Goal: Task Accomplishment & Management: Use online tool/utility

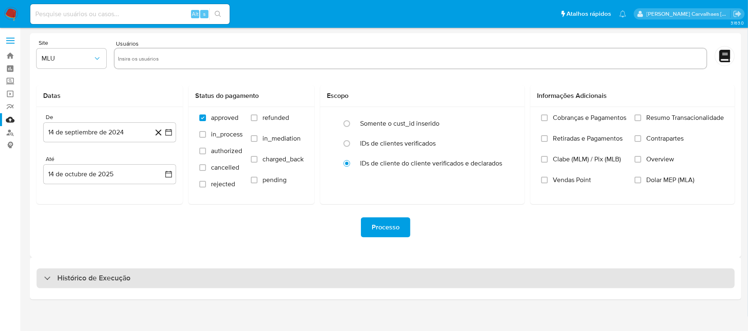
click at [66, 279] on h3 "Histórico de Execução" at bounding box center [93, 279] width 73 height 10
select select "10"
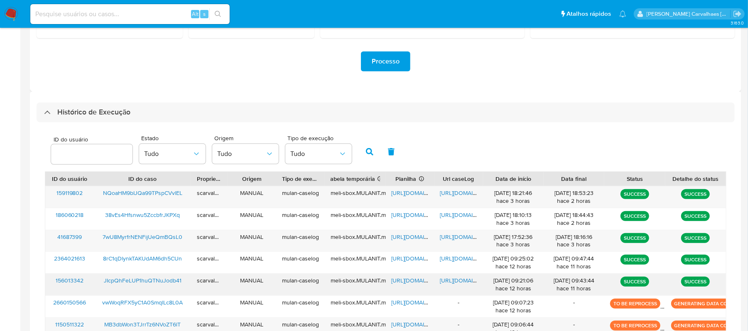
scroll to position [221, 0]
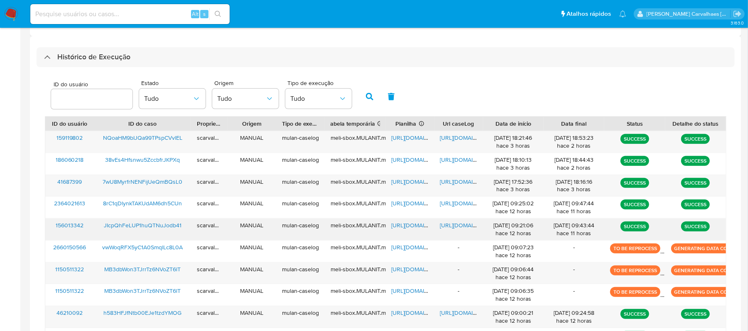
click at [456, 223] on span "https://docs.google.com/document/d/19eT7D-xdgYVU68YrX3QmOrTHLnHemi0eZLJY-2GwJVI…" at bounding box center [468, 225] width 57 height 8
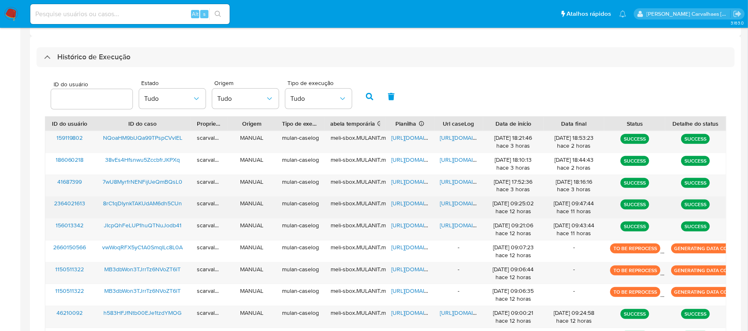
click at [452, 201] on span "https://docs.google.com/document/d/1-DZrgEzbAs42-CnG50Ejxd5Q968osQ2kLkkPi4jE1KM…" at bounding box center [468, 203] width 57 height 8
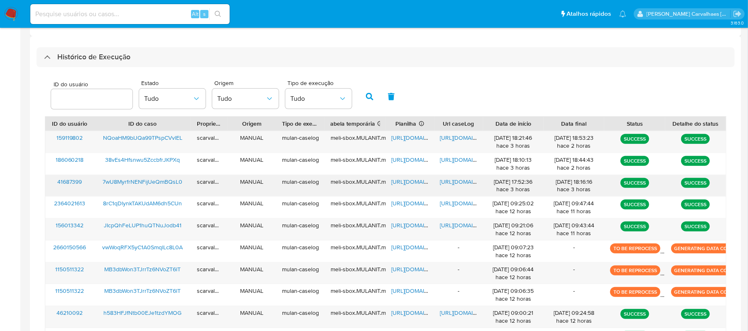
click at [453, 180] on span "https://docs.google.com/document/d/1_DE24q67UHjSFkFOSCiYMTq5lQCWsx2wlpcoythH7i4…" at bounding box center [468, 182] width 57 height 8
click at [397, 183] on span "https://docs.google.com/spreadsheets/d/1dyB7EmYr0ot2VLkUDiX-PhAtHLM25GICdlv71Cb…" at bounding box center [420, 182] width 57 height 8
drag, startPoint x: 64, startPoint y: 13, endPoint x: 34, endPoint y: 12, distance: 29.5
paste input "7wU8MyrfrNENFijUeQmBQsL0"
type input "7wU8MyrfrNENFijUeQmBQsL0"
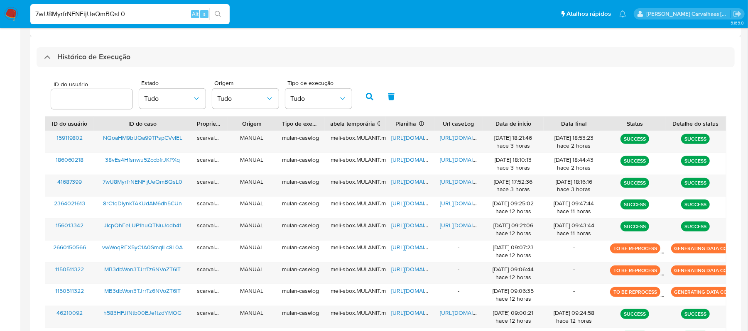
click at [223, 14] on button "search-icon" at bounding box center [217, 14] width 17 height 12
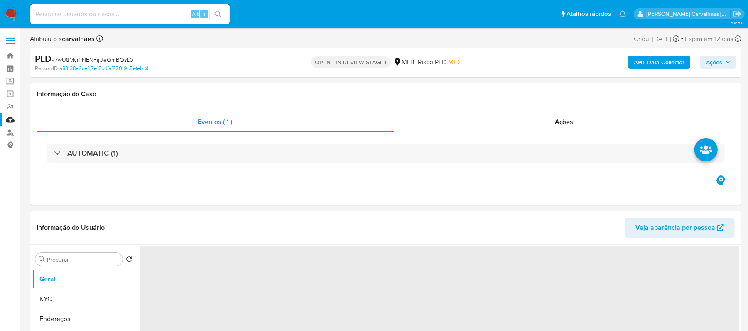
select select "10"
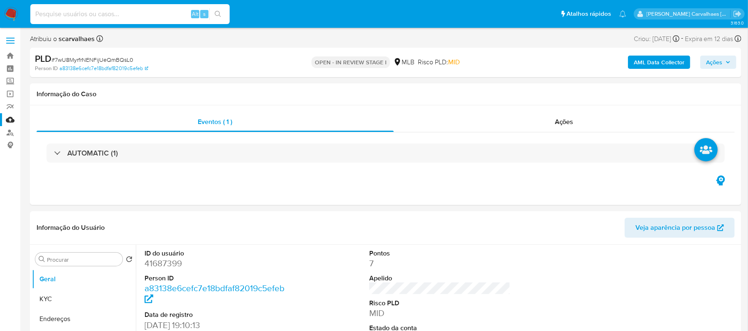
paste input "7wU8MyrfrNENFijUeQmBQsL0"
type input "7wU8MyrfrNENFijUeQmBQsL0"
click at [215, 14] on icon "search-icon" at bounding box center [218, 14] width 7 height 7
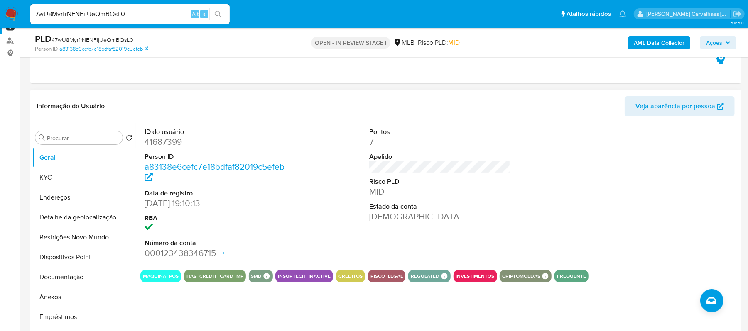
scroll to position [110, 0]
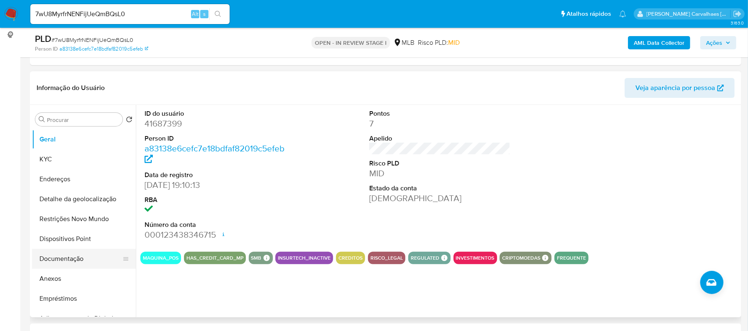
click at [78, 253] on button "Documentação" at bounding box center [80, 259] width 97 height 20
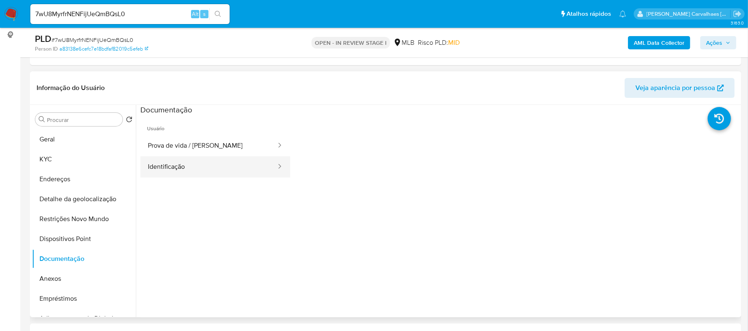
click at [236, 169] on button "Identificação" at bounding box center [208, 167] width 137 height 21
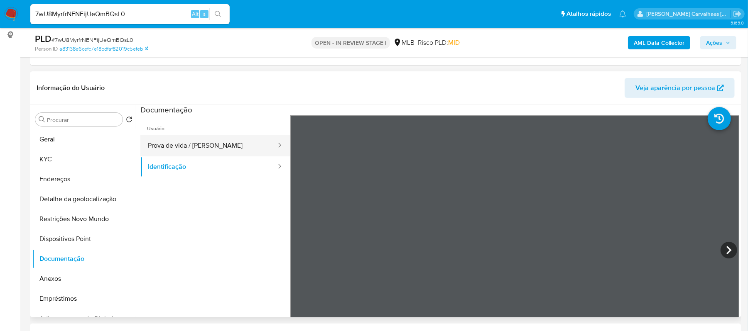
click at [180, 144] on button "Prova de vida / [PERSON_NAME]" at bounding box center [208, 145] width 137 height 21
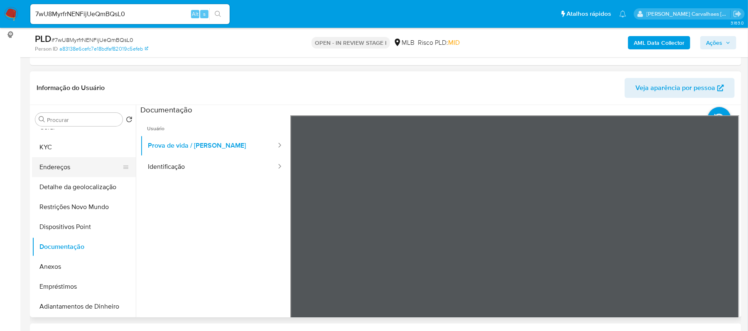
scroll to position [0, 0]
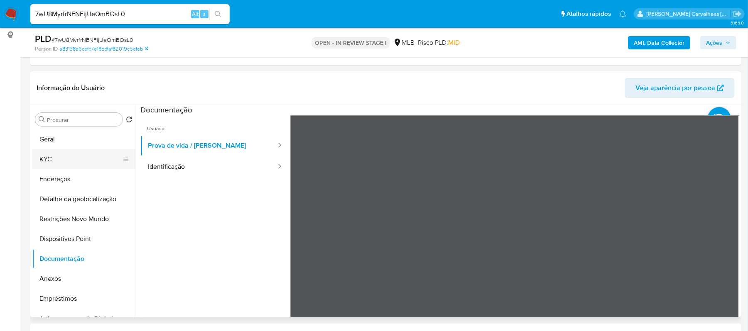
click at [69, 155] on button "KYC" at bounding box center [80, 159] width 97 height 20
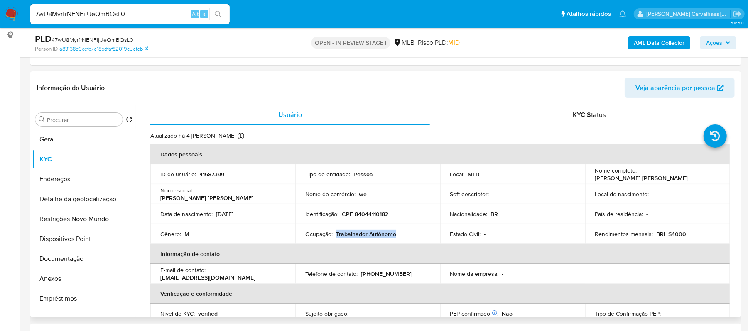
drag, startPoint x: 334, startPoint y: 236, endPoint x: 394, endPoint y: 233, distance: 59.4
click at [394, 233] on div "Ocupação : Trabalhador Autônomo" at bounding box center [367, 233] width 125 height 7
copy p "Trabalhador Autônomo"
click at [76, 220] on button "Restrições Novo Mundo" at bounding box center [80, 219] width 97 height 20
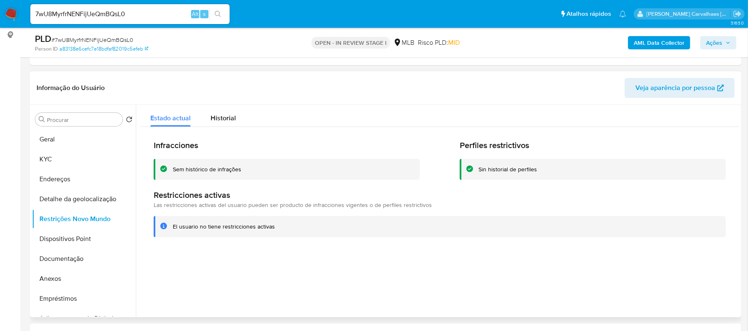
drag, startPoint x: 170, startPoint y: 227, endPoint x: 273, endPoint y: 226, distance: 103.0
click at [273, 226] on div "El usuario no tiene restricciones activas" at bounding box center [440, 226] width 572 height 21
click at [80, 142] on button "Geral" at bounding box center [80, 140] width 97 height 20
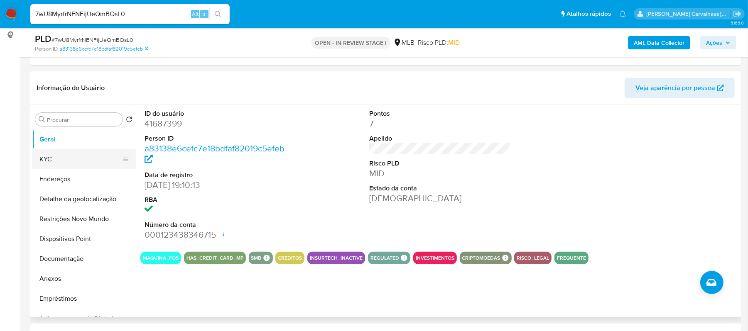
click at [47, 161] on button "KYC" at bounding box center [80, 159] width 97 height 20
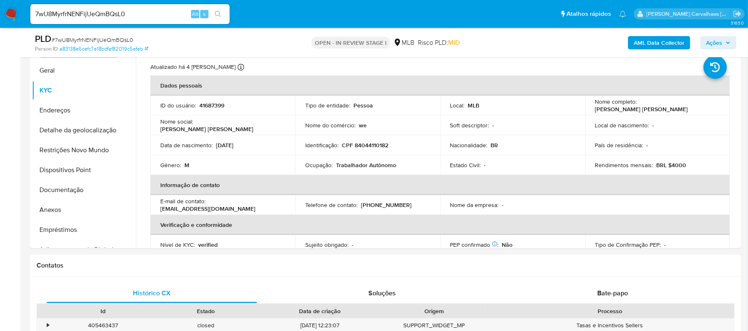
scroll to position [181, 0]
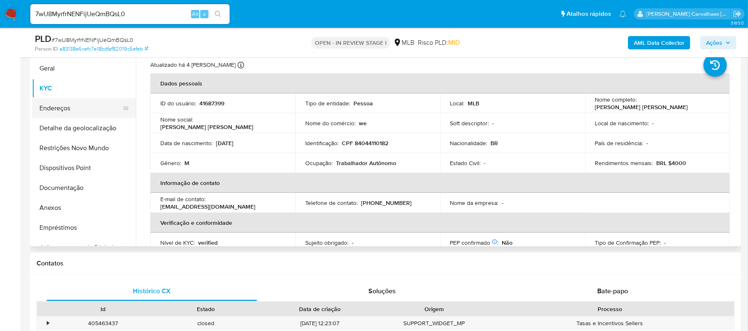
click at [52, 105] on button "Endereços" at bounding box center [80, 108] width 97 height 20
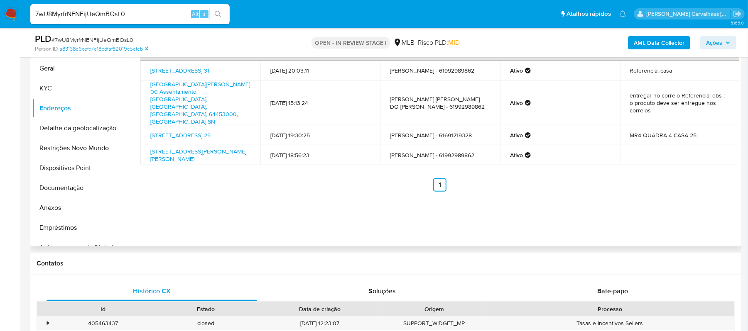
scroll to position [126, 0]
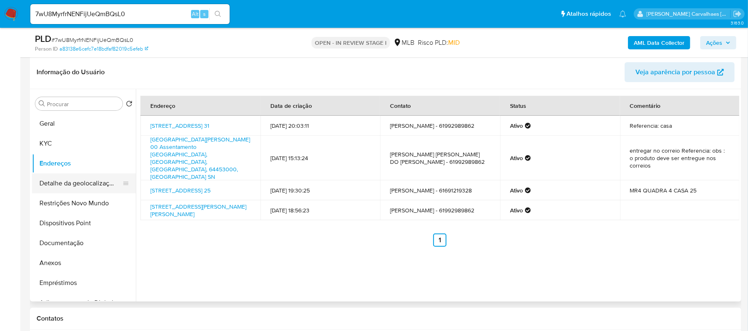
click at [49, 186] on button "Detalhe da geolocalização" at bounding box center [80, 184] width 97 height 20
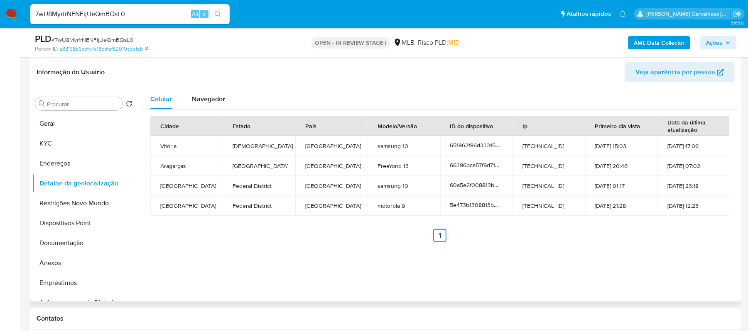
click at [234, 299] on div "Celular Navegador Cidade Estado País Modelo/Versão ID do dispositivo Ip Primeir…" at bounding box center [437, 195] width 603 height 213
click at [86, 203] on button "Restrições Novo Mundo" at bounding box center [80, 203] width 97 height 20
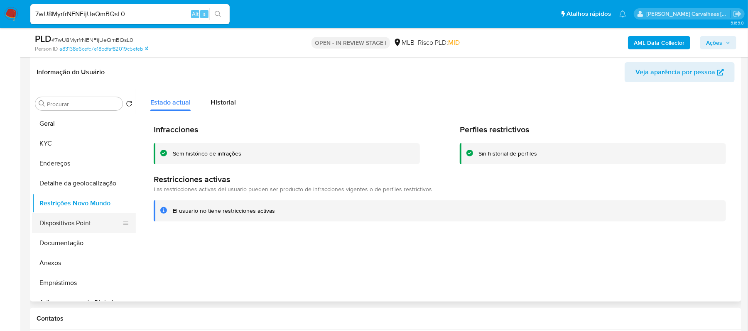
click at [78, 220] on button "Dispositivos Point" at bounding box center [80, 223] width 97 height 20
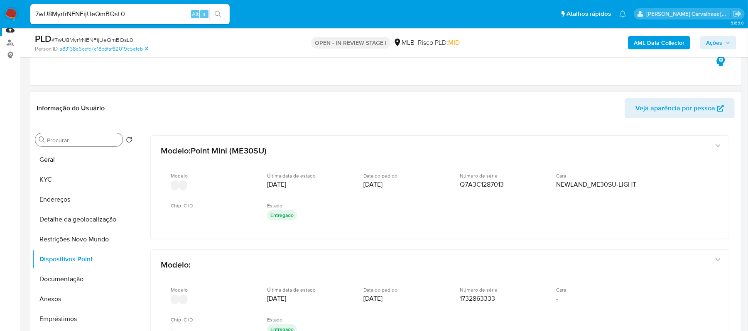
scroll to position [71, 0]
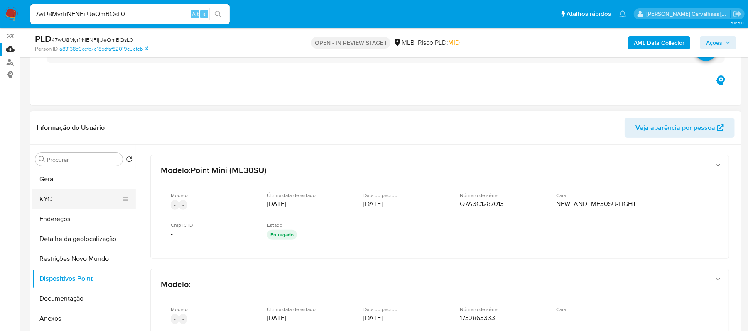
click at [65, 198] on button "KYC" at bounding box center [80, 199] width 97 height 20
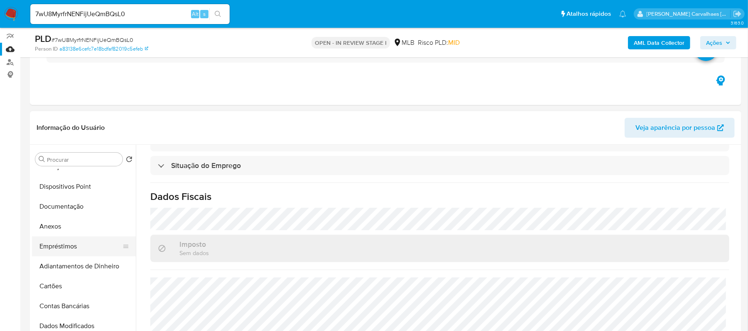
scroll to position [110, 0]
click at [63, 267] on button "Cartões" at bounding box center [80, 268] width 97 height 20
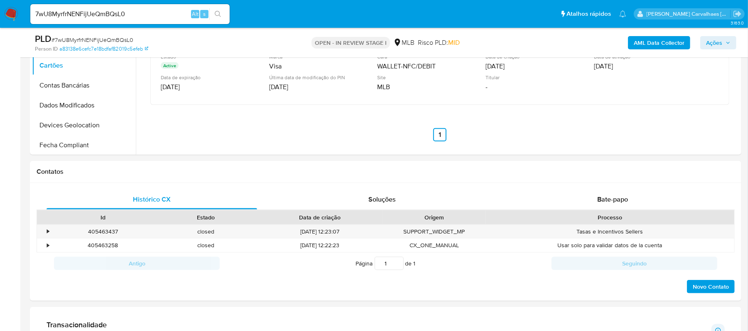
scroll to position [181, 0]
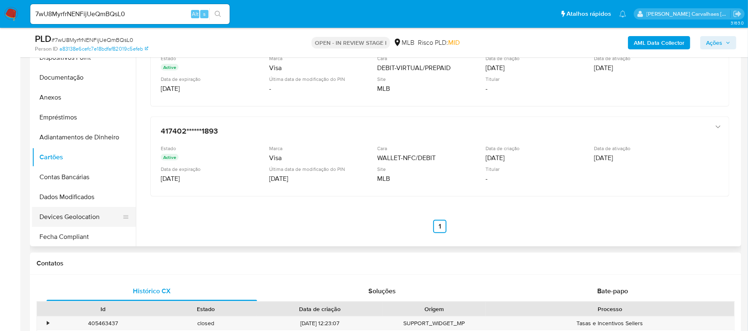
click at [81, 218] on button "Devices Geolocation" at bounding box center [80, 217] width 97 height 20
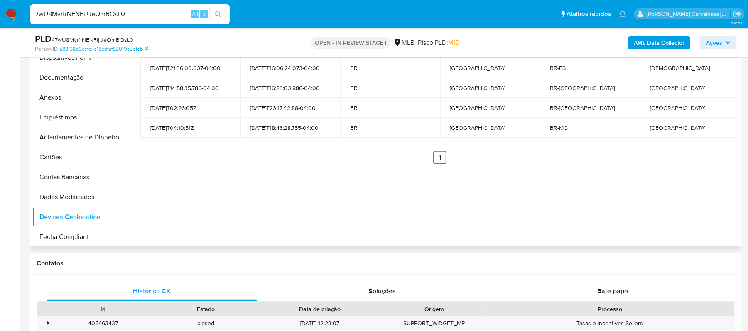
scroll to position [126, 0]
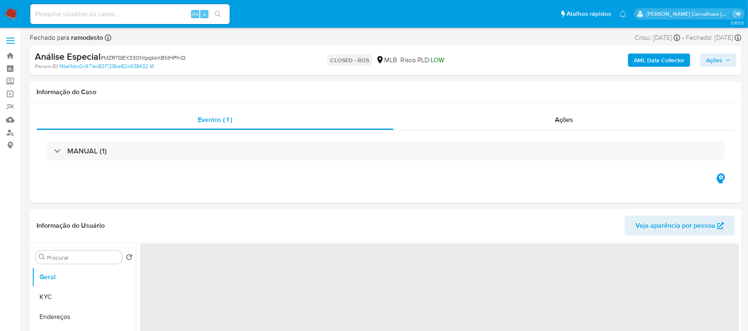
select select "10"
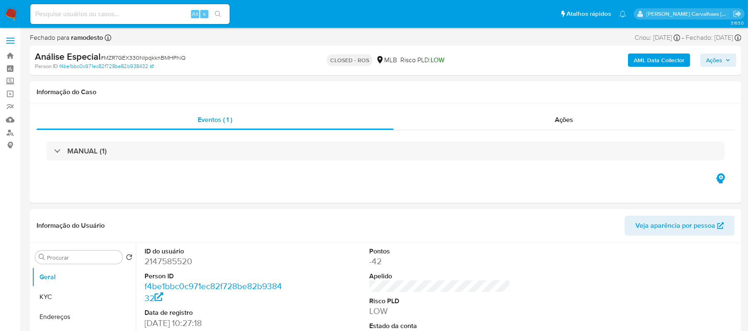
click at [9, 15] on img at bounding box center [11, 14] width 14 height 14
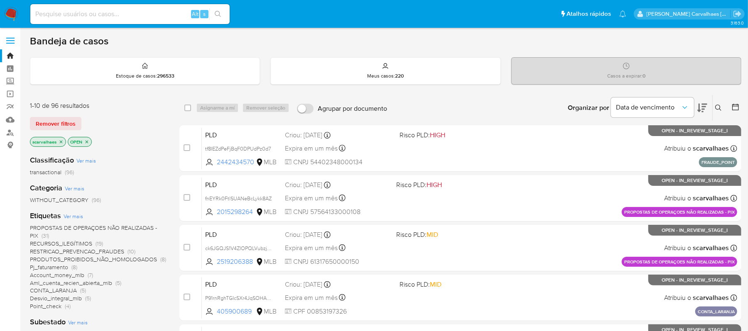
click at [87, 140] on icon "close-filter" at bounding box center [86, 142] width 5 height 5
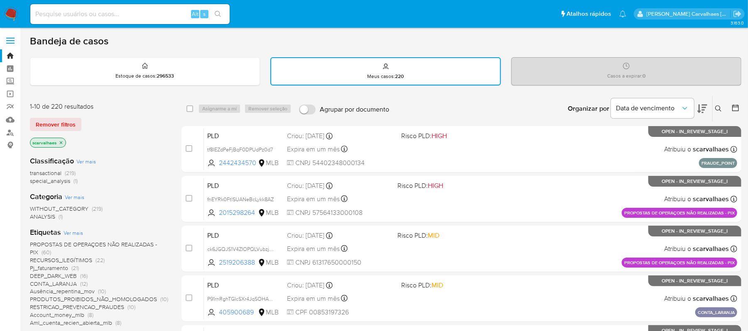
click at [61, 142] on icon "close-filter" at bounding box center [61, 142] width 3 height 3
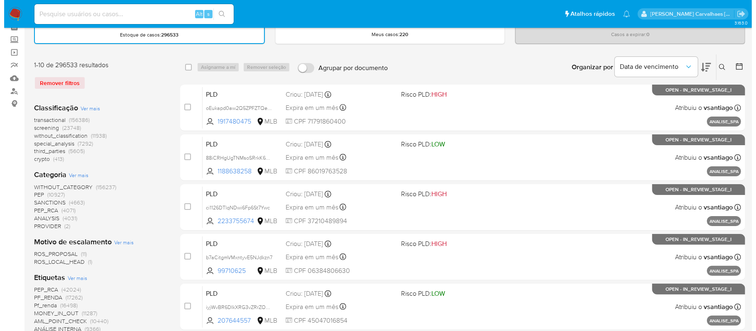
scroll to position [55, 0]
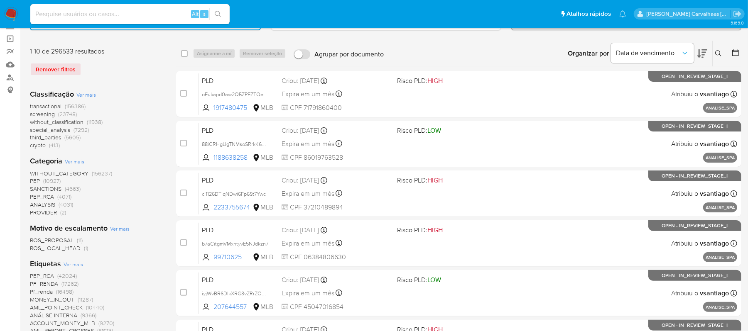
click at [75, 162] on span "Ver mais" at bounding box center [75, 161] width 20 height 7
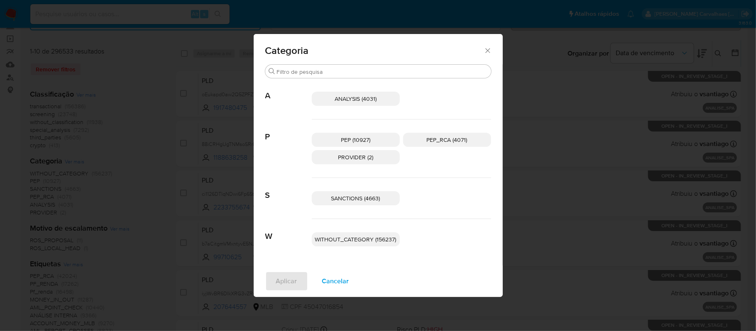
click at [484, 50] on icon "Fechar" at bounding box center [488, 51] width 8 height 8
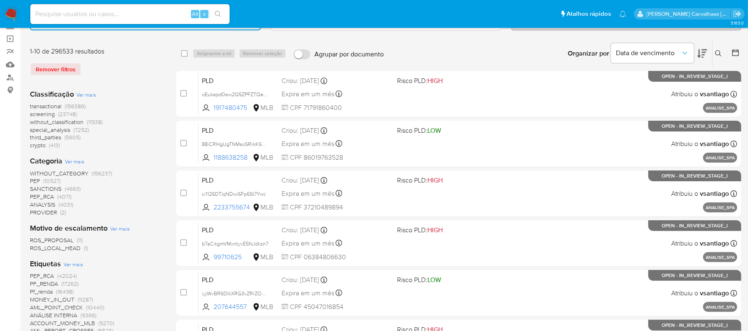
click at [70, 263] on span "Ver mais" at bounding box center [74, 264] width 20 height 7
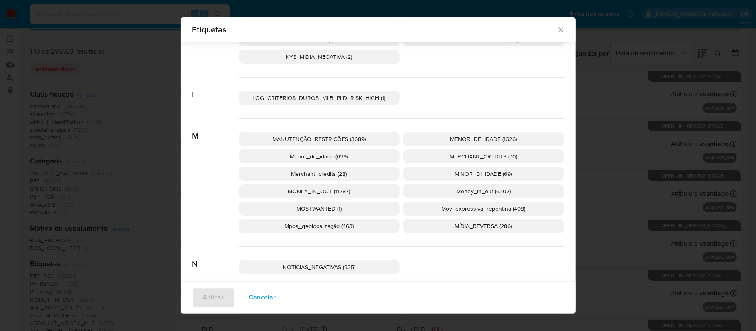
scroll to position [1489, 0]
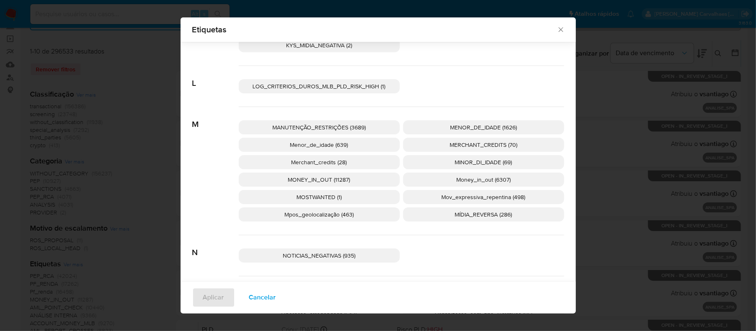
click at [326, 215] on span "Mpos_geolocalização (463)" at bounding box center [318, 215] width 69 height 8
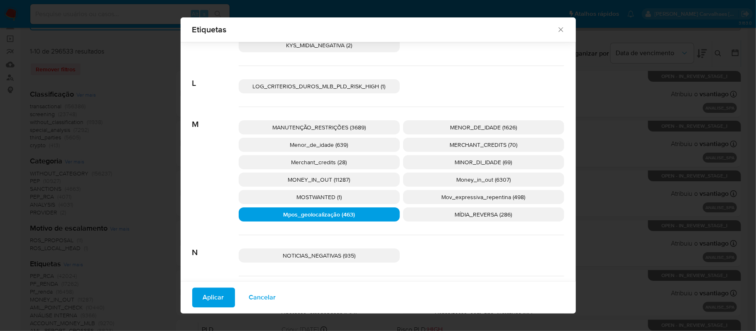
click at [208, 300] on span "Aplicar" at bounding box center [213, 298] width 21 height 18
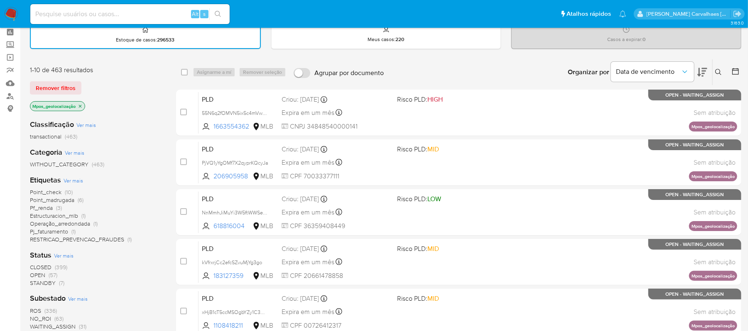
scroll to position [55, 0]
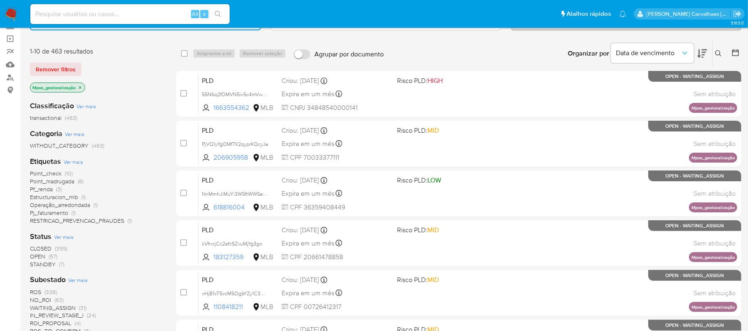
click at [37, 291] on span "ROS" at bounding box center [35, 292] width 11 height 8
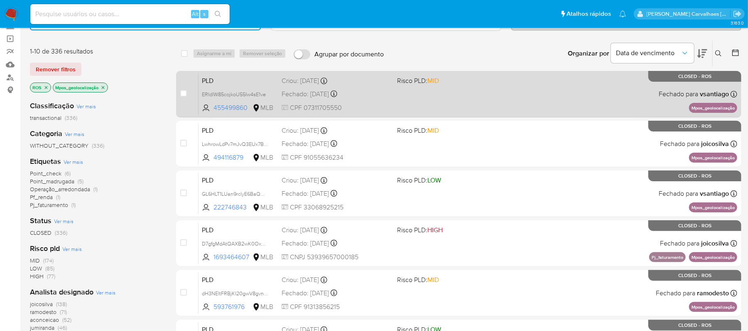
click at [402, 102] on div "PLD ERIdIW85cojkoU55Iw4sE1ve 455499860 MLB Risco PLD: MID Criou: 12/09/2025 Cri…" at bounding box center [467, 94] width 539 height 42
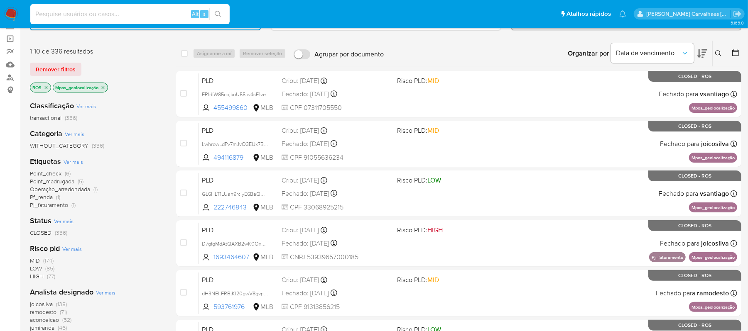
paste input "38vEs4Hfsnwu5ZccbfrJKPXq"
type input "38vEs4Hfsnwu5ZccbfrJKPXq"
click at [217, 15] on icon "search-icon" at bounding box center [218, 14] width 6 height 6
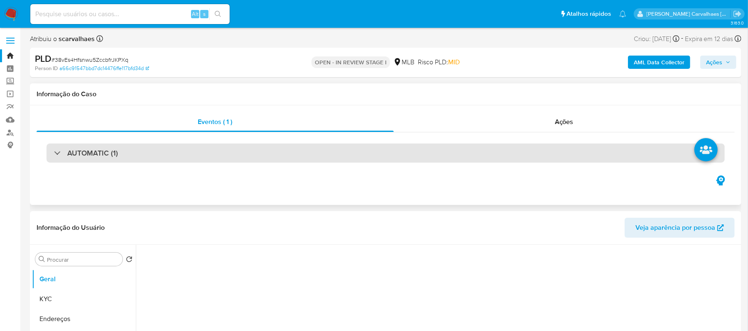
select select "10"
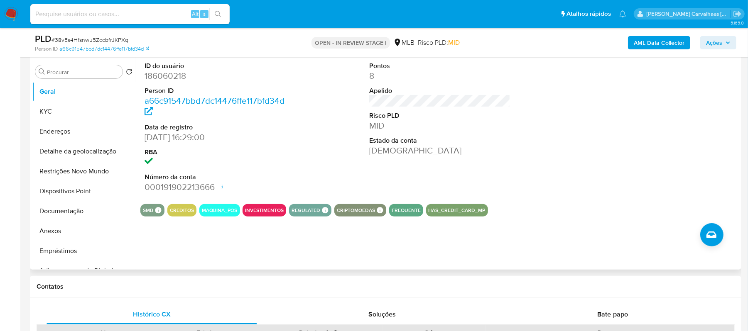
scroll to position [166, 0]
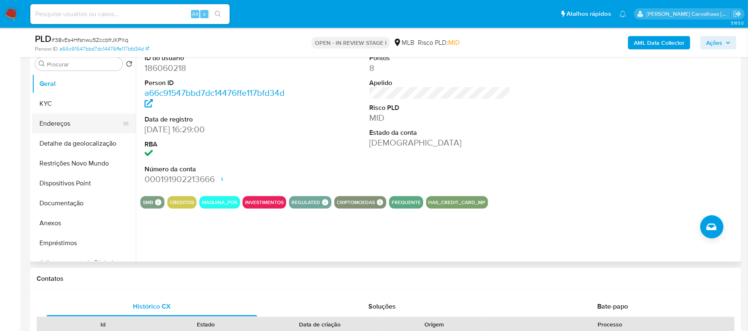
drag, startPoint x: 57, startPoint y: 117, endPoint x: 66, endPoint y: 114, distance: 9.3
click at [57, 117] on button "Endereços" at bounding box center [80, 124] width 97 height 20
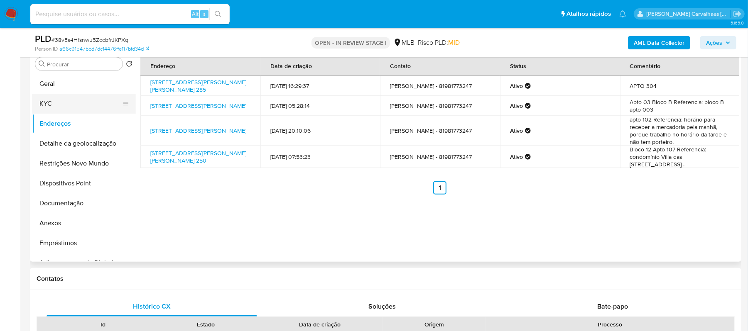
click at [59, 102] on button "KYC" at bounding box center [80, 104] width 97 height 20
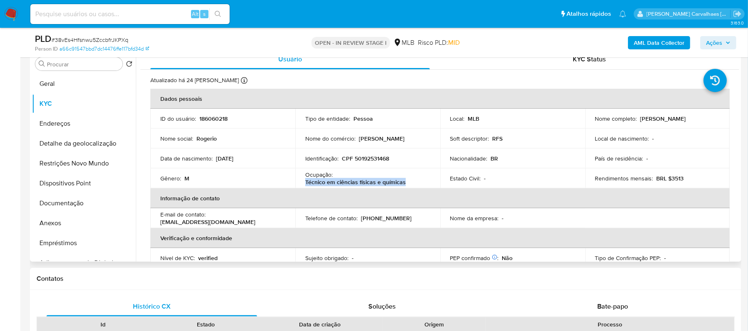
drag, startPoint x: 305, startPoint y: 185, endPoint x: 404, endPoint y: 181, distance: 98.9
click at [404, 181] on div "Ocupação : Técnico em ciências físicas e químicas" at bounding box center [367, 178] width 125 height 15
copy p "Técnico em ciências físicas e químicas"
drag, startPoint x: 80, startPoint y: 158, endPoint x: 85, endPoint y: 160, distance: 4.9
click at [81, 158] on button "Restrições Novo Mundo" at bounding box center [80, 164] width 97 height 20
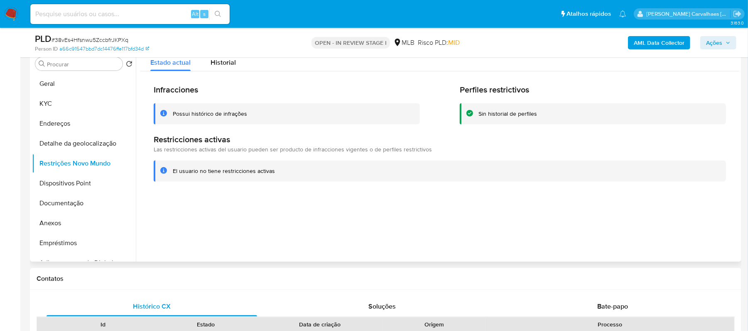
drag, startPoint x: 171, startPoint y: 170, endPoint x: 272, endPoint y: 173, distance: 100.1
click at [274, 172] on div "El usuario no tiene restricciones activas" at bounding box center [440, 171] width 572 height 21
click at [95, 208] on button "Documentação" at bounding box center [80, 203] width 97 height 20
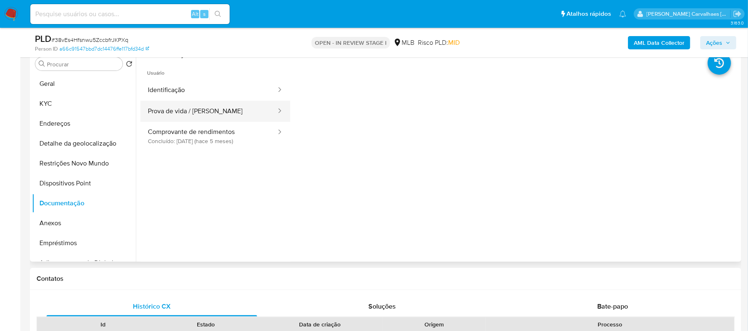
click at [239, 107] on button "Prova de vida / Selfie" at bounding box center [208, 111] width 137 height 21
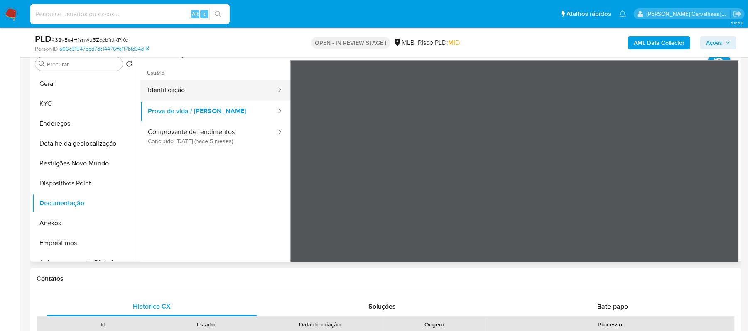
click at [188, 92] on button "Identificação" at bounding box center [208, 90] width 137 height 21
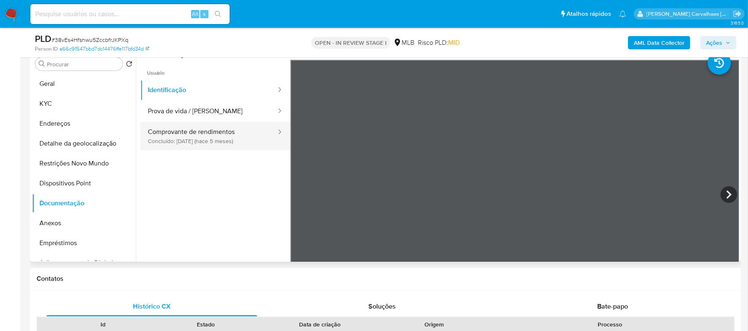
click at [231, 142] on button "Comprovante de rendimentos Concluído: 26/05/2025 (hace 5 meses)" at bounding box center [208, 136] width 137 height 28
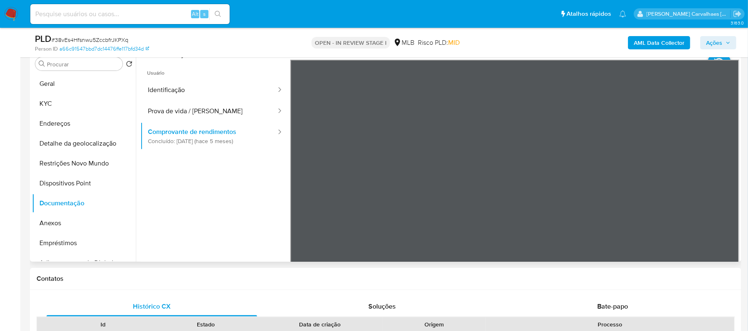
scroll to position [0, 0]
click at [43, 85] on button "Geral" at bounding box center [80, 84] width 97 height 20
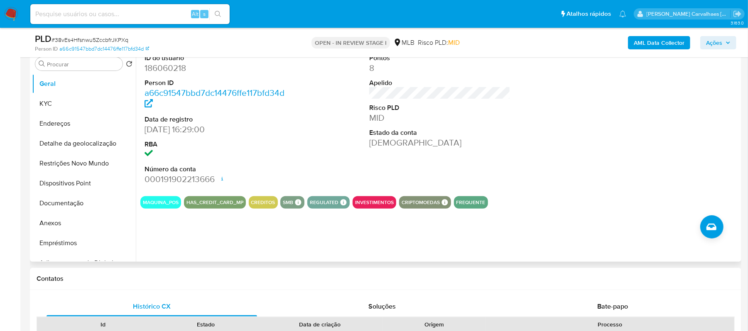
scroll to position [110, 0]
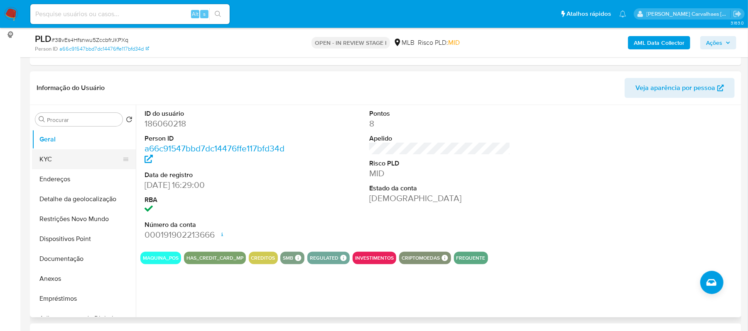
click at [55, 157] on button "KYC" at bounding box center [80, 159] width 97 height 20
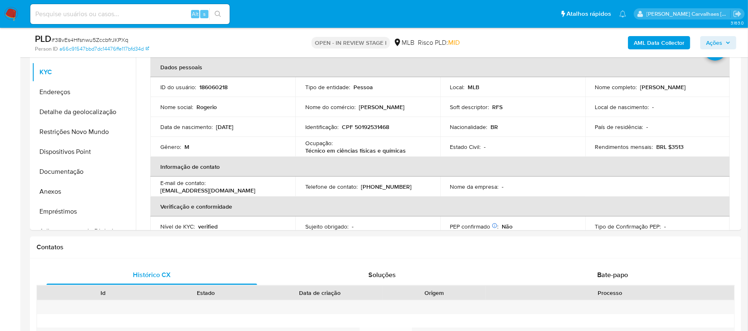
scroll to position [200, 0]
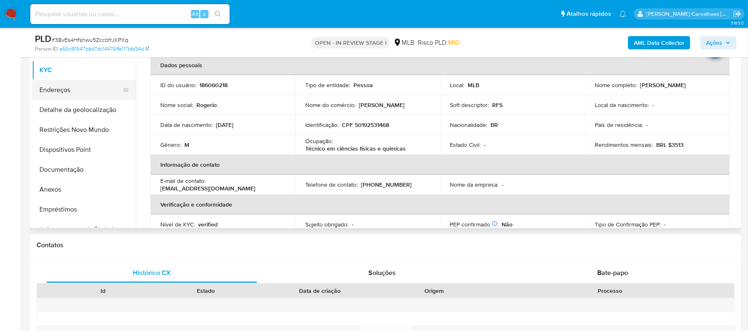
click at [59, 98] on button "Endereços" at bounding box center [80, 90] width 97 height 20
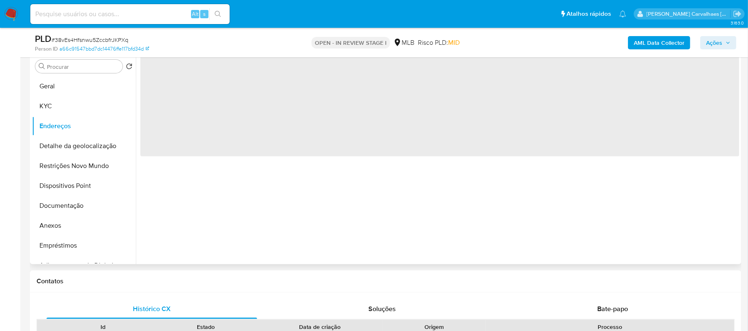
scroll to position [144, 0]
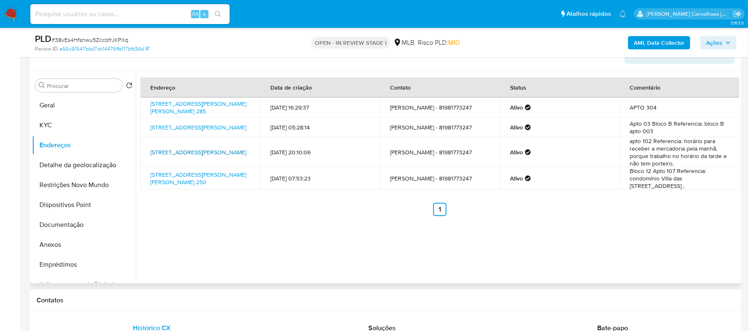
click at [193, 155] on link "Rua Oscar Berardo 82, Recife, Pernambuco, 50751020, Brasil 82" at bounding box center [198, 152] width 96 height 8
click at [95, 188] on button "Restrições Novo Mundo" at bounding box center [80, 185] width 97 height 20
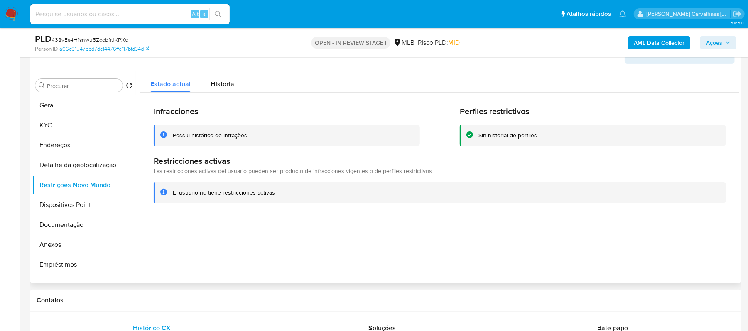
drag, startPoint x: 173, startPoint y: 191, endPoint x: 264, endPoint y: 198, distance: 91.6
click at [281, 196] on div "El usuario no tiene restricciones activas" at bounding box center [446, 193] width 546 height 8
click at [43, 203] on button "Dispositivos Point" at bounding box center [80, 205] width 97 height 20
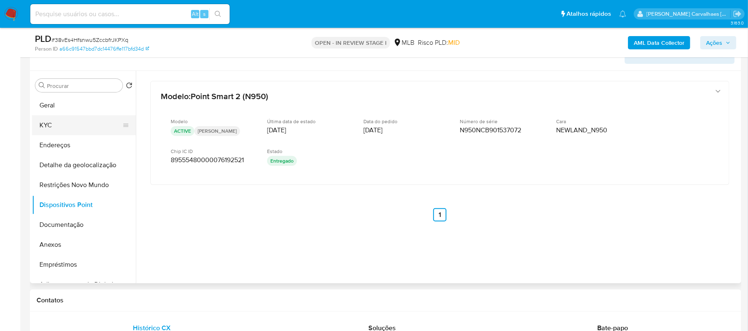
click at [50, 125] on button "KYC" at bounding box center [80, 125] width 97 height 20
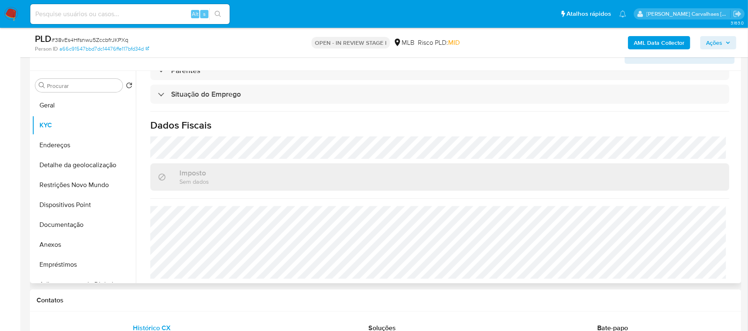
scroll to position [354, 0]
click at [68, 167] on button "Detalhe da geolocalização" at bounding box center [80, 165] width 97 height 20
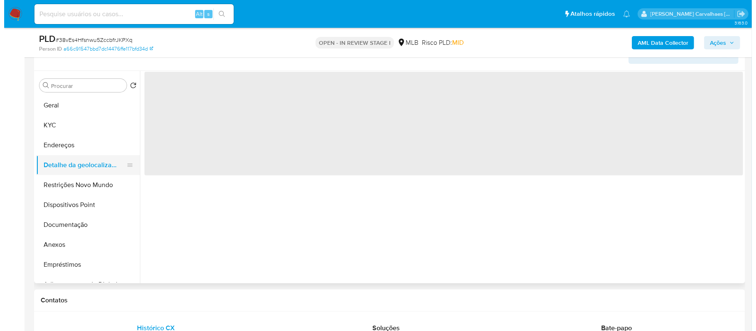
scroll to position [0, 0]
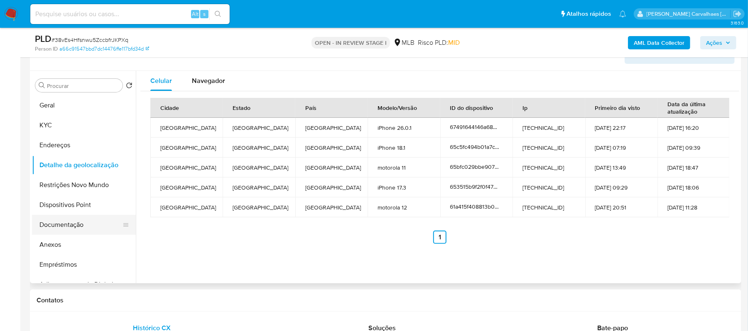
click at [73, 221] on button "Documentação" at bounding box center [80, 225] width 97 height 20
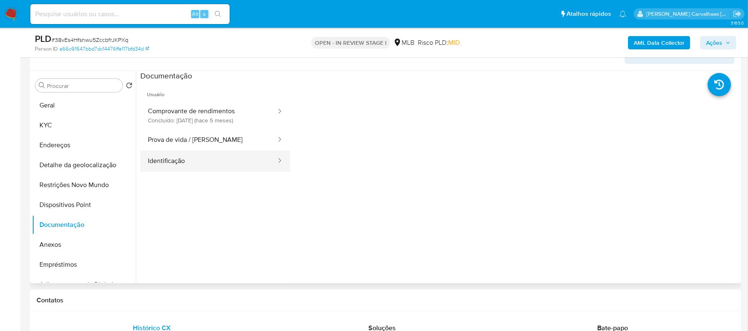
click at [194, 160] on button "Identificação" at bounding box center [208, 161] width 137 height 21
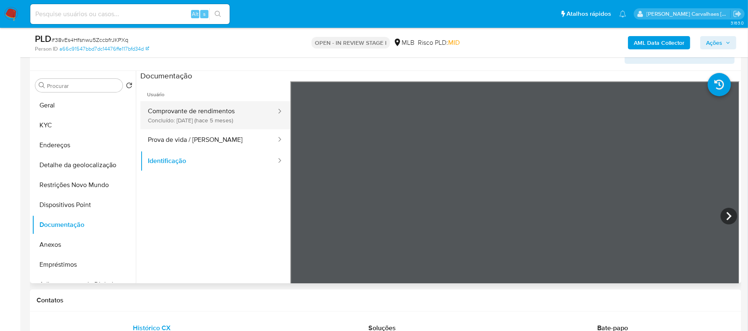
click at [226, 121] on button "Comprovante de rendimentos Concluído: 26/05/2025 (hace 5 meses)" at bounding box center [208, 115] width 137 height 28
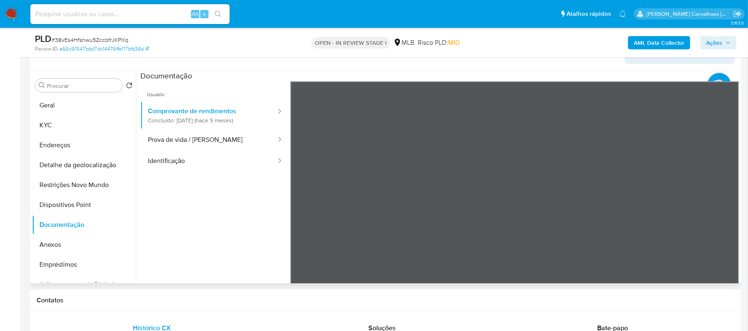
click at [264, 185] on div "Usuário Comprovante de rendimentos Concluído: 26/05/2025 (hace 5 meses) Prova d…" at bounding box center [439, 214] width 599 height 266
click at [424, 81] on section at bounding box center [439, 209] width 599 height 276
click at [71, 245] on button "Anexos" at bounding box center [80, 245] width 97 height 20
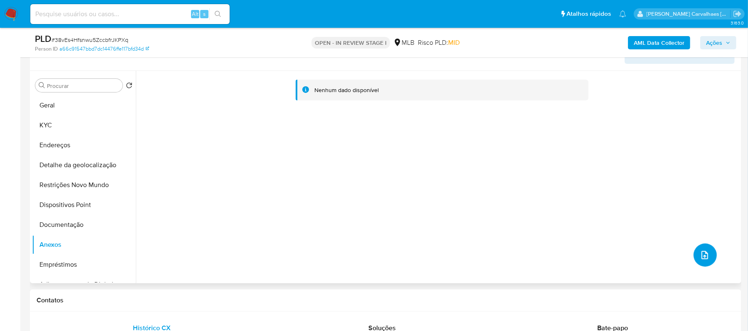
click at [703, 258] on icon "upload-file" at bounding box center [705, 255] width 10 height 10
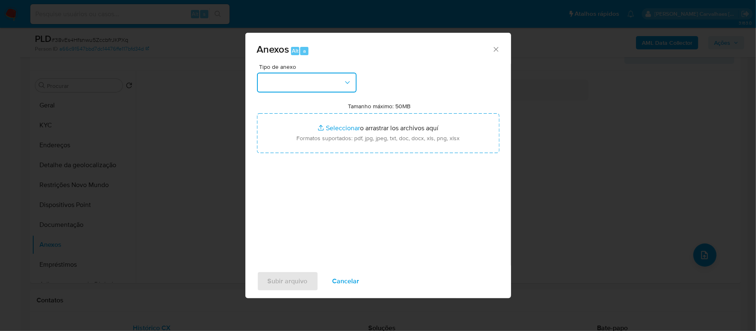
click at [345, 87] on button "button" at bounding box center [307, 83] width 100 height 20
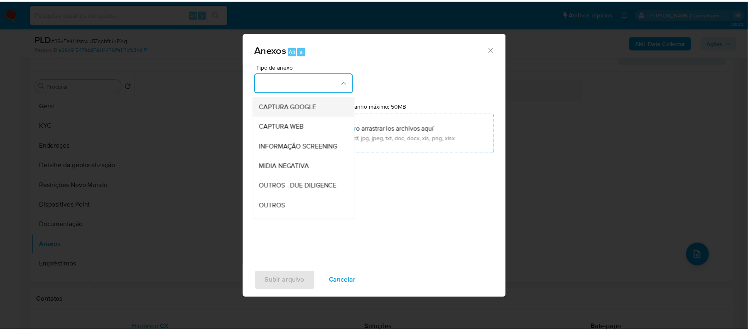
scroll to position [110, 0]
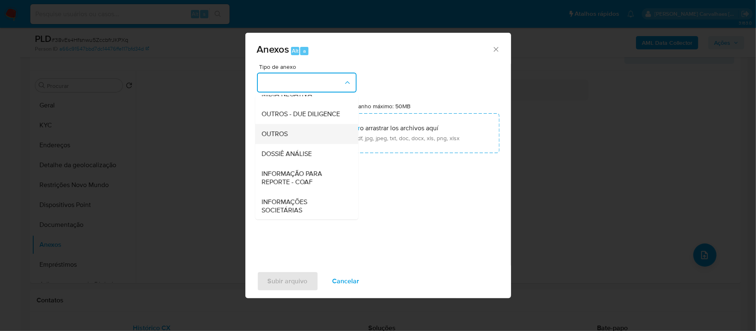
click at [282, 138] on span "OUTROS" at bounding box center [275, 134] width 26 height 8
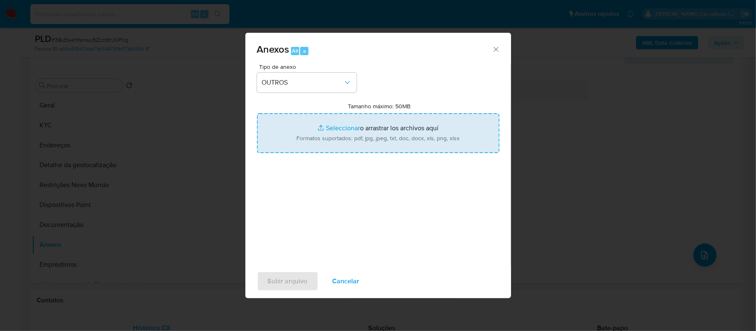
click at [326, 127] on input "Tamanho máximo: 50MB Seleccionar archivos" at bounding box center [378, 133] width 242 height 40
type input "C:\fakepath\Mulan Rogerio Ferreira da Silva 186060218_2025_10_14_17_24_42 - Tab…"
click at [332, 129] on input "Tamanho máximo: 50MB Seleccionar archivos" at bounding box center [378, 133] width 242 height 40
type input "C:\fakepath\SAR - xxxx - CPF 50192531468 - ROGERIO FERREIRA DA SILVA (1).pdf"
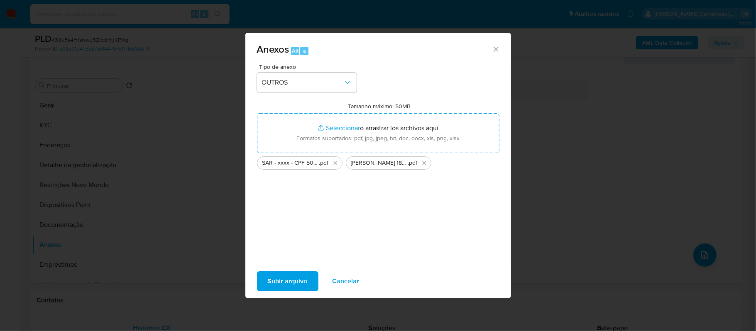
click at [294, 276] on span "Subir arquivo" at bounding box center [288, 281] width 40 height 18
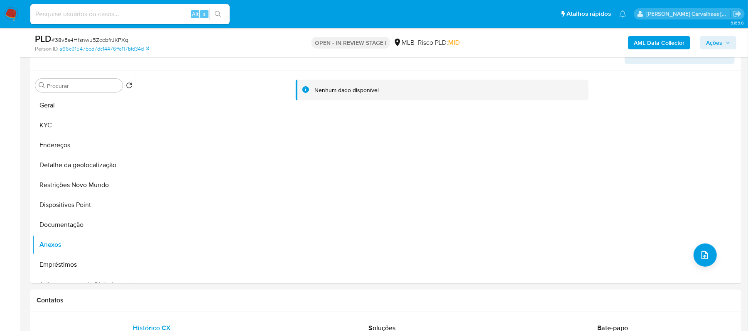
click at [713, 44] on span "Ações" at bounding box center [714, 42] width 16 height 13
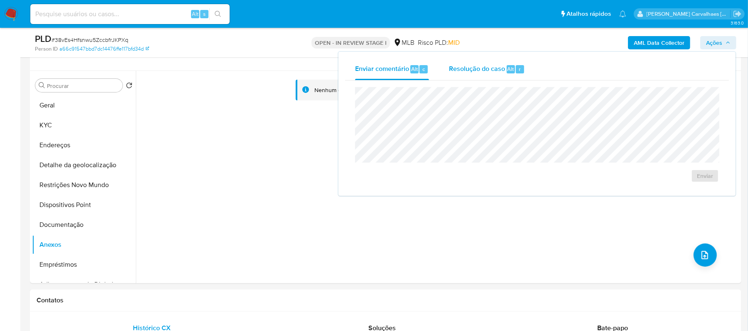
click at [479, 67] on span "Resolução do caso" at bounding box center [477, 69] width 56 height 10
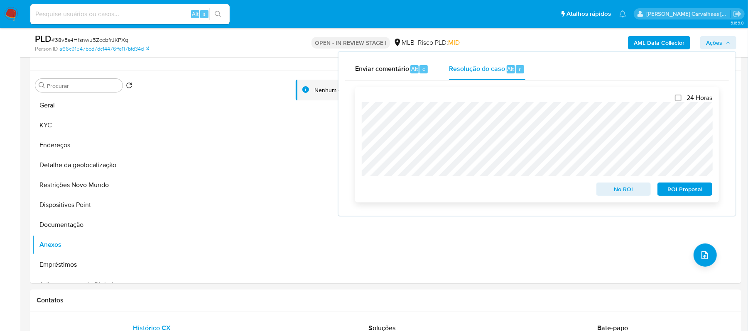
click at [680, 188] on span "ROI Proposal" at bounding box center [684, 190] width 43 height 12
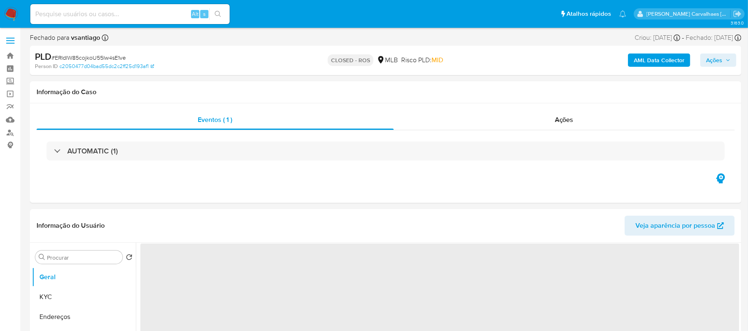
select select "10"
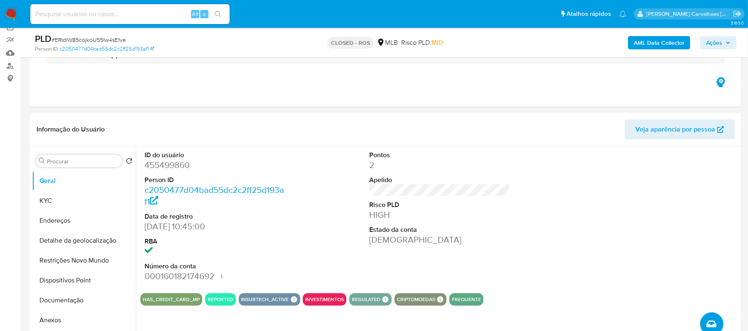
scroll to position [166, 0]
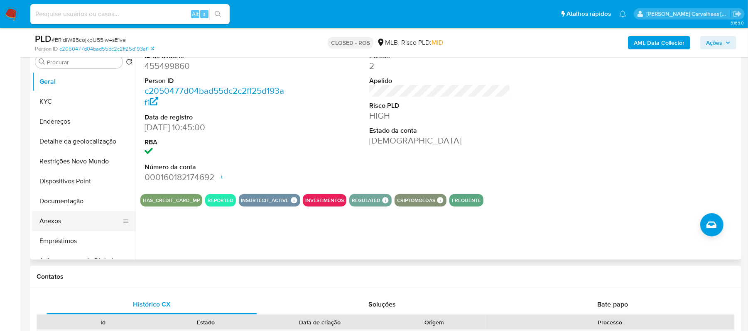
click at [43, 221] on button "Anexos" at bounding box center [80, 221] width 97 height 20
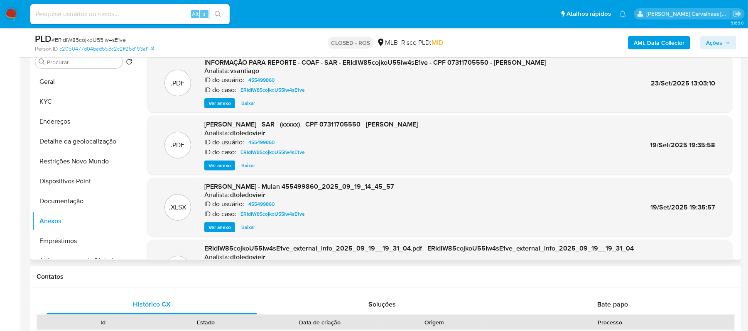
scroll to position [110, 0]
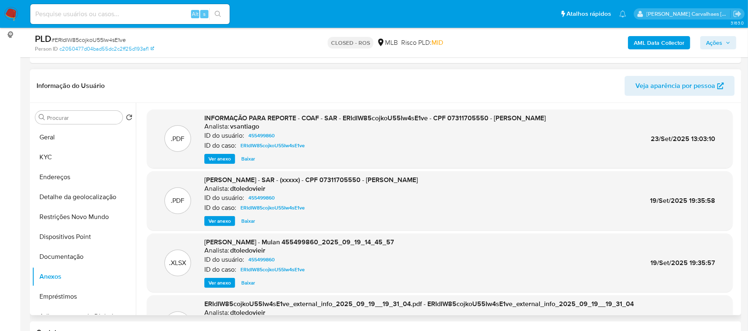
click at [215, 158] on span "Ver anexo" at bounding box center [219, 159] width 22 height 8
click at [215, 158] on div "Ver anexo Ver anexo Baixar" at bounding box center [374, 159] width 341 height 10
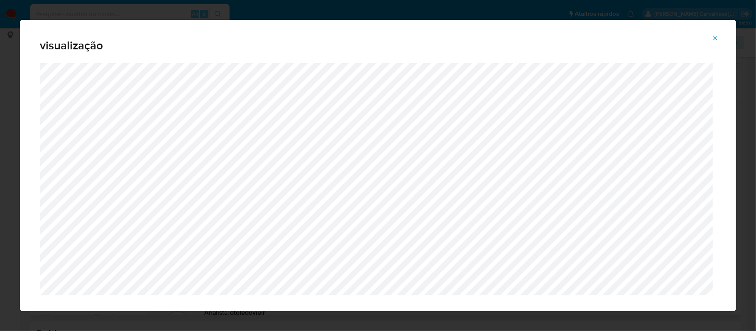
click at [711, 34] on button "Attachment preview" at bounding box center [715, 38] width 18 height 13
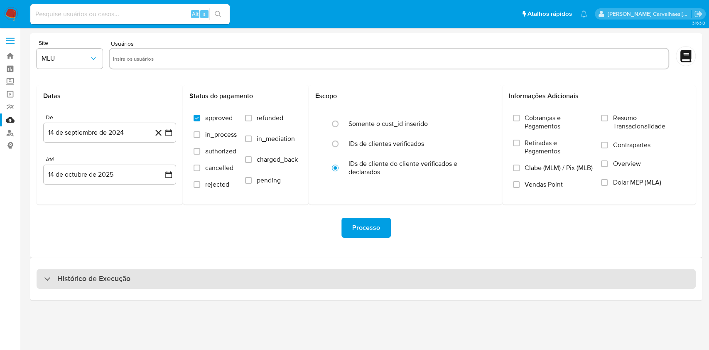
drag, startPoint x: 67, startPoint y: 278, endPoint x: 116, endPoint y: 272, distance: 49.3
click at [68, 277] on h3 "Histórico de Execução" at bounding box center [93, 279] width 73 height 10
select select "10"
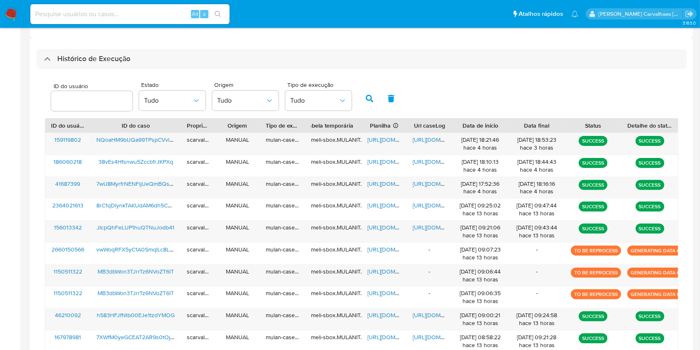
scroll to position [221, 0]
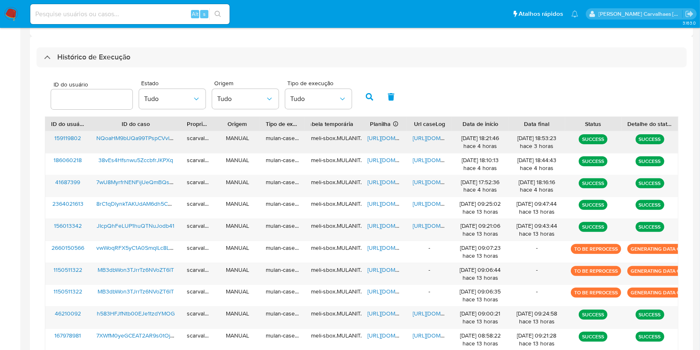
click at [429, 138] on span "https://docs.google.com/document/d/16ODcfyx_hNNNKCDC8pDsKPV_pM-8IYsKpU3V0e3YmZA…" at bounding box center [441, 138] width 57 height 8
click at [419, 138] on span "https://docs.google.com/document/d/16ODcfyx_hNNNKCDC8pDsKPV_pM-8IYsKpU3V0e3YmZA…" at bounding box center [441, 138] width 57 height 8
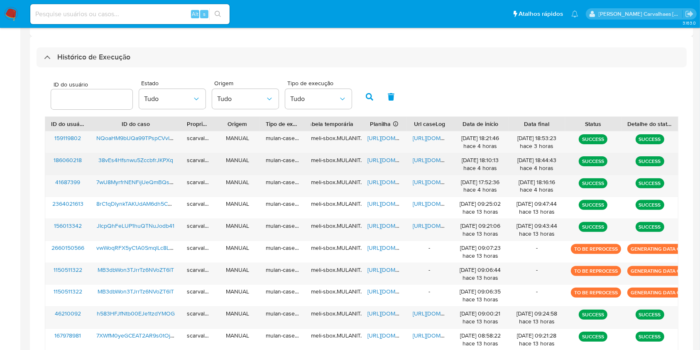
click at [426, 161] on span "https://docs.google.com/document/d/1uT78yEGxIS2Jg3j17M1A6qyJZJgBBBlkaKPj1BoUqJk…" at bounding box center [441, 160] width 57 height 8
click at [381, 162] on span "https://docs.google.com/spreadsheets/d/1FXJr1xpA164hAfkiNtitkhK-KvXIPZPvRa4Cs6i…" at bounding box center [395, 160] width 57 height 8
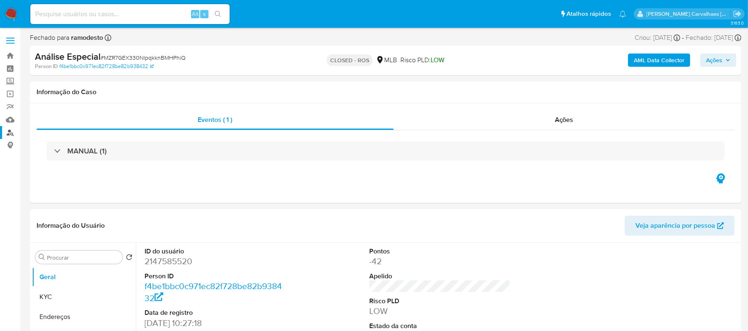
select select "10"
click at [10, 133] on link "Localizador de pessoas" at bounding box center [49, 132] width 99 height 13
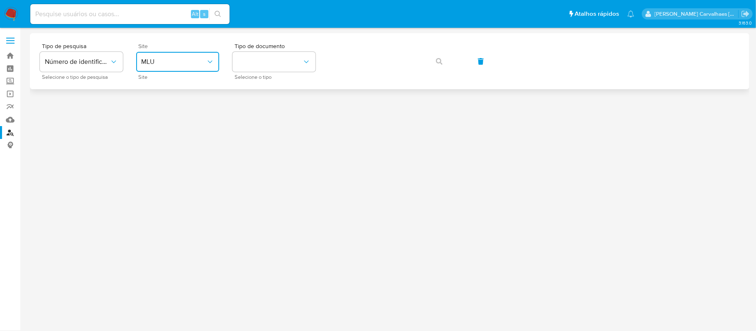
click at [154, 65] on span "MLU" at bounding box center [173, 62] width 65 height 8
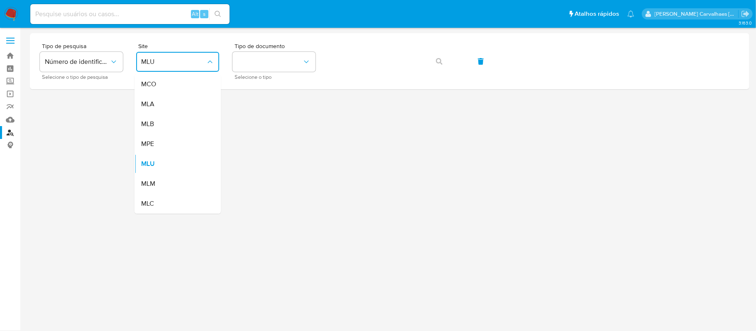
click at [160, 120] on div "MLB" at bounding box center [175, 124] width 68 height 20
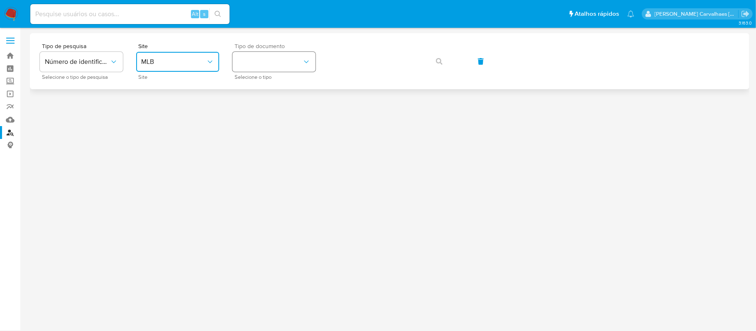
drag, startPoint x: 279, startPoint y: 67, endPoint x: 258, endPoint y: 57, distance: 24.0
drag, startPoint x: 258, startPoint y: 57, endPoint x: 246, endPoint y: 65, distance: 14.6
click at [246, 65] on button "identificationType" at bounding box center [274, 62] width 83 height 20
click at [250, 114] on div "CPF CPF" at bounding box center [272, 117] width 68 height 28
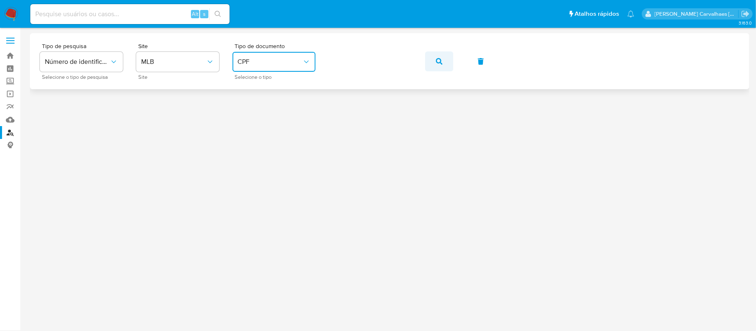
click at [438, 61] on icon "button" at bounding box center [439, 61] width 7 height 7
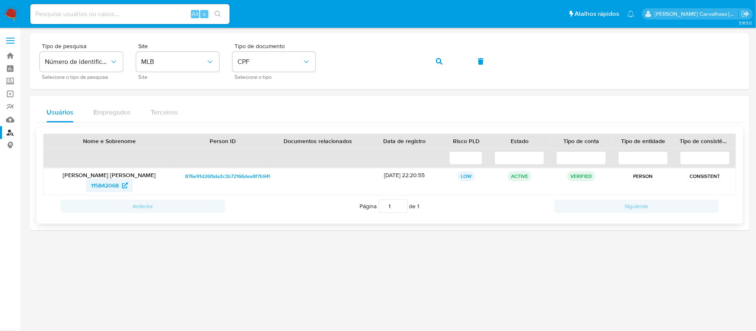
click at [105, 184] on span "115842068" at bounding box center [105, 185] width 28 height 13
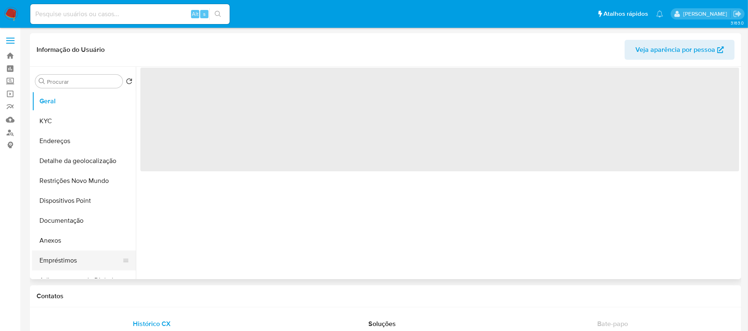
select select "10"
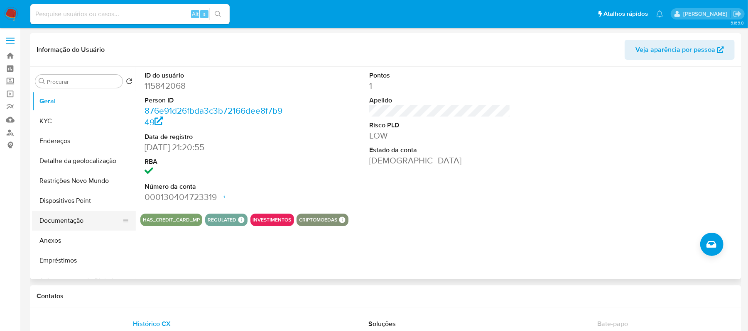
click at [71, 220] on button "Documentação" at bounding box center [80, 221] width 97 height 20
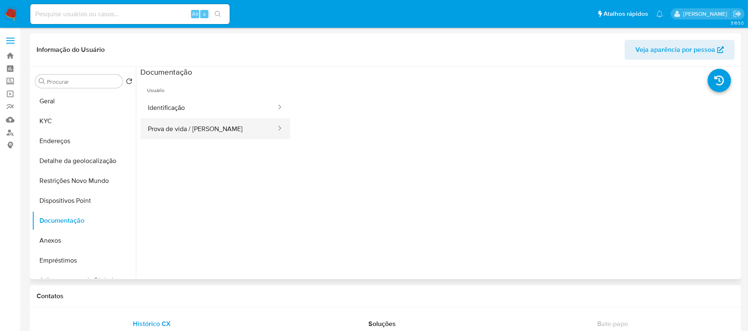
click at [184, 132] on button "Prova de vida / Selfie" at bounding box center [208, 128] width 137 height 21
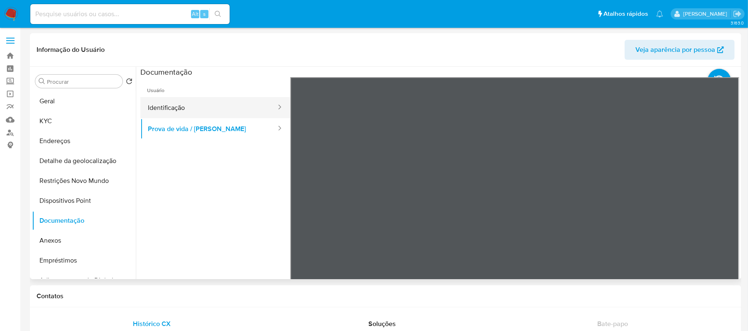
click at [205, 108] on button "Identificação" at bounding box center [208, 107] width 137 height 21
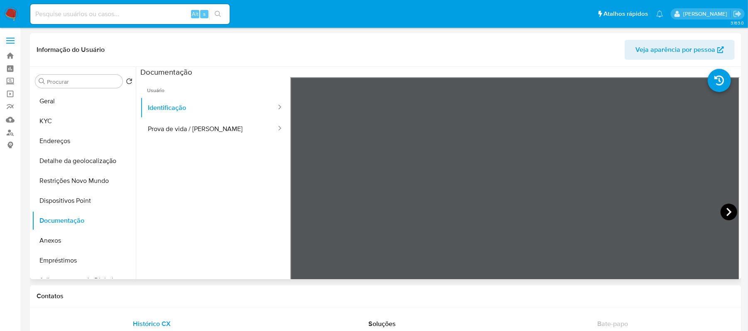
click at [725, 208] on icon at bounding box center [728, 212] width 17 height 17
click at [55, 125] on button "KYC" at bounding box center [80, 121] width 97 height 20
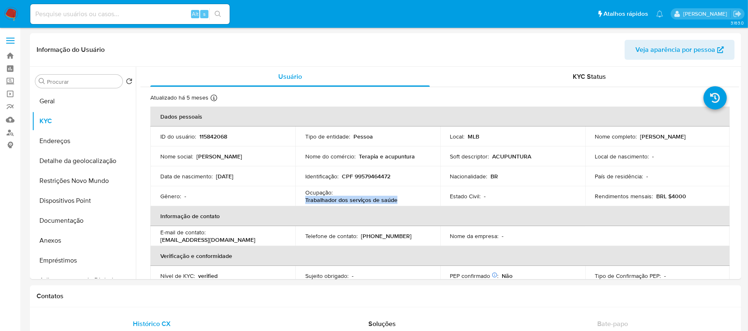
drag, startPoint x: 335, startPoint y: 196, endPoint x: 407, endPoint y: 201, distance: 72.8
click at [407, 201] on td "Ocupação : Trabalhador dos serviços de saúde" at bounding box center [367, 196] width 145 height 20
copy p "Trabalhador dos serviços de saúde"
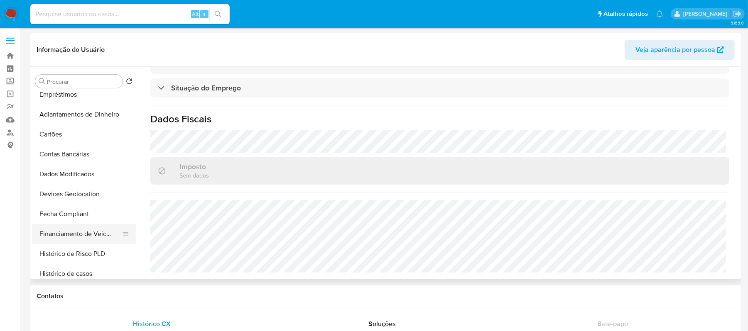
scroll to position [55, 0]
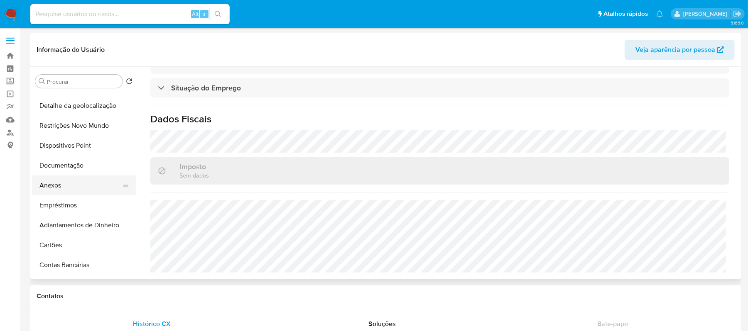
click at [64, 181] on button "Anexos" at bounding box center [80, 186] width 97 height 20
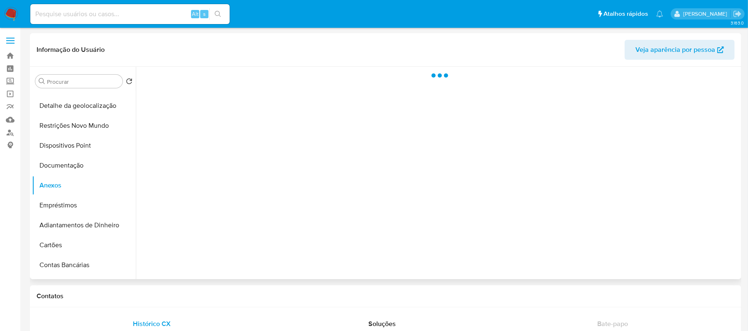
scroll to position [0, 0]
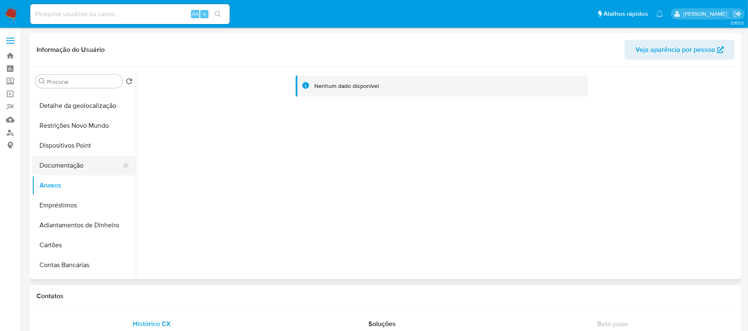
click at [65, 166] on button "Documentação" at bounding box center [80, 166] width 97 height 20
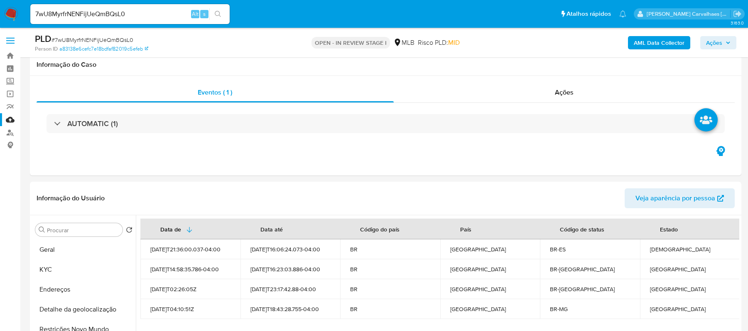
select select "10"
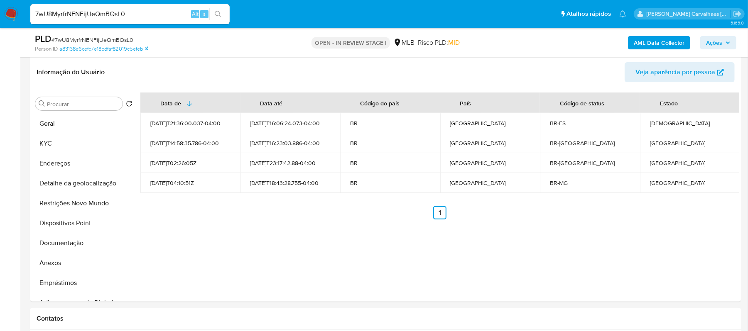
scroll to position [110, 0]
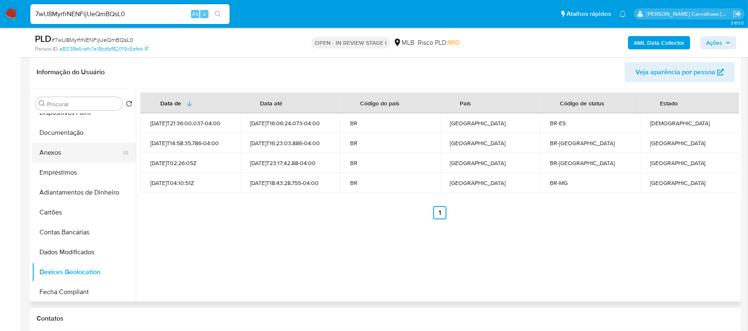
click at [59, 152] on button "Anexos" at bounding box center [80, 153] width 97 height 20
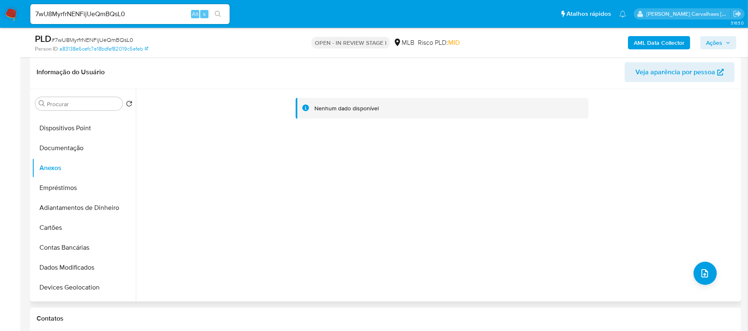
drag, startPoint x: 137, startPoint y: 176, endPoint x: 135, endPoint y: 118, distance: 58.2
click at [136, 118] on div "Nenhum dado disponível" at bounding box center [437, 195] width 603 height 213
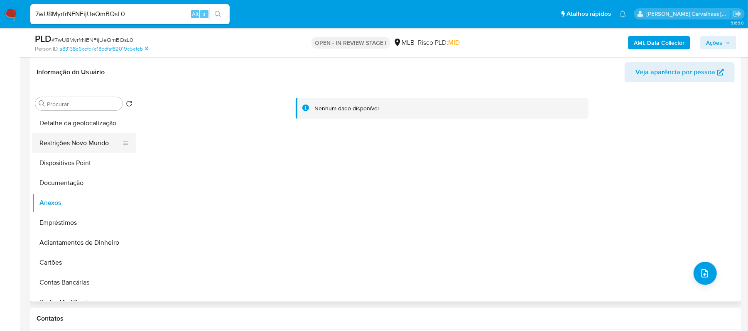
click at [100, 150] on button "Restrições Novo Mundo" at bounding box center [80, 143] width 97 height 20
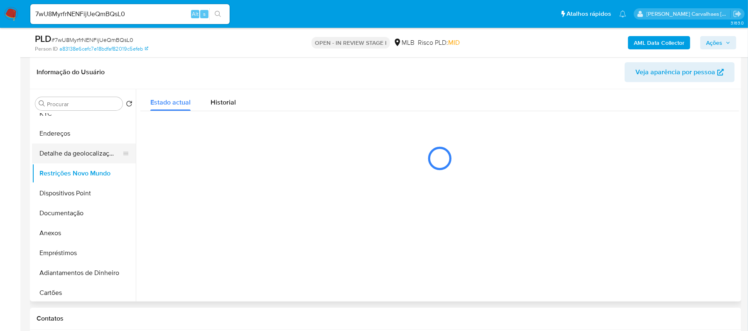
scroll to position [0, 0]
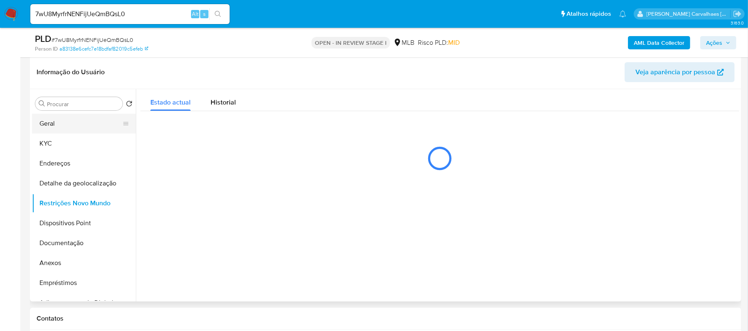
click at [57, 114] on button "Geral" at bounding box center [80, 124] width 97 height 20
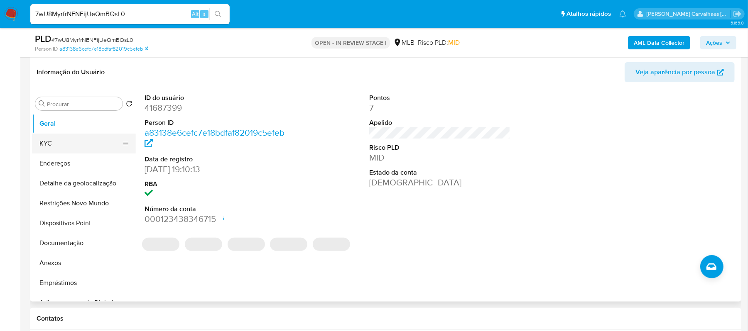
click at [68, 148] on button "KYC" at bounding box center [80, 144] width 97 height 20
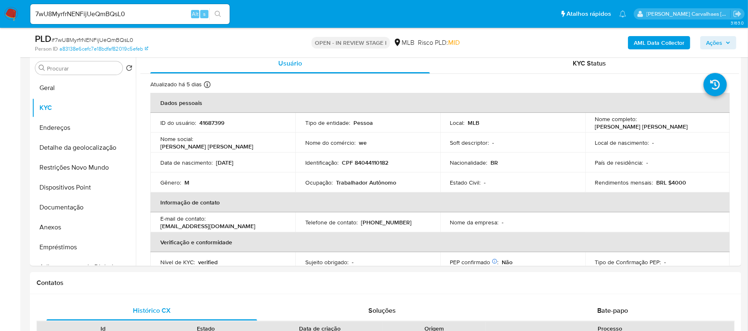
scroll to position [181, 0]
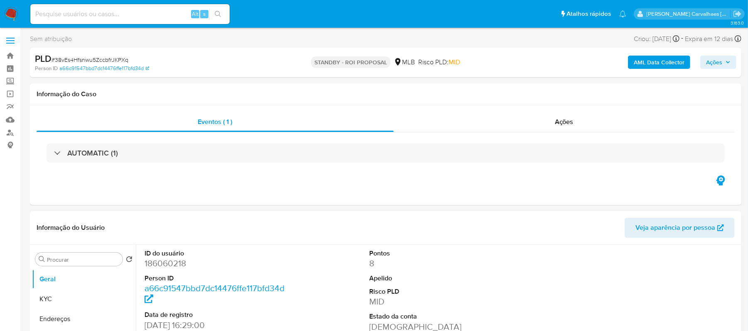
select select "10"
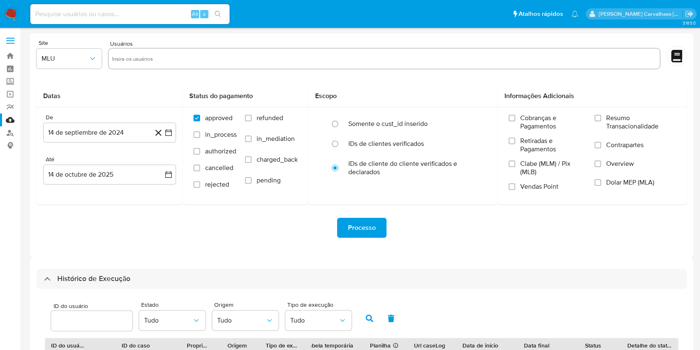
select select "10"
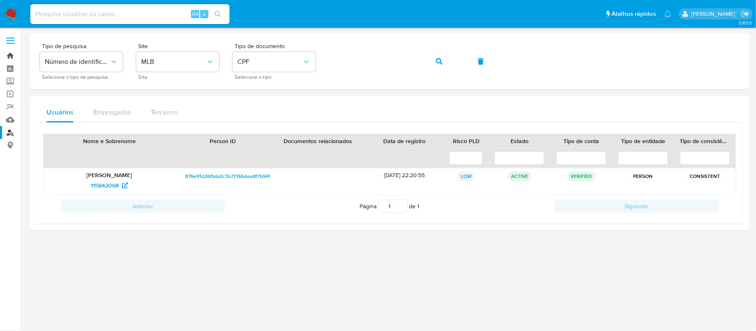
click at [11, 53] on link "Bandeja" at bounding box center [49, 55] width 99 height 13
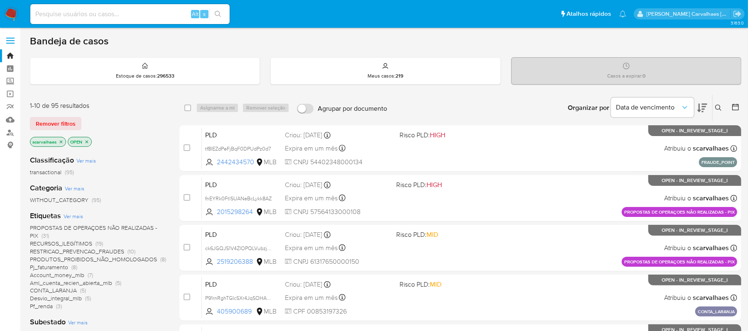
click at [700, 107] on icon at bounding box center [702, 108] width 10 height 10
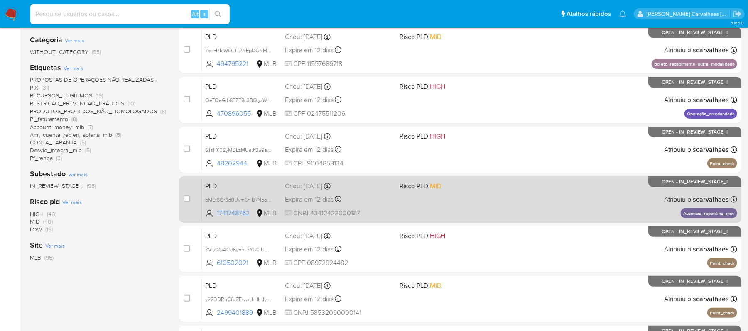
scroll to position [166, 0]
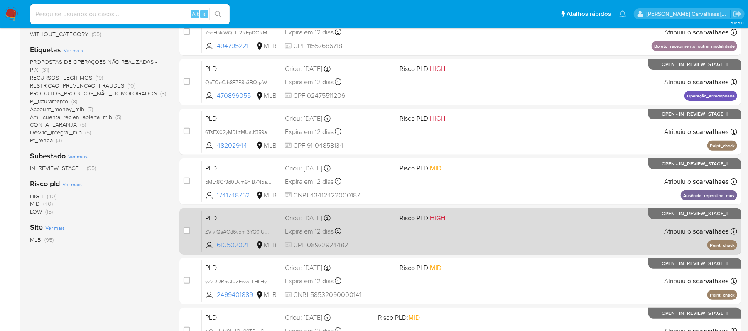
click at [395, 235] on div "PLD ZVIyfQsACd6y5ml3YG0lUm2i 610502021 MLB Risco PLD: HIGH Criou: [DATE] Criou:…" at bounding box center [469, 232] width 535 height 42
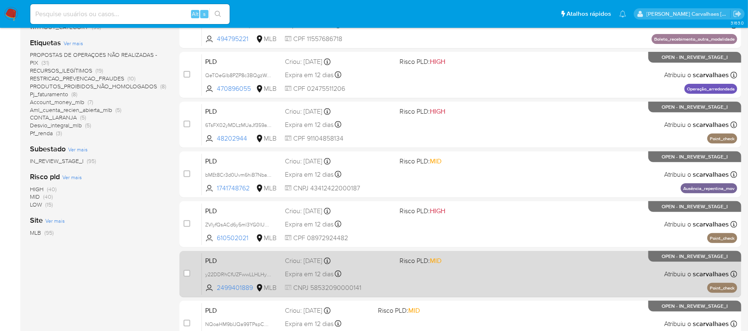
scroll to position [221, 0]
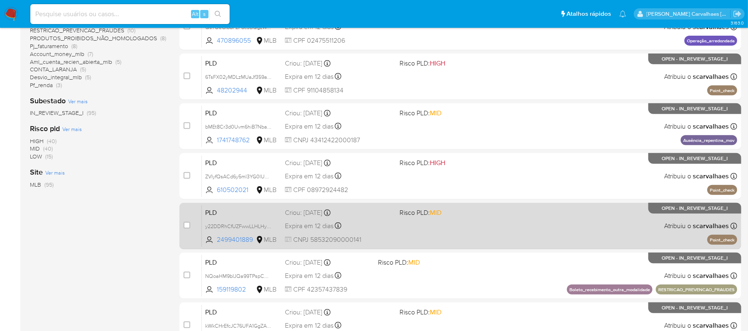
click at [579, 233] on div "PLD y22DDRhCfUZFwwLLHLHy2N5m 2499401889 MLB Risco PLD: MID Criou: [DATE] Criou:…" at bounding box center [469, 226] width 535 height 42
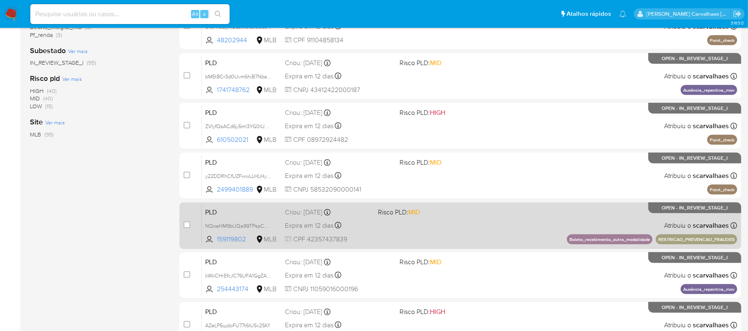
scroll to position [354, 0]
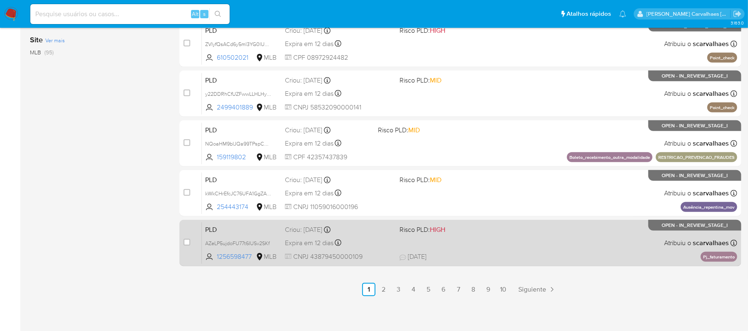
click at [472, 247] on div "PLD AZeLP5ujdoFU77t6IUSv2SKf 1256598477 MLB Risco PLD: HIGH Criou: [DATE] Criou…" at bounding box center [469, 243] width 535 height 42
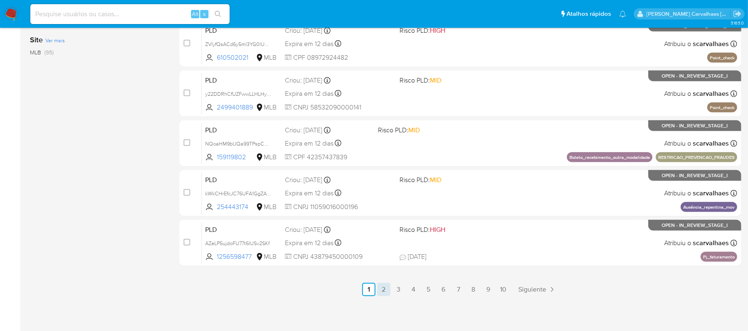
click at [381, 289] on link "2" at bounding box center [383, 289] width 13 height 13
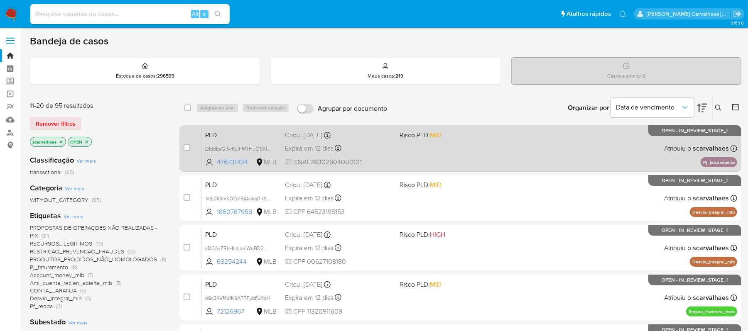
click at [399, 168] on div "PLD DIddEsQJwKjJhMTHuOSXIwo9 476731434 MLB Risco PLD: MID Criou: [DATE] Criou: …" at bounding box center [469, 148] width 535 height 42
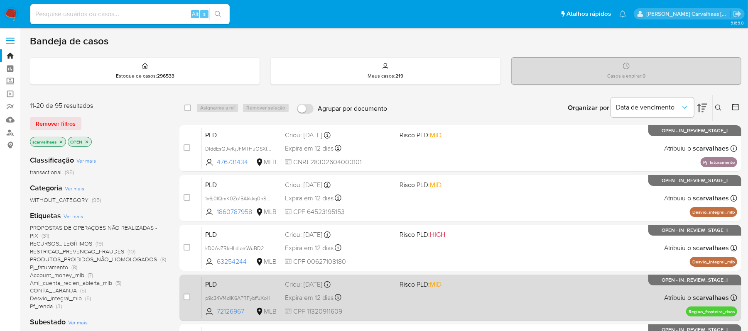
click at [458, 297] on span at bounding box center [453, 298] width 108 height 2
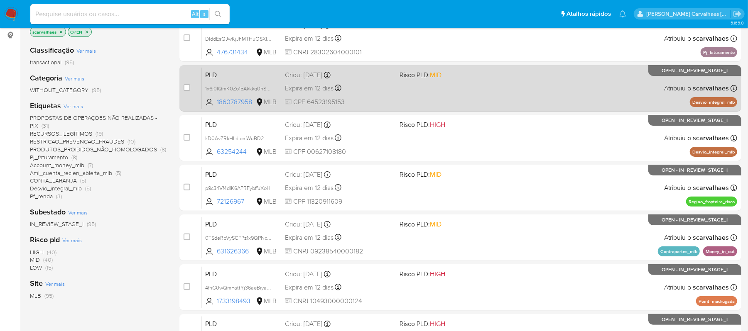
scroll to position [110, 0]
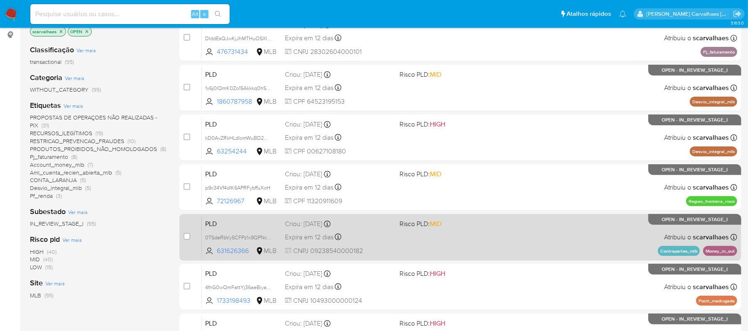
click at [468, 228] on div "PLD 0TSdeRbVySCFPz1x9QPNcOT6 631626366 MLB Risco PLD: MID Criou: [DATE] Criou: …" at bounding box center [469, 237] width 535 height 42
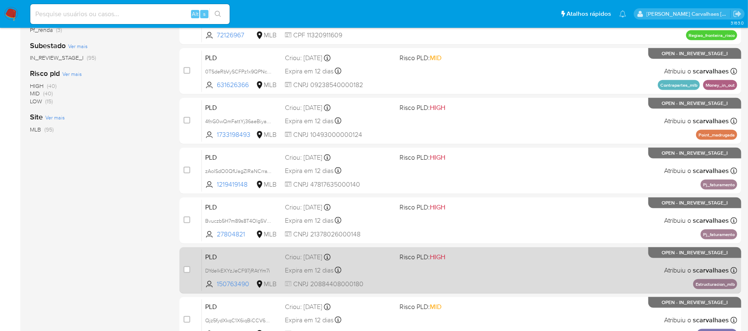
scroll to position [332, 0]
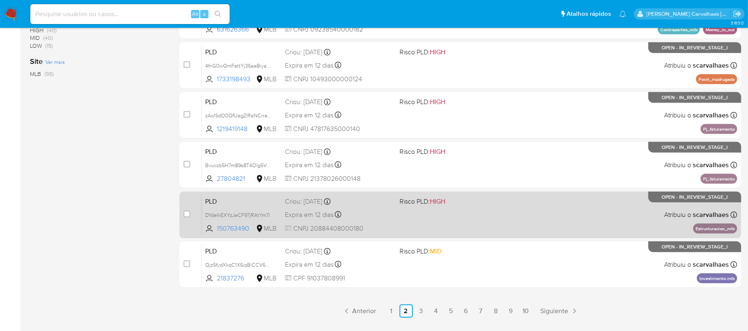
click at [430, 226] on div "PLD DYdelkEXYzJeCF97jRAtYm7i 150763490 MLB Risco PLD: HIGH Criou: [DATE] Criou:…" at bounding box center [469, 215] width 535 height 42
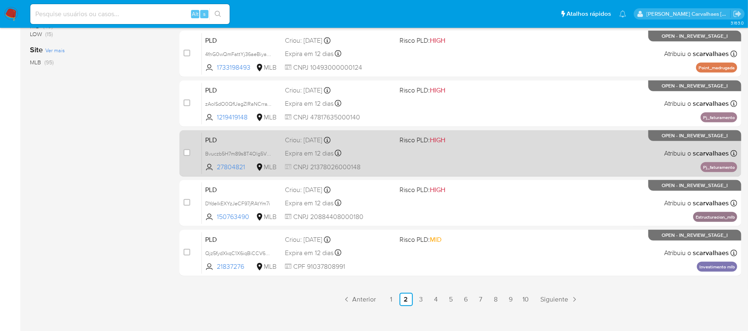
scroll to position [354, 0]
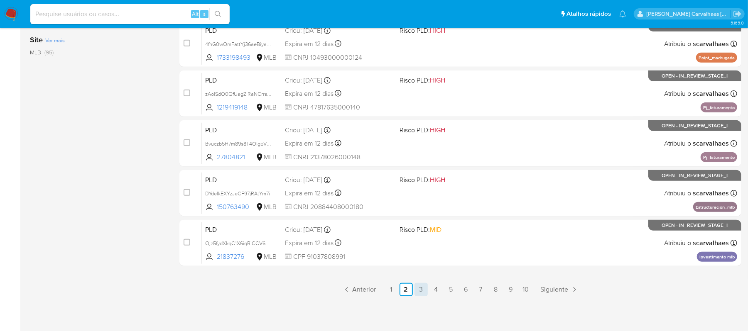
click at [421, 290] on link "3" at bounding box center [420, 289] width 13 height 13
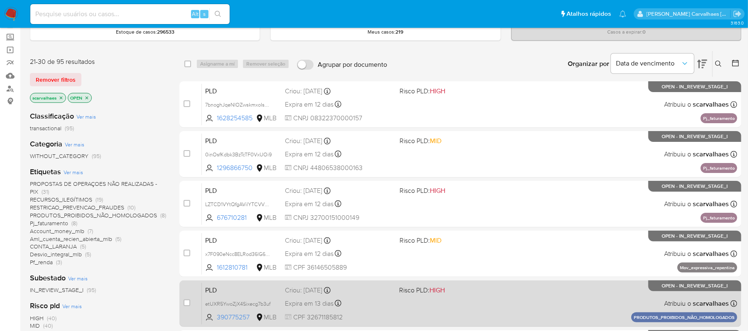
scroll to position [55, 0]
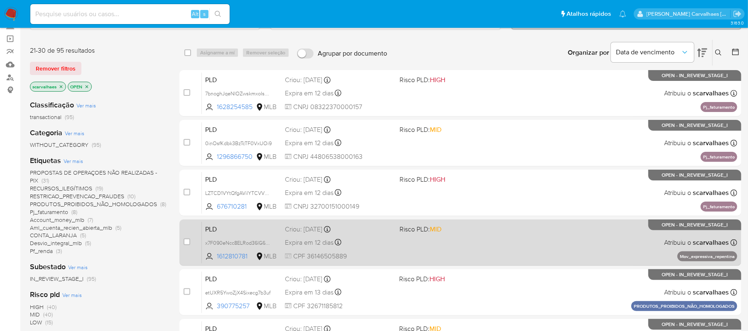
click at [424, 248] on div "PLD x7F090eNcc8ELRod36lG6MFA 1612810781 MLB Risco PLD: MID Criou: [DATE] Criou:…" at bounding box center [469, 243] width 535 height 42
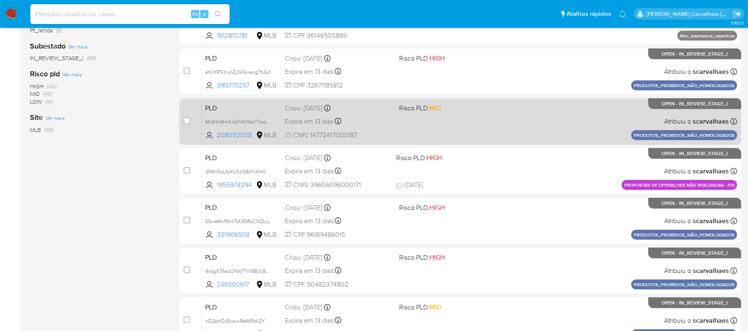
scroll to position [277, 0]
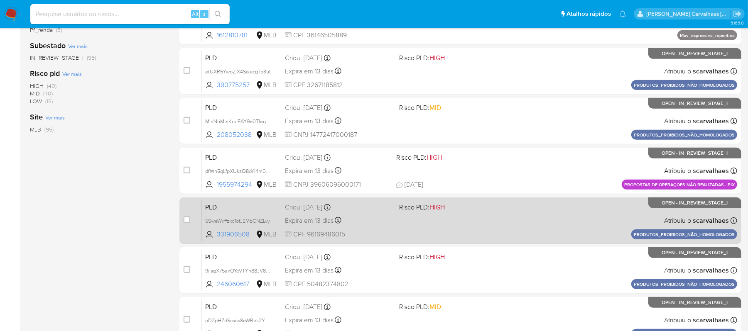
click at [440, 221] on div "PLD 5SweWxffzkcTofJEMbCNZLvy 331906508 MLB Risco PLD: HIGH Criou: [DATE] Criou:…" at bounding box center [469, 221] width 535 height 42
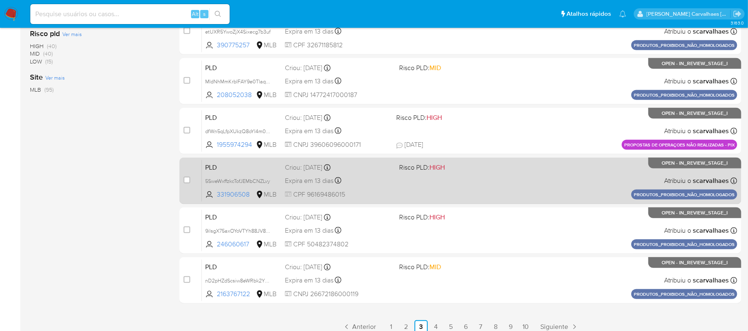
scroll to position [332, 0]
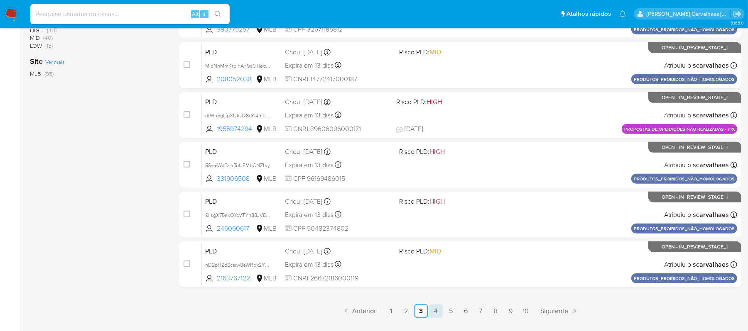
click at [436, 313] on link "4" at bounding box center [435, 311] width 13 height 13
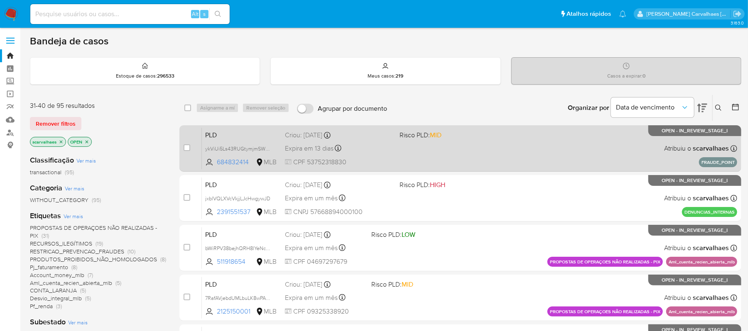
click at [394, 149] on div "PLD ykViUi5Ls43RUGtymjmSWu07 684832414 MLB Risco PLD: MID Criou: [DATE] Criou: …" at bounding box center [469, 148] width 535 height 42
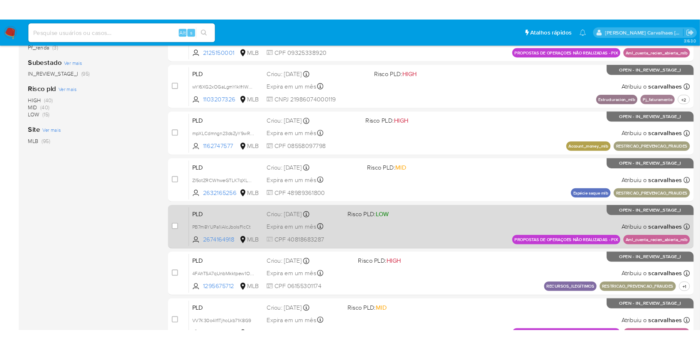
scroll to position [332, 0]
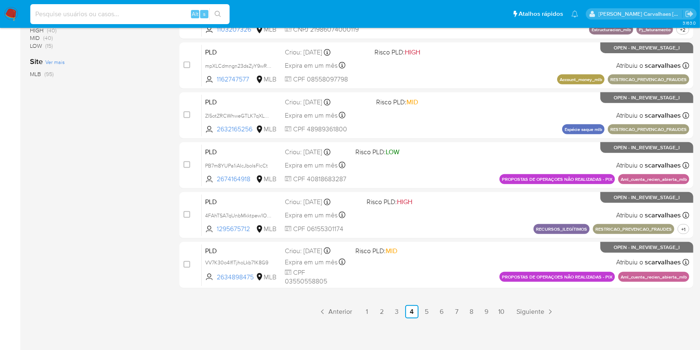
paste input "ZVIyfQsACd6y5ml3YG0lUm2i"
type input "ZVIyfQsACd6y5ml3YG0lUm2i"
click at [218, 12] on icon "search-icon" at bounding box center [218, 14] width 7 height 7
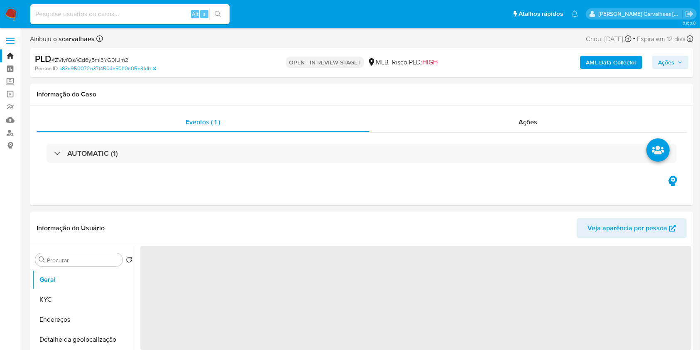
select select "10"
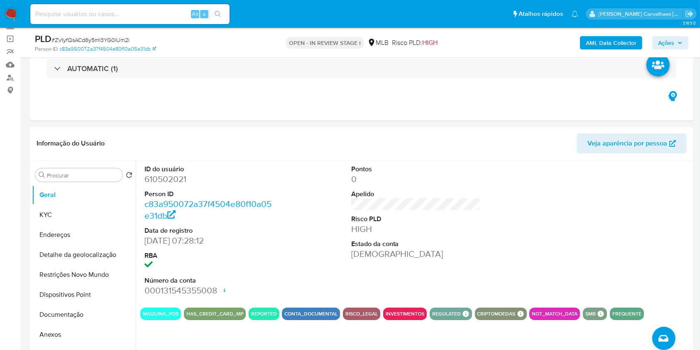
scroll to position [110, 0]
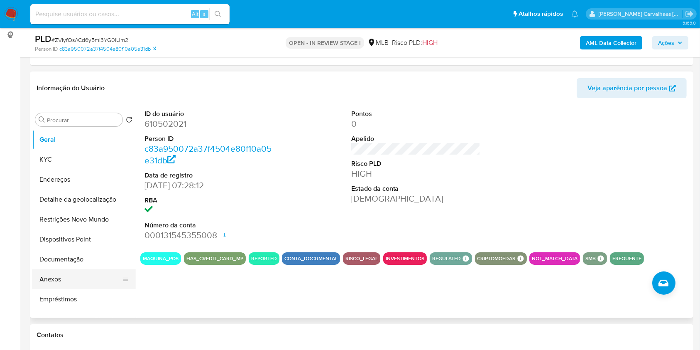
click at [52, 279] on button "Anexos" at bounding box center [80, 279] width 97 height 20
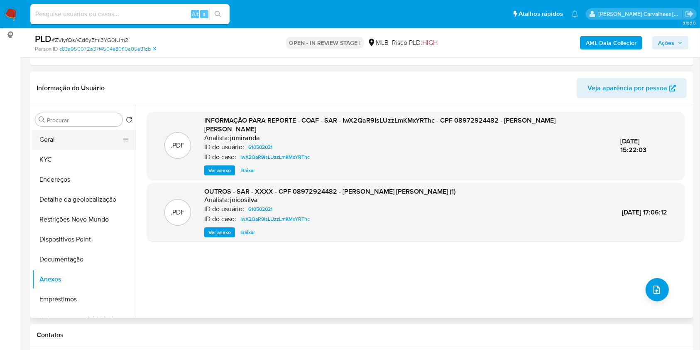
click at [80, 140] on button "Geral" at bounding box center [80, 140] width 97 height 20
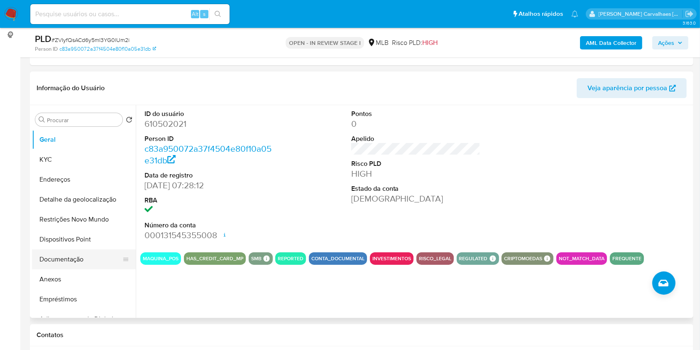
click at [70, 261] on button "Documentação" at bounding box center [80, 259] width 97 height 20
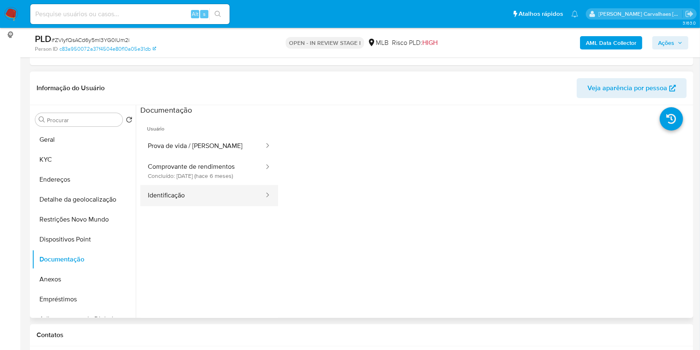
click at [206, 186] on button "Identificação" at bounding box center [202, 195] width 125 height 21
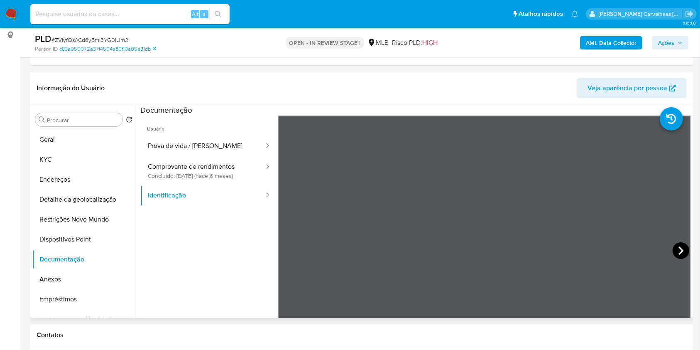
click at [674, 248] on icon at bounding box center [681, 250] width 17 height 17
click at [192, 169] on button "Comprovante de rendimentos Concluído: [DATE] (hace 6 meses)" at bounding box center [202, 171] width 125 height 28
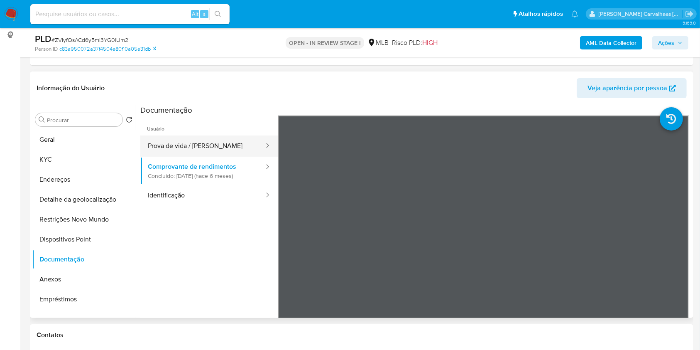
click at [203, 144] on button "Prova de vida / [PERSON_NAME]" at bounding box center [202, 145] width 125 height 21
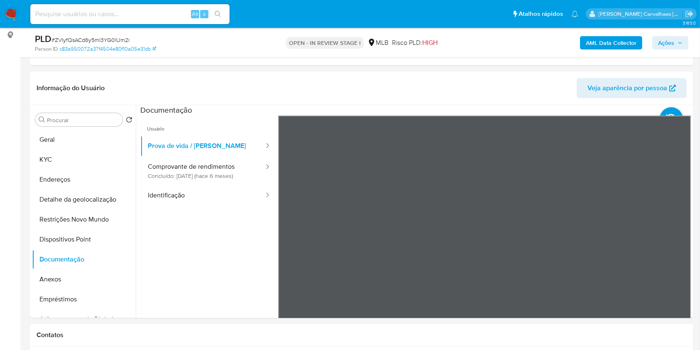
scroll to position [113, 0]
click at [73, 159] on button "KYC" at bounding box center [80, 159] width 97 height 20
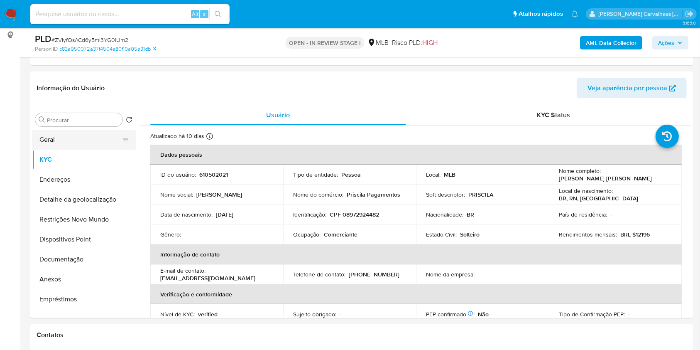
click at [65, 138] on button "Geral" at bounding box center [80, 140] width 97 height 20
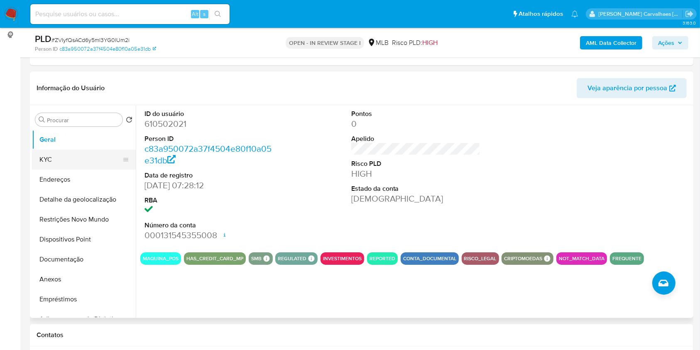
click at [60, 162] on button "KYC" at bounding box center [80, 159] width 97 height 20
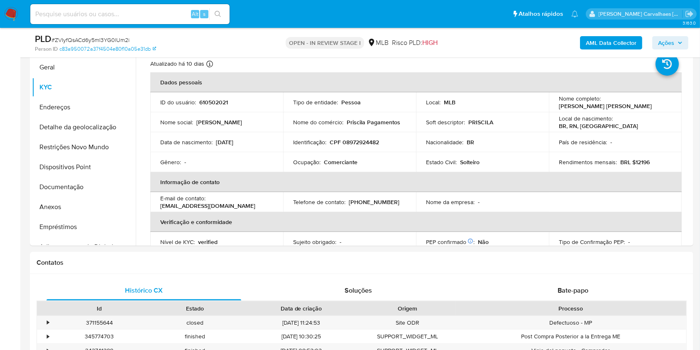
scroll to position [186, 0]
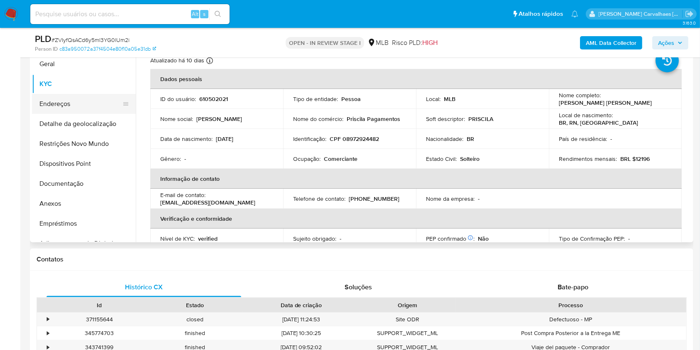
click at [54, 106] on button "Endereços" at bounding box center [80, 104] width 97 height 20
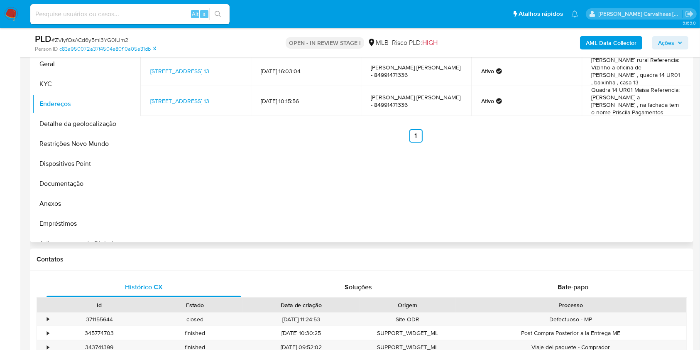
scroll to position [131, 0]
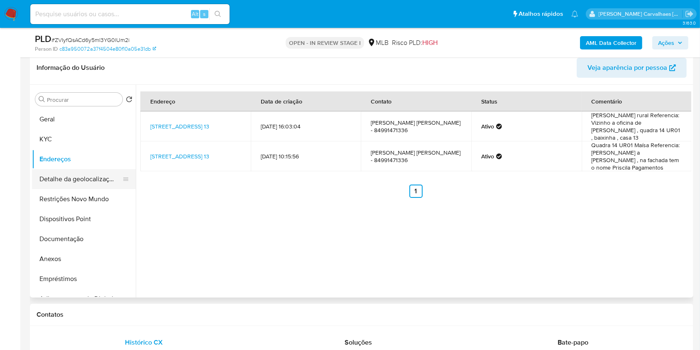
click at [84, 176] on button "Detalhe da geolocalização" at bounding box center [80, 179] width 97 height 20
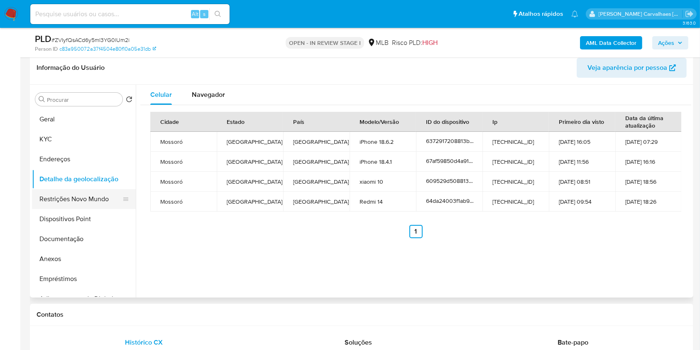
click at [69, 194] on button "Restrições Novo Mundo" at bounding box center [80, 199] width 97 height 20
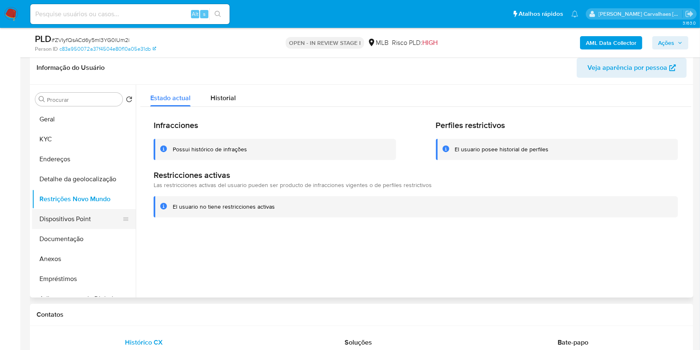
click at [59, 221] on button "Dispositivos Point" at bounding box center [80, 219] width 97 height 20
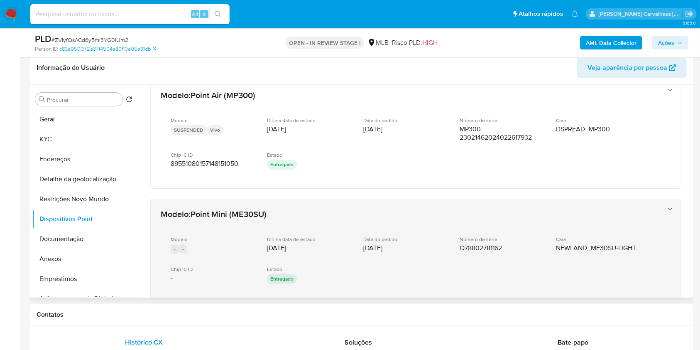
scroll to position [0, 0]
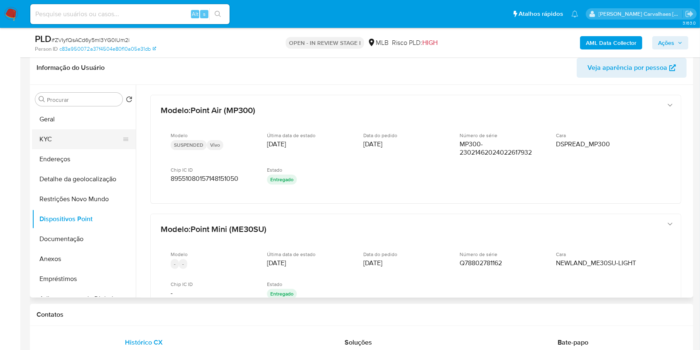
click at [52, 141] on button "KYC" at bounding box center [80, 139] width 97 height 20
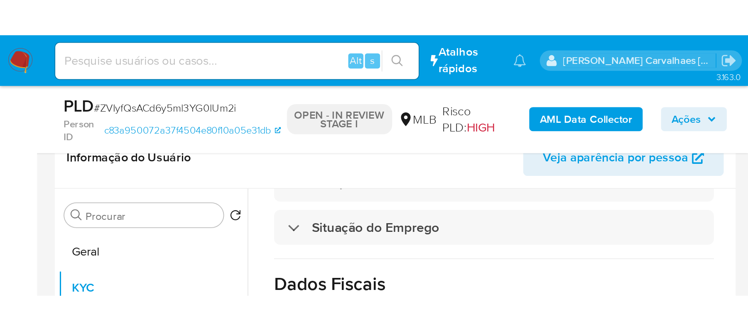
scroll to position [353, 0]
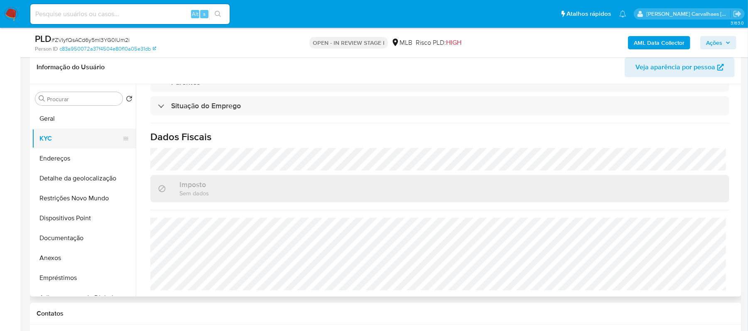
click at [64, 140] on button "KYC" at bounding box center [80, 139] width 97 height 20
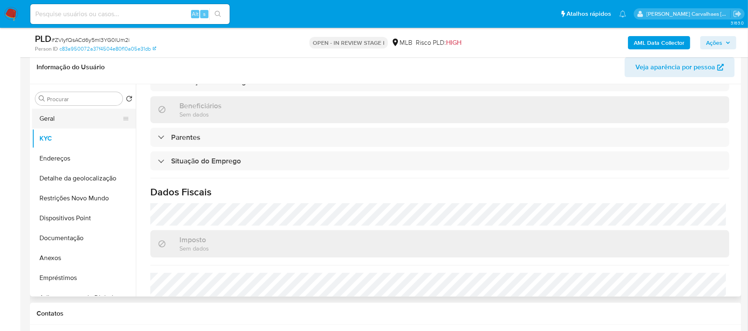
click at [54, 125] on button "Geral" at bounding box center [80, 119] width 97 height 20
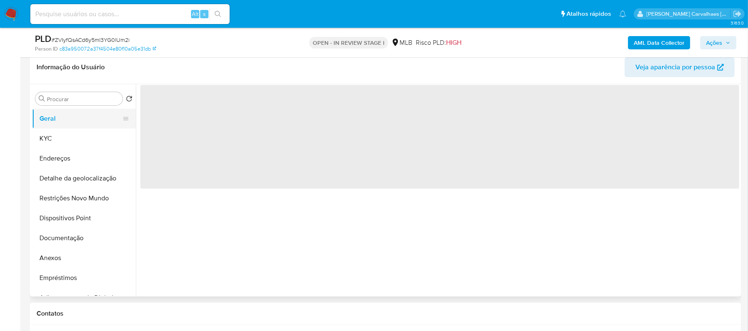
scroll to position [0, 0]
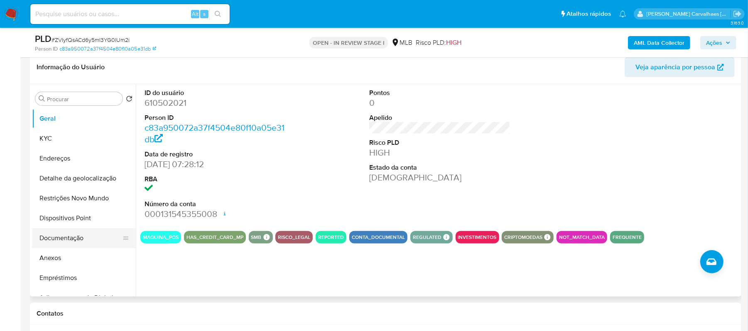
click at [71, 239] on button "Documentação" at bounding box center [80, 238] width 97 height 20
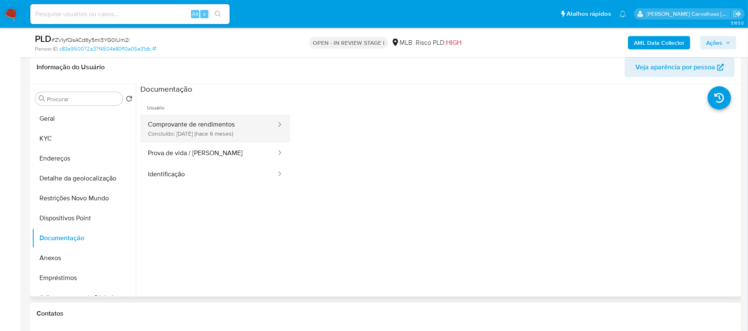
click at [212, 132] on button "Comprovante de rendimentos Concluído: 11/04/2025 (hace 6 meses)" at bounding box center [208, 129] width 137 height 28
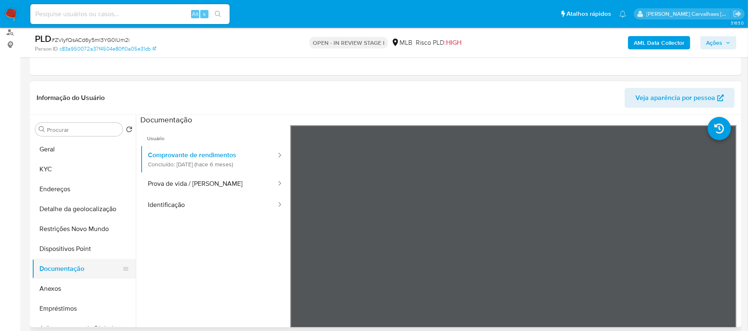
scroll to position [76, 0]
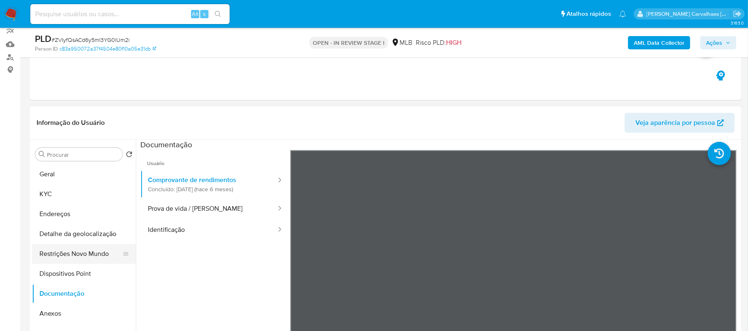
click at [82, 251] on button "Restrições Novo Mundo" at bounding box center [80, 254] width 97 height 20
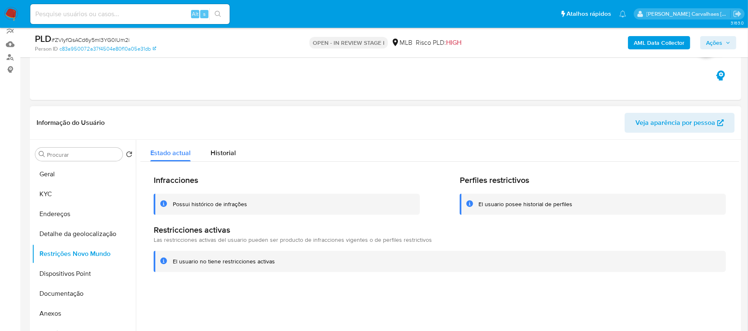
drag, startPoint x: 172, startPoint y: 261, endPoint x: 282, endPoint y: 264, distance: 109.7
click at [282, 264] on div "El usuario no tiene restricciones activas" at bounding box center [440, 261] width 572 height 21
click at [64, 310] on button "Anexos" at bounding box center [80, 314] width 97 height 20
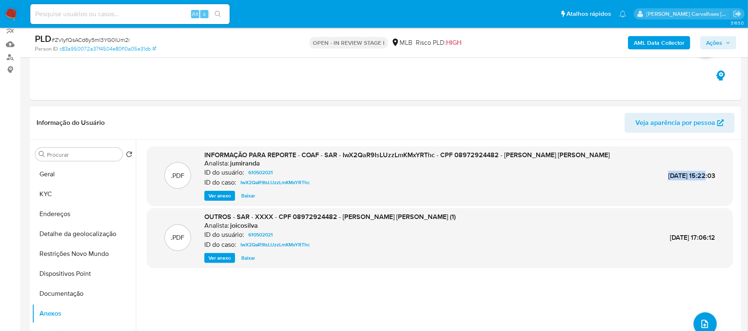
drag, startPoint x: 647, startPoint y: 175, endPoint x: 685, endPoint y: 173, distance: 38.2
click at [685, 173] on span "23/Jan/2025 15:22:03" at bounding box center [691, 176] width 47 height 10
copy span "23/Jan/2025"
click at [214, 200] on span "Ver anexo" at bounding box center [219, 196] width 22 height 8
click at [214, 200] on div "Ver anexo Ver anexo Baixar" at bounding box center [406, 196] width 405 height 10
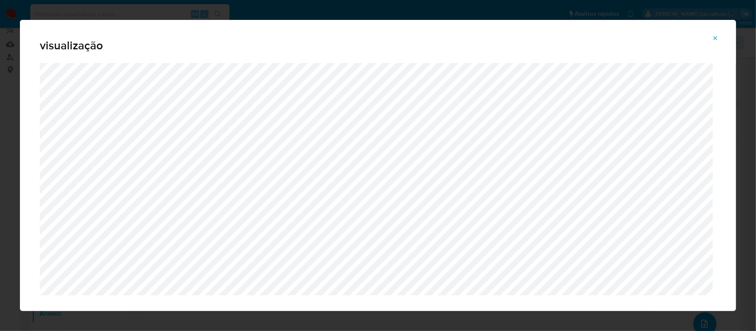
click at [716, 39] on icon "Attachment preview" at bounding box center [715, 38] width 7 height 7
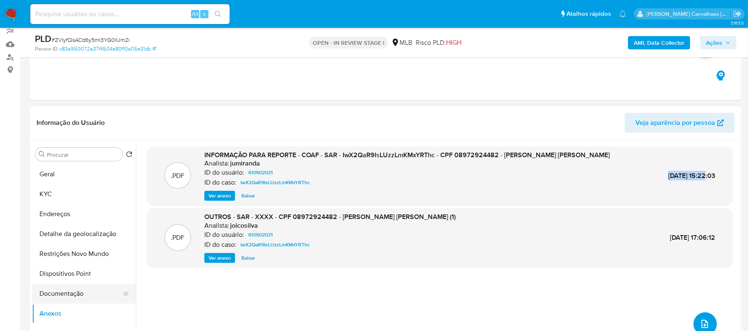
click at [90, 289] on button "Documentação" at bounding box center [80, 294] width 97 height 20
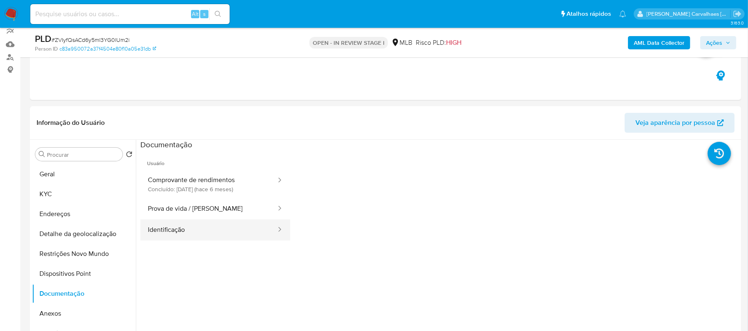
click at [222, 226] on button "Identificação" at bounding box center [208, 230] width 137 height 21
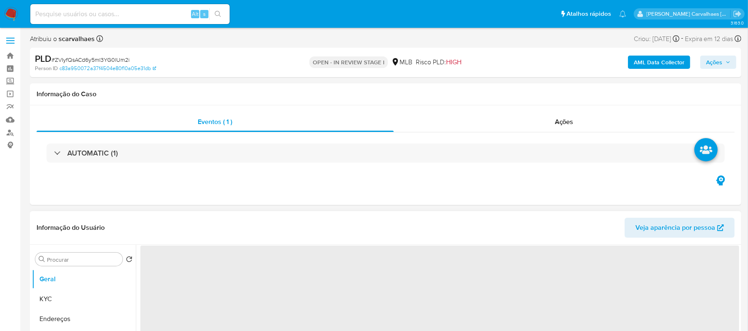
select select "10"
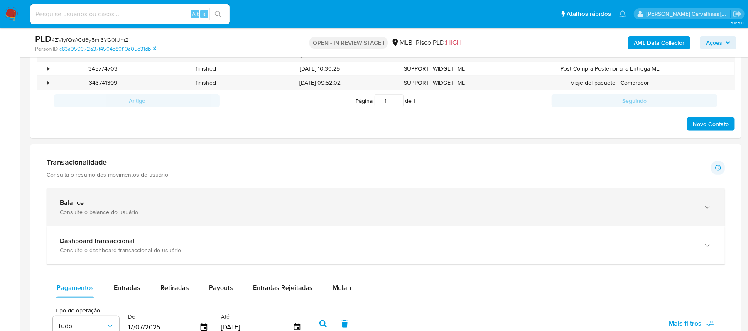
scroll to position [553, 0]
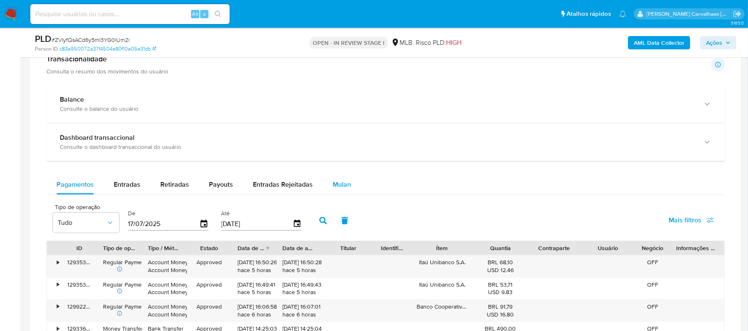
click at [336, 185] on span "Mulan" at bounding box center [342, 185] width 18 height 10
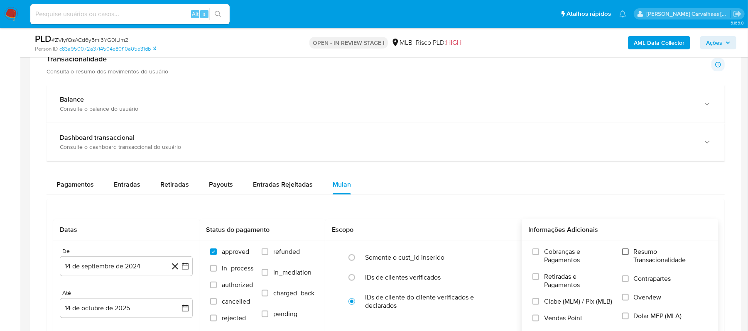
click at [627, 254] on input "Resumo Transacionalidade" at bounding box center [625, 252] width 7 height 7
click at [185, 269] on icon "button" at bounding box center [185, 266] width 8 height 8
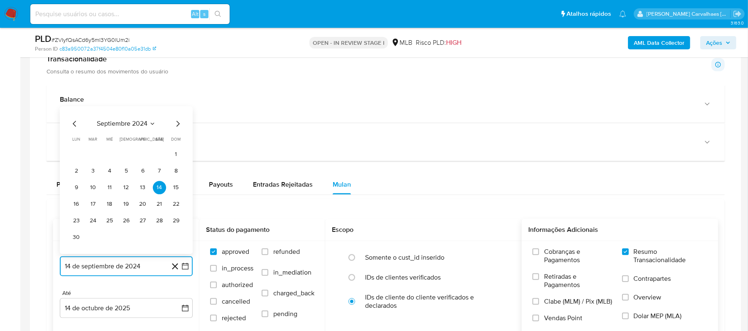
click at [178, 128] on icon "Mes siguiente" at bounding box center [178, 124] width 10 height 10
click at [178, 144] on icon "Mes siguiente" at bounding box center [178, 141] width 10 height 10
click at [176, 126] on icon "Mes siguiente" at bounding box center [178, 124] width 10 height 10
click at [180, 142] on icon "Mes siguiente" at bounding box center [178, 141] width 10 height 10
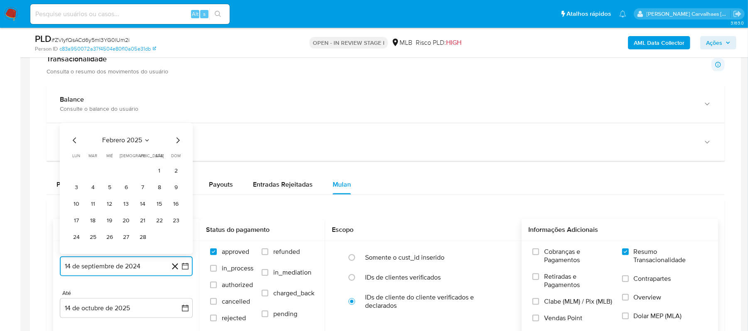
click at [179, 142] on icon "Mes siguiente" at bounding box center [178, 141] width 10 height 10
click at [176, 126] on icon "Mes siguiente" at bounding box center [178, 124] width 10 height 10
click at [180, 144] on icon "Mes siguiente" at bounding box center [178, 141] width 10 height 10
click at [178, 144] on icon "Mes siguiente" at bounding box center [178, 141] width 10 height 10
click at [178, 126] on icon "Mes siguiente" at bounding box center [178, 124] width 10 height 10
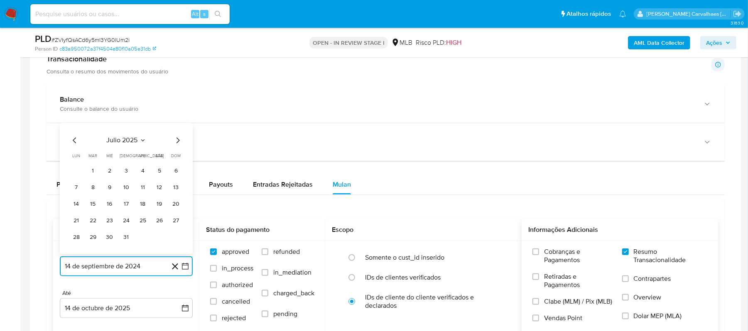
click at [175, 142] on icon "Mes siguiente" at bounding box center [178, 141] width 10 height 10
click at [130, 204] on button "14" at bounding box center [126, 204] width 13 height 13
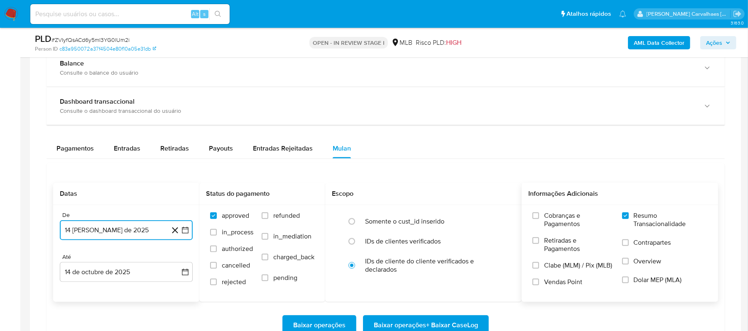
scroll to position [609, 0]
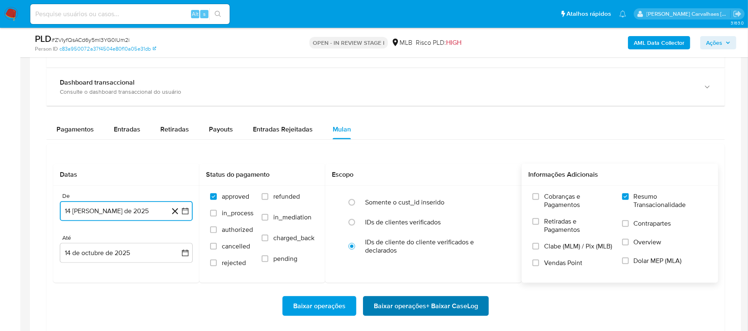
click at [402, 314] on span "Baixar operações + Baixar CaseLog" at bounding box center [426, 306] width 104 height 18
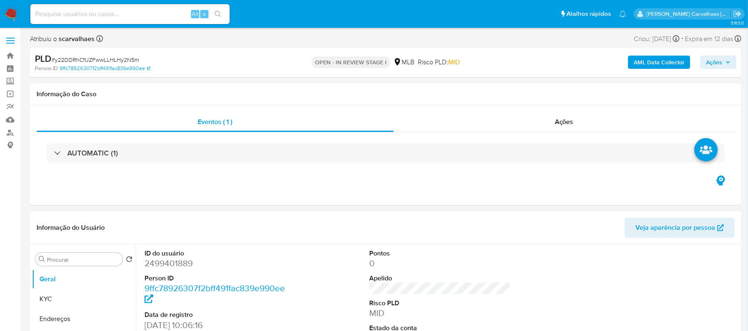
select select "10"
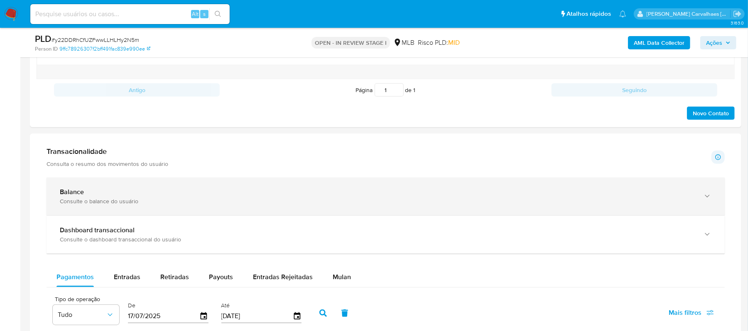
scroll to position [553, 0]
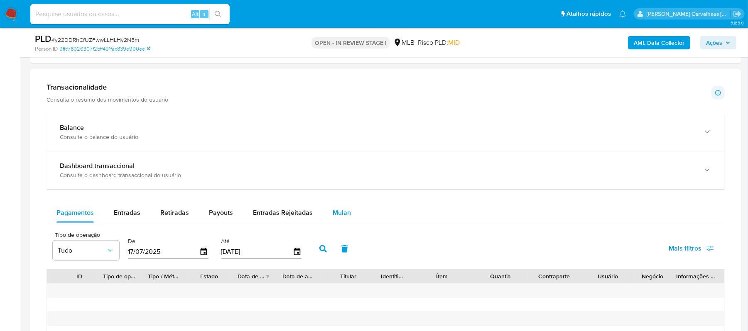
click at [334, 215] on span "Mulan" at bounding box center [342, 213] width 18 height 10
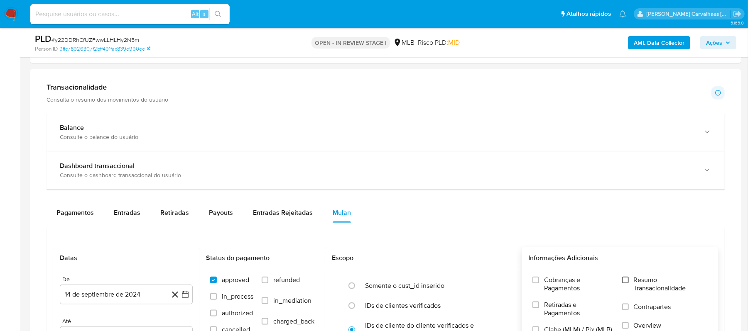
click at [624, 283] on input "Resumo Transacionalidade" at bounding box center [625, 280] width 7 height 7
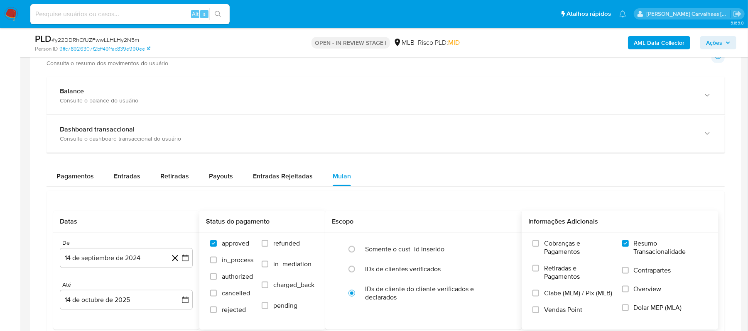
scroll to position [609, 0]
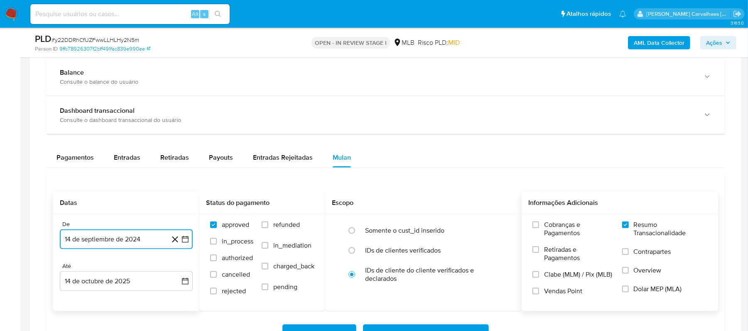
click at [186, 243] on icon "button" at bounding box center [185, 239] width 8 height 8
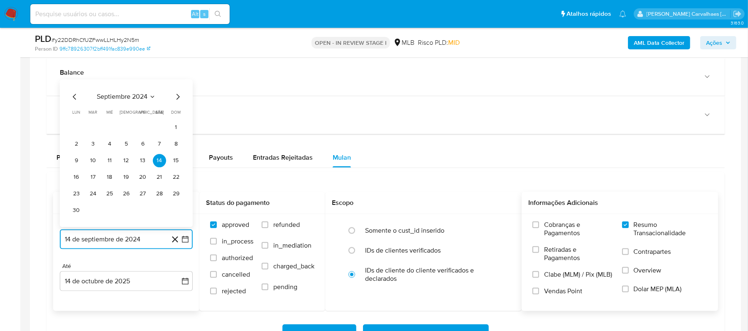
click at [179, 100] on icon "Mes siguiente" at bounding box center [177, 97] width 3 height 6
click at [177, 117] on icon "Mes siguiente" at bounding box center [178, 114] width 10 height 10
click at [178, 102] on icon "Mes siguiente" at bounding box center [178, 97] width 10 height 10
click at [176, 118] on icon "Mes siguiente" at bounding box center [178, 114] width 10 height 10
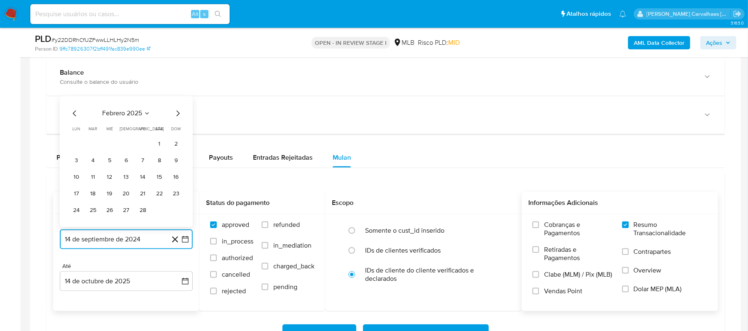
click at [176, 113] on icon "Mes siguiente" at bounding box center [178, 114] width 10 height 10
click at [178, 100] on icon "Mes siguiente" at bounding box center [177, 97] width 3 height 6
click at [173, 116] on icon "Mes siguiente" at bounding box center [178, 114] width 10 height 10
click at [178, 116] on icon "Mes siguiente" at bounding box center [178, 114] width 10 height 10
click at [178, 102] on icon "Mes siguiente" at bounding box center [178, 97] width 10 height 10
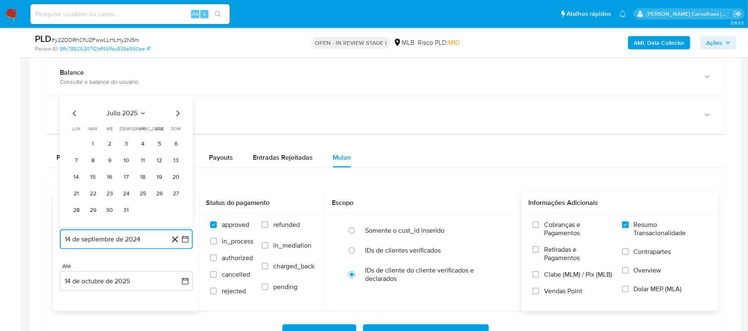
click at [175, 118] on icon "Mes siguiente" at bounding box center [178, 114] width 10 height 10
click at [127, 179] on button "14" at bounding box center [126, 177] width 13 height 13
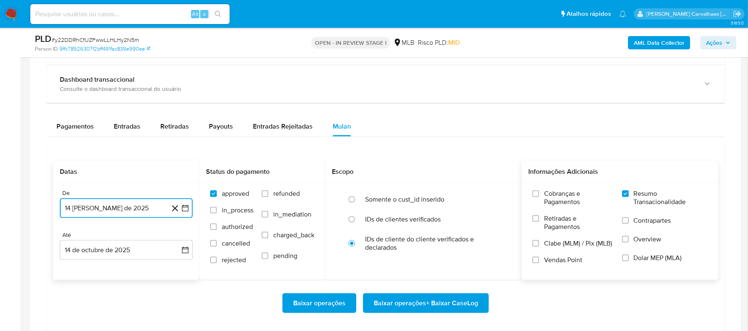
scroll to position [664, 0]
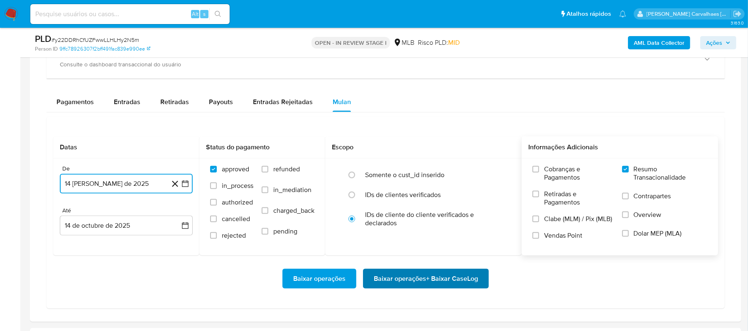
click at [386, 281] on span "Baixar operações + Baixar CaseLog" at bounding box center [426, 279] width 104 height 18
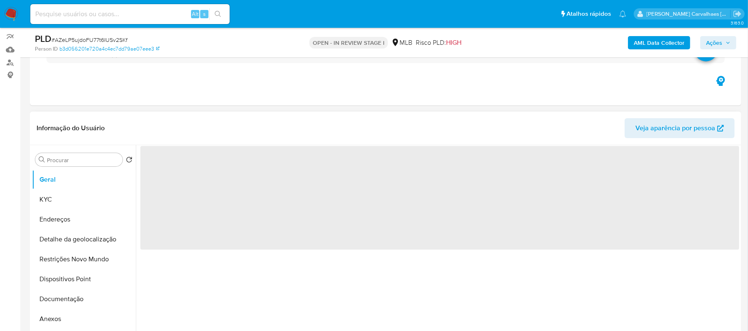
select select "10"
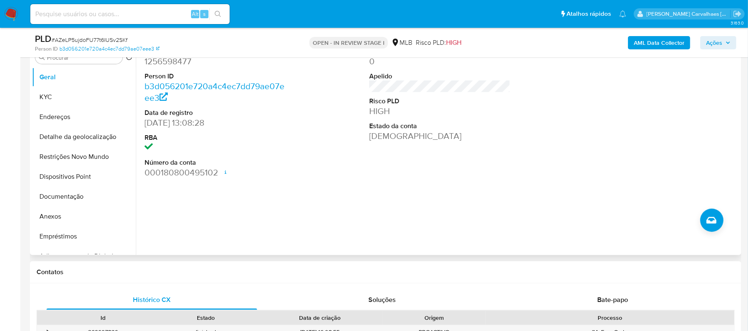
scroll to position [221, 0]
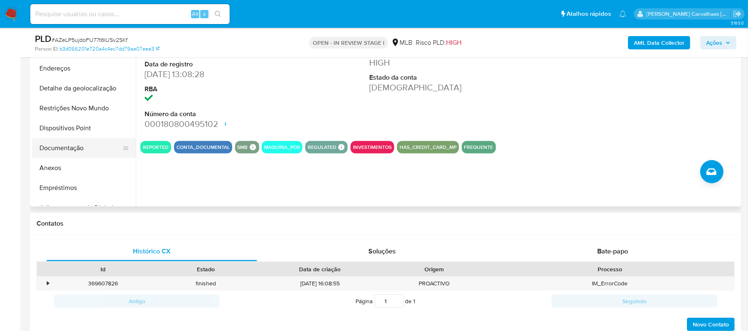
click at [65, 144] on button "Documentação" at bounding box center [80, 148] width 97 height 20
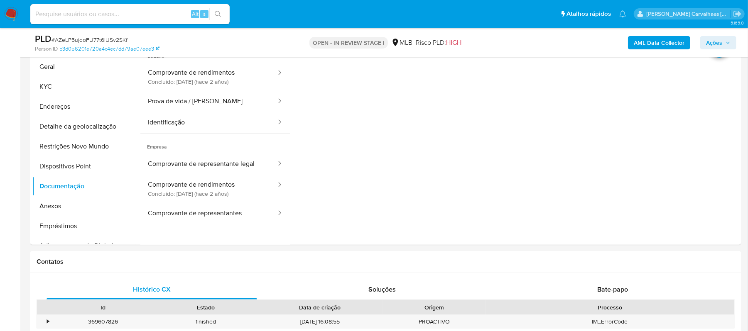
scroll to position [166, 0]
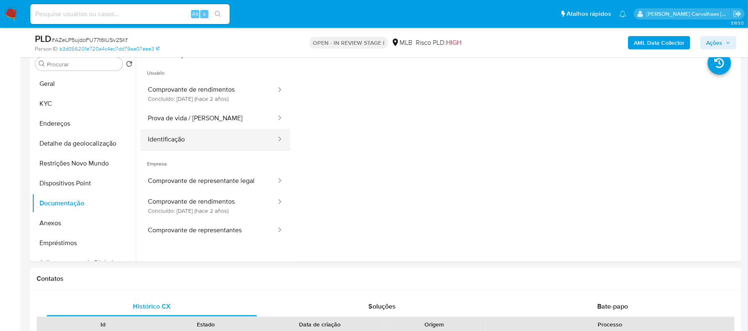
click at [220, 137] on button "Identificação" at bounding box center [208, 139] width 137 height 21
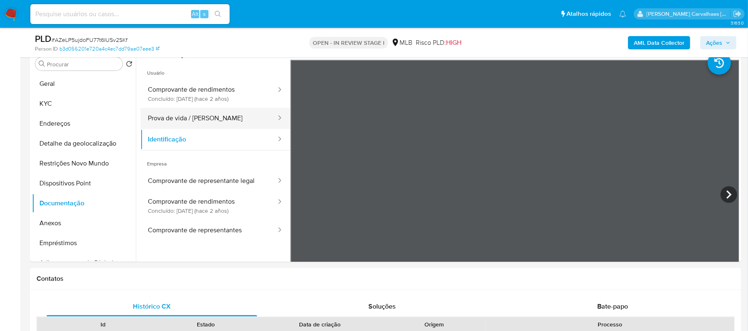
click at [222, 120] on button "Prova de vida / Selfie" at bounding box center [208, 118] width 137 height 21
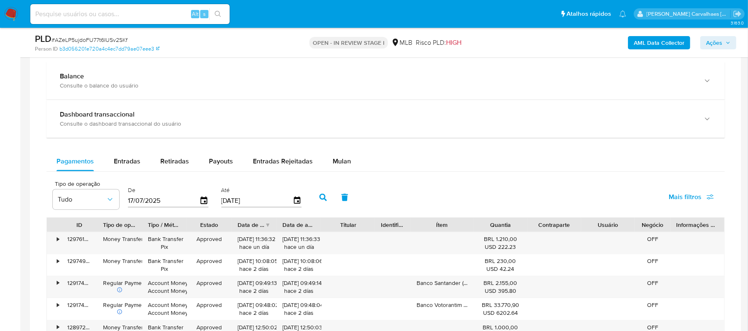
scroll to position [553, 0]
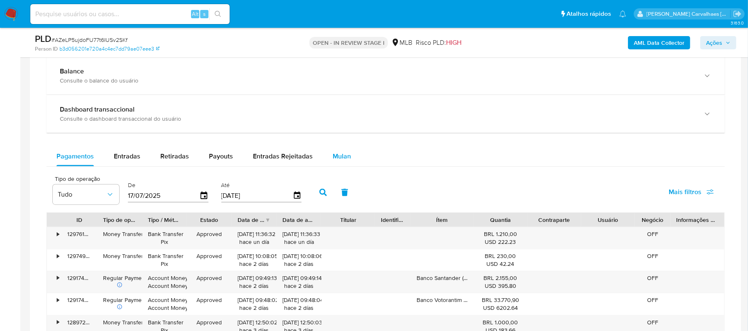
click at [333, 159] on span "Mulan" at bounding box center [342, 157] width 18 height 10
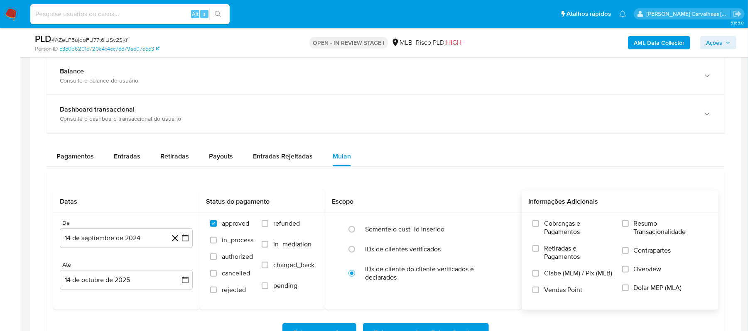
click at [622, 226] on div "Cobranças e Pagamentos Retiradas e Pagamentos Clabe (MLM) / Pix (MLB) Vendas Po…" at bounding box center [619, 261] width 183 height 83
click at [625, 227] on input "Resumo Transacionalidade" at bounding box center [625, 223] width 7 height 7
click at [183, 238] on icon "button" at bounding box center [185, 238] width 7 height 7
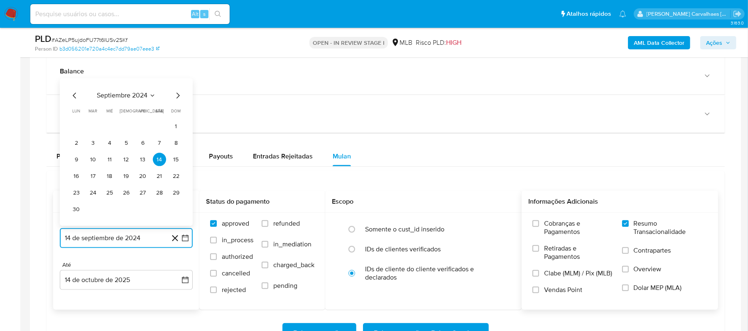
click at [174, 96] on icon "Mes siguiente" at bounding box center [178, 96] width 10 height 10
click at [176, 114] on icon "Mes siguiente" at bounding box center [178, 113] width 10 height 10
click at [176, 101] on icon "Mes siguiente" at bounding box center [178, 96] width 10 height 10
click at [177, 115] on icon "Mes siguiente" at bounding box center [178, 113] width 10 height 10
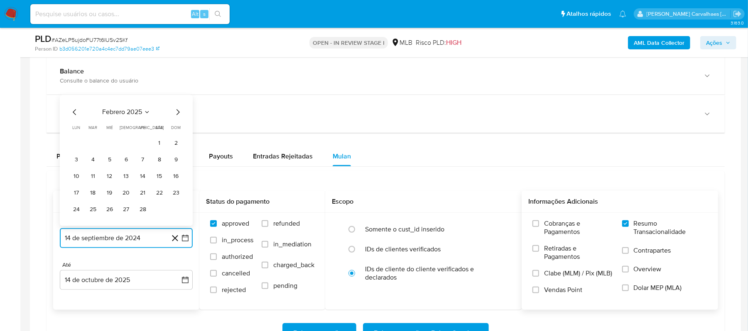
click at [177, 115] on icon "Mes siguiente" at bounding box center [178, 113] width 10 height 10
click at [175, 99] on icon "Mes siguiente" at bounding box center [178, 96] width 10 height 10
click at [176, 114] on icon "Mes siguiente" at bounding box center [178, 113] width 10 height 10
click at [175, 98] on icon "Mes siguiente" at bounding box center [178, 96] width 10 height 10
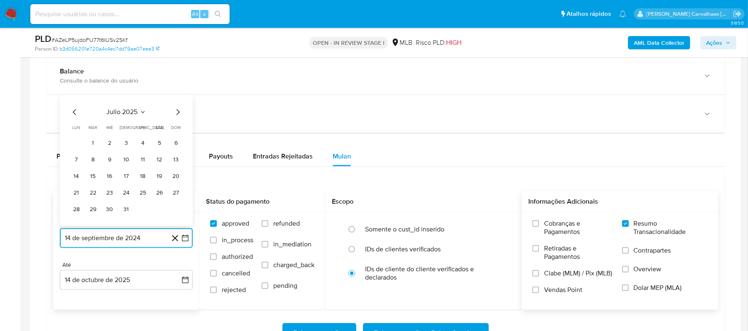
click at [178, 111] on icon "Mes siguiente" at bounding box center [178, 113] width 10 height 10
click at [75, 113] on icon "Mes anterior" at bounding box center [74, 113] width 3 height 6
drag, startPoint x: 123, startPoint y: 178, endPoint x: 140, endPoint y: 183, distance: 16.8
click at [124, 178] on button "14" at bounding box center [126, 176] width 13 height 13
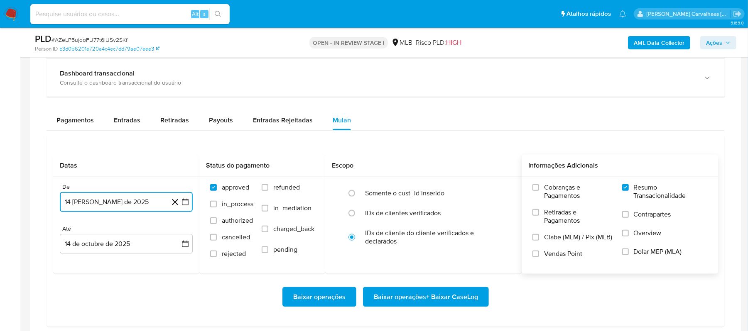
scroll to position [609, 0]
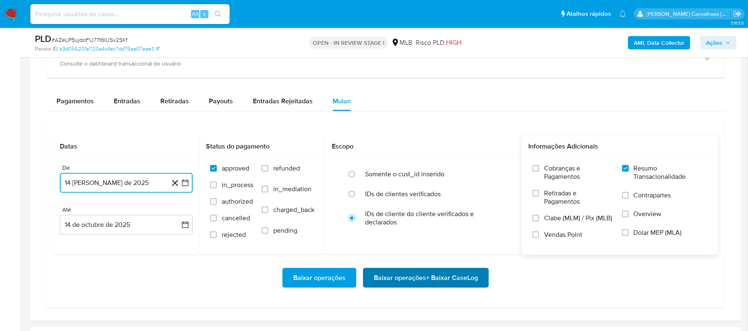
click at [417, 283] on span "Baixar operações + Baixar CaseLog" at bounding box center [426, 278] width 104 height 18
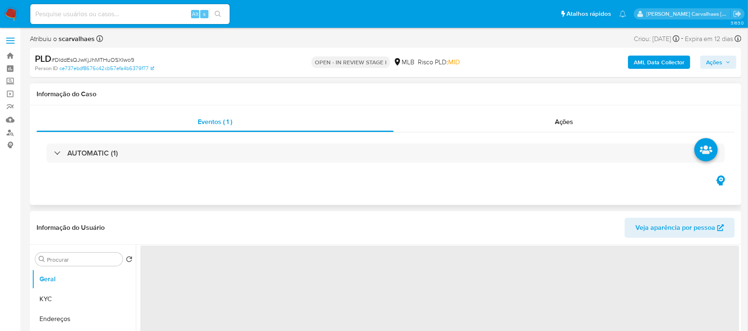
select select "10"
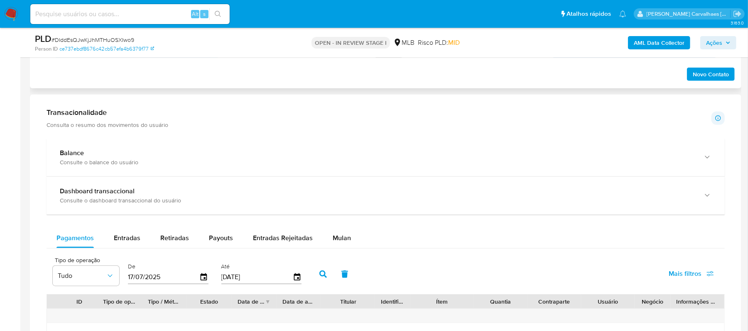
scroll to position [553, 0]
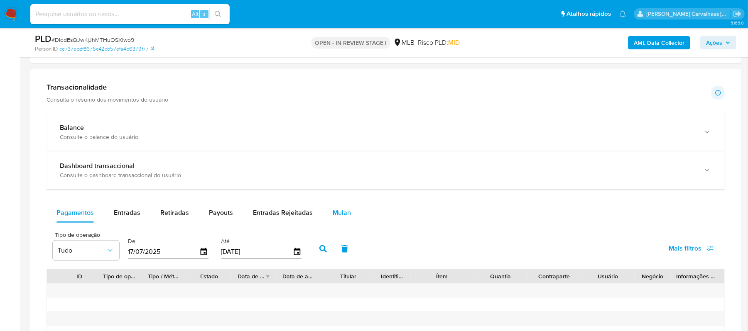
click at [339, 216] on span "Mulan" at bounding box center [342, 213] width 18 height 10
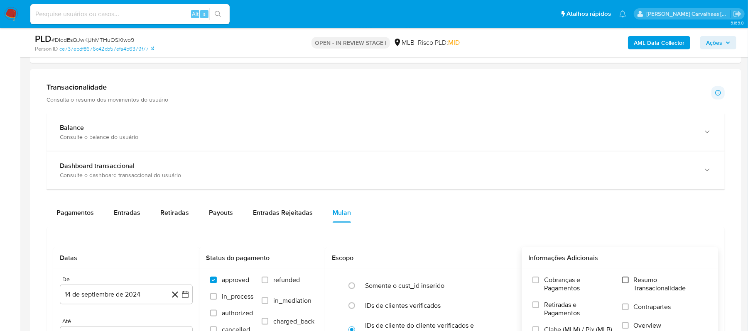
click at [628, 284] on input "Resumo Transacionalidade" at bounding box center [625, 280] width 7 height 7
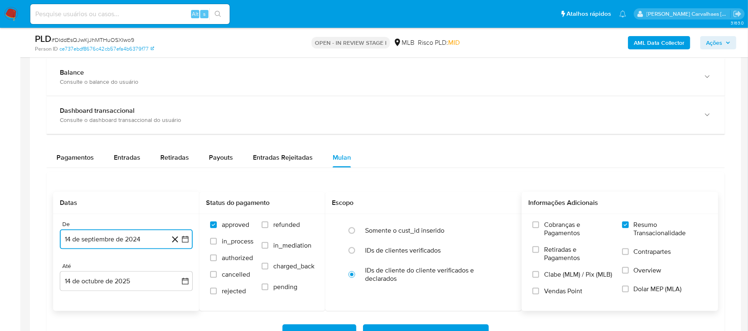
click at [186, 240] on icon "button" at bounding box center [185, 239] width 8 height 8
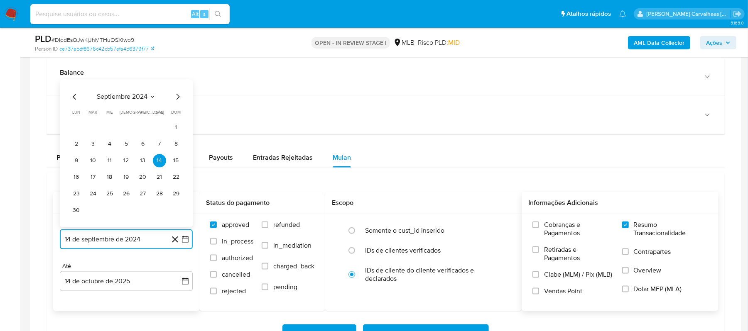
click at [175, 101] on icon "Mes siguiente" at bounding box center [178, 97] width 10 height 10
click at [176, 116] on icon "Mes siguiente" at bounding box center [178, 114] width 10 height 10
click at [175, 102] on icon "Mes siguiente" at bounding box center [178, 97] width 10 height 10
click at [175, 117] on icon "Mes siguiente" at bounding box center [178, 114] width 10 height 10
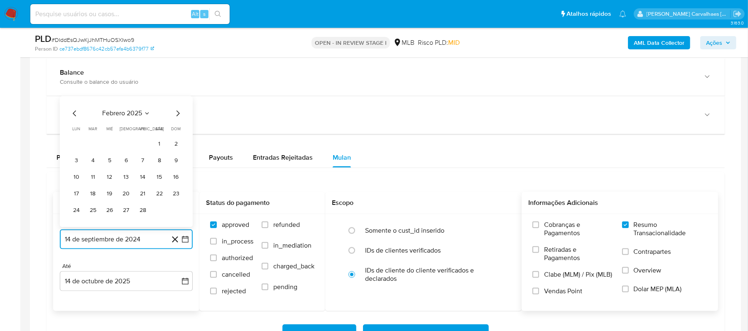
click at [175, 117] on icon "Mes siguiente" at bounding box center [178, 114] width 10 height 10
click at [175, 102] on icon "Mes siguiente" at bounding box center [178, 97] width 10 height 10
click at [171, 117] on div "abril 2025" at bounding box center [126, 114] width 113 height 10
click at [175, 117] on icon "Mes siguiente" at bounding box center [178, 114] width 10 height 10
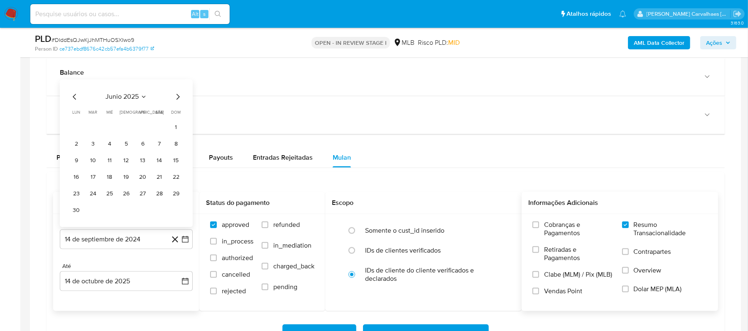
click at [176, 102] on icon "Mes siguiente" at bounding box center [178, 97] width 10 height 10
click at [173, 118] on icon "Mes siguiente" at bounding box center [178, 114] width 10 height 10
click at [174, 117] on icon "Mes siguiente" at bounding box center [178, 114] width 10 height 10
click at [76, 117] on icon "Mes anterior" at bounding box center [75, 114] width 10 height 10
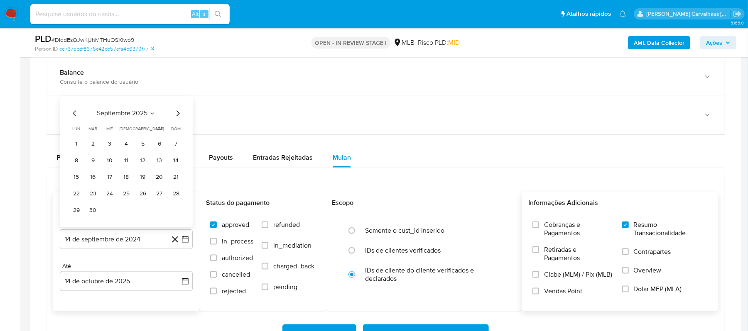
click at [73, 117] on icon "Mes anterior" at bounding box center [74, 114] width 3 height 6
click at [123, 180] on button "14" at bounding box center [126, 177] width 13 height 13
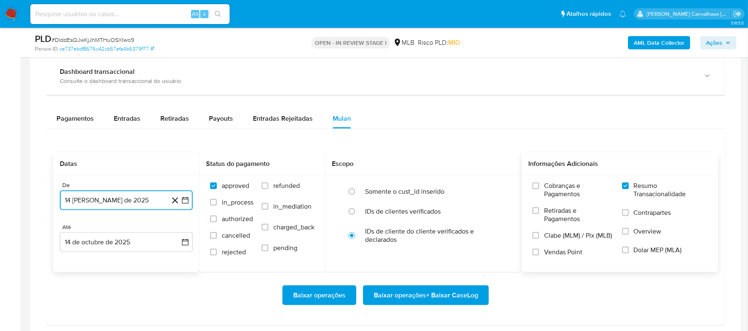
scroll to position [664, 0]
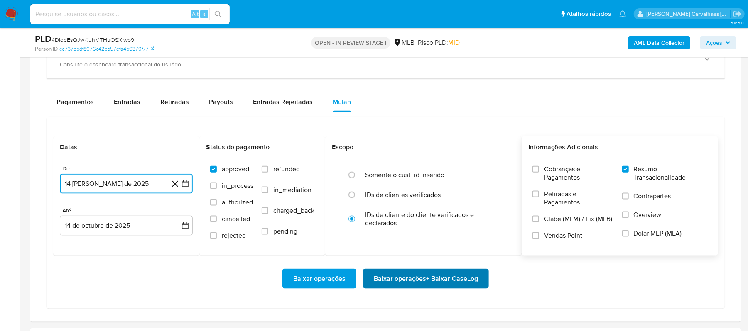
click at [387, 278] on span "Baixar operações + Baixar CaseLog" at bounding box center [426, 279] width 104 height 18
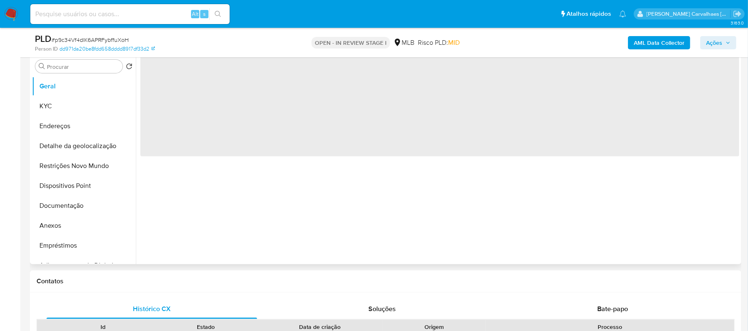
scroll to position [166, 0]
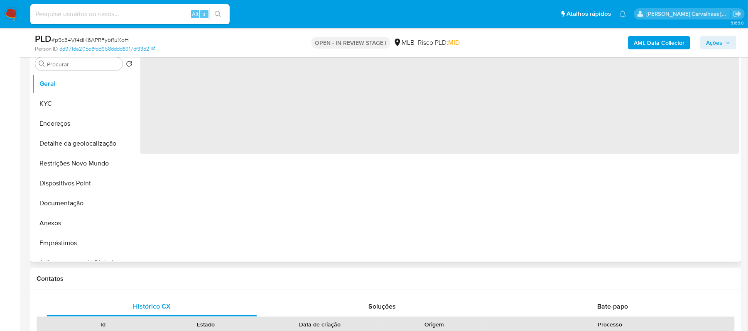
select select "10"
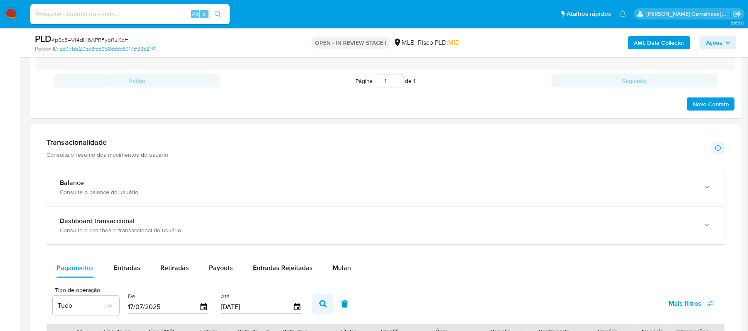
scroll to position [553, 0]
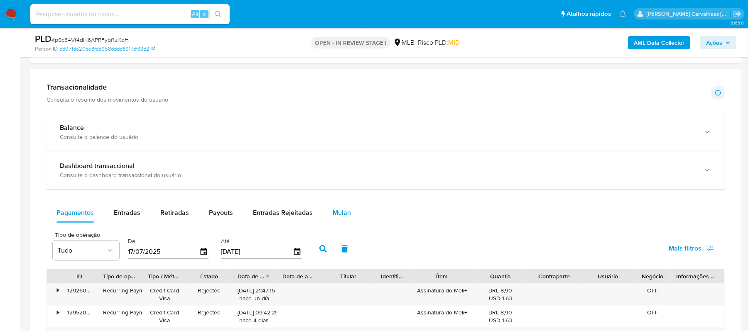
click at [336, 215] on span "Mulan" at bounding box center [342, 213] width 18 height 10
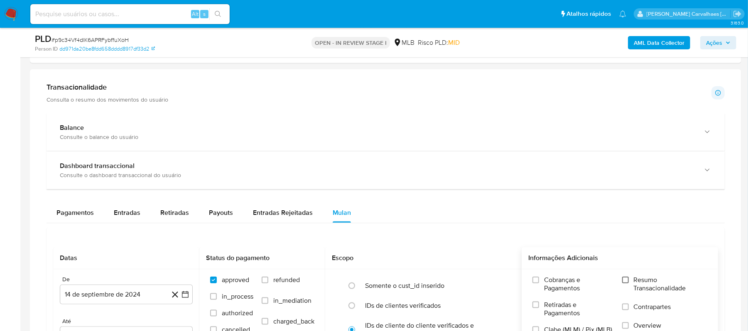
click at [625, 284] on input "Resumo Transacionalidade" at bounding box center [625, 280] width 7 height 7
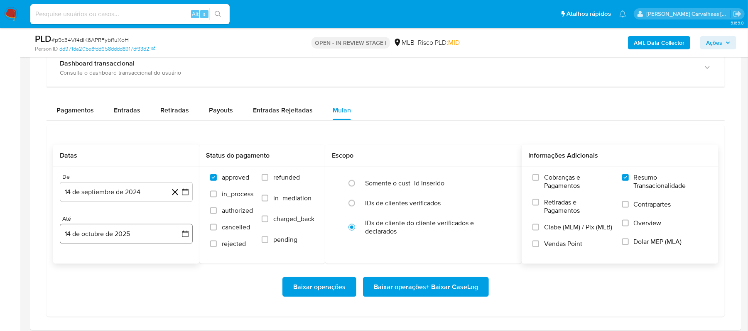
scroll to position [664, 0]
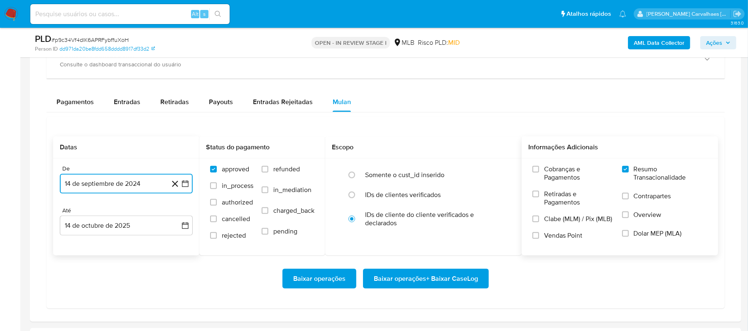
click at [184, 188] on icon "button" at bounding box center [185, 184] width 8 height 8
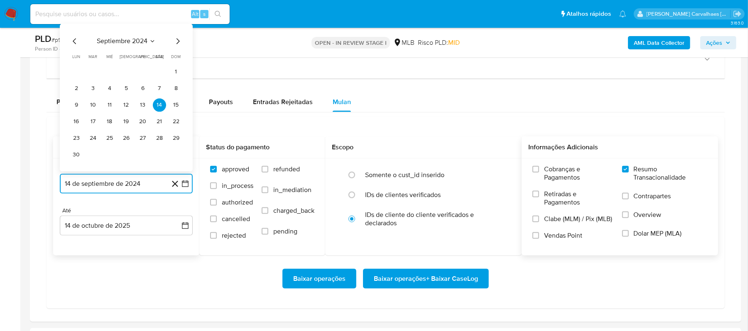
click at [178, 44] on icon "Mes siguiente" at bounding box center [177, 42] width 3 height 6
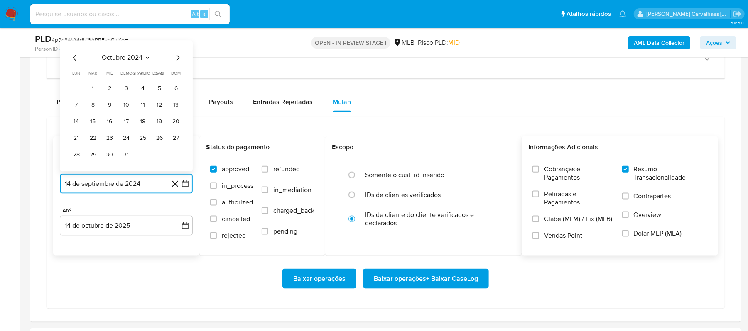
click at [178, 59] on icon "Mes siguiente" at bounding box center [177, 58] width 3 height 6
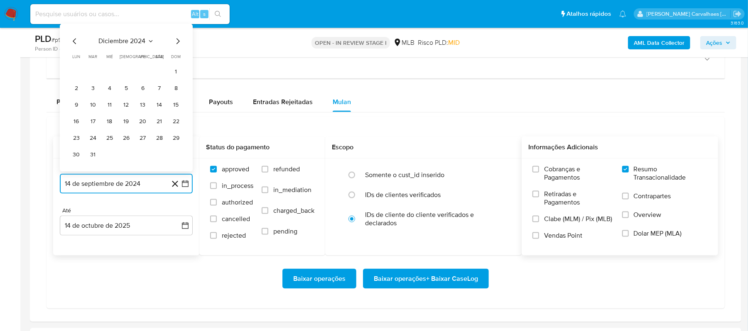
click at [176, 47] on icon "Mes siguiente" at bounding box center [178, 42] width 10 height 10
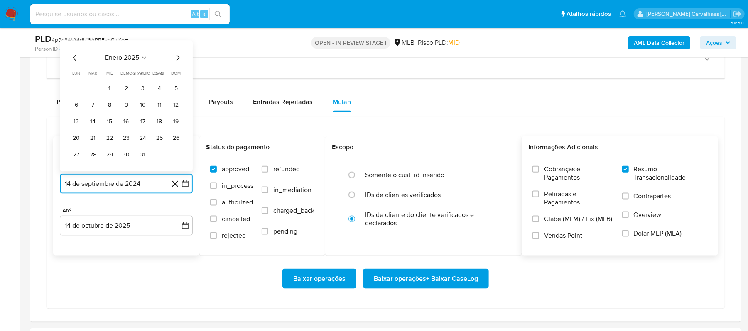
click at [176, 59] on icon "Mes siguiente" at bounding box center [178, 58] width 10 height 10
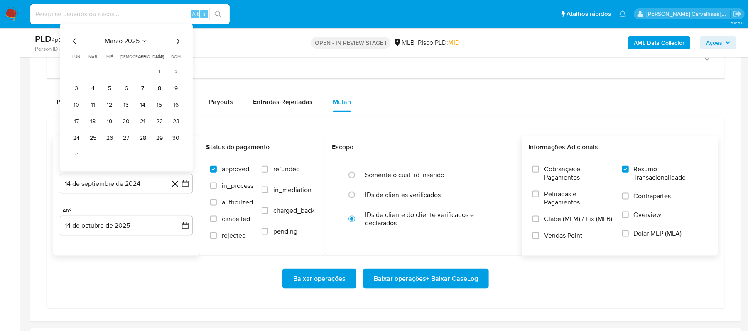
click at [177, 50] on div "marzo 2025 marzo 2025 lun lunes mar martes mié miércoles jue jueves vie viernes…" at bounding box center [126, 99] width 113 height 125
click at [176, 47] on icon "Mes siguiente" at bounding box center [178, 42] width 10 height 10
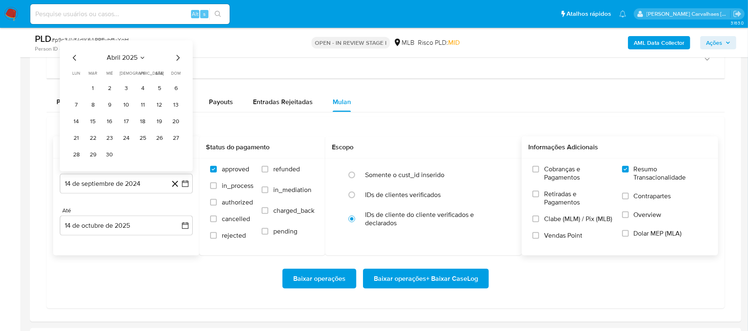
click at [181, 61] on icon "Mes siguiente" at bounding box center [178, 58] width 10 height 10
click at [180, 61] on icon "Mes siguiente" at bounding box center [178, 58] width 10 height 10
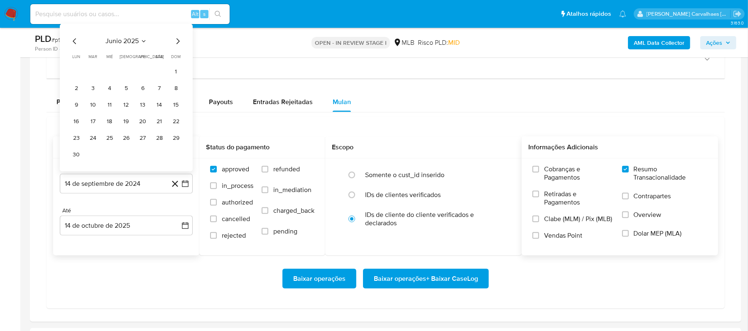
click at [178, 44] on icon "Mes siguiente" at bounding box center [178, 42] width 10 height 10
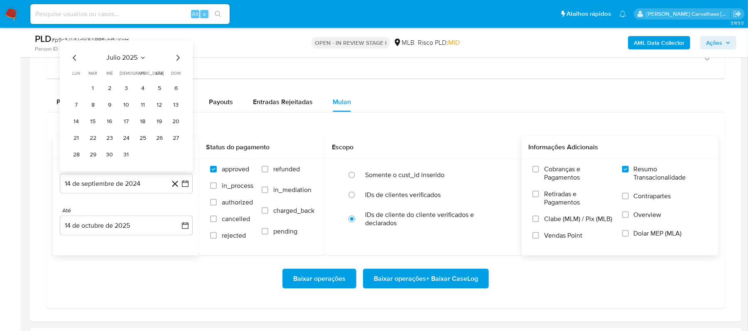
click at [175, 58] on icon "Mes siguiente" at bounding box center [178, 58] width 10 height 10
click at [75, 61] on icon "Mes anterior" at bounding box center [75, 58] width 10 height 10
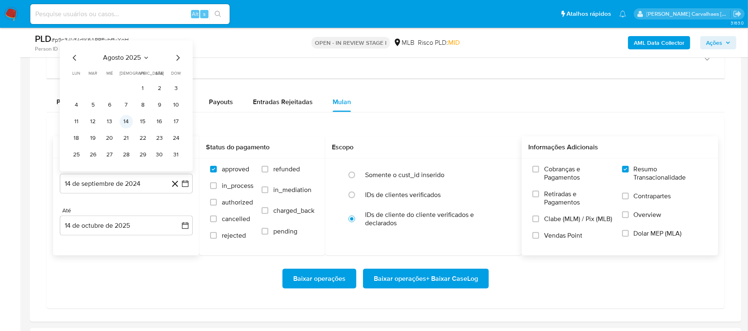
click at [125, 123] on button "14" at bounding box center [126, 121] width 13 height 13
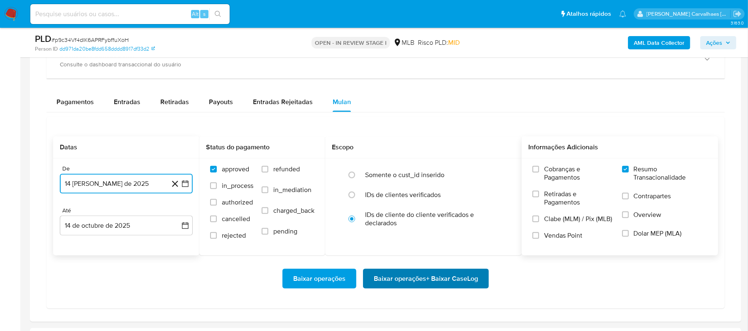
click at [412, 283] on span "Baixar operações + Baixar CaseLog" at bounding box center [426, 279] width 104 height 18
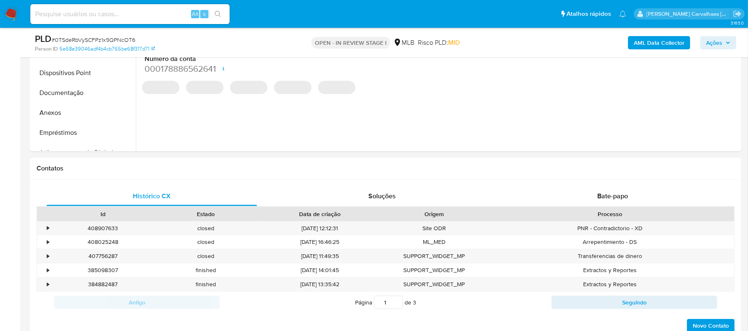
select select "10"
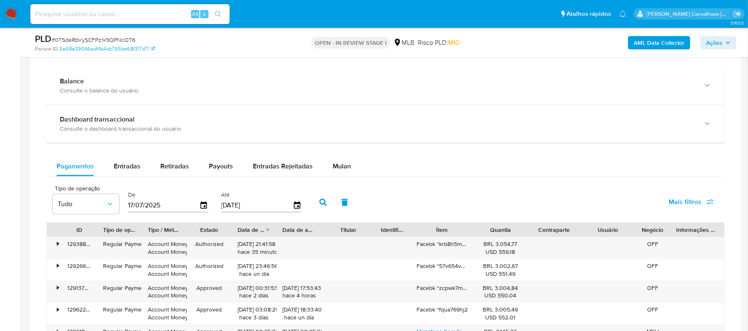
scroll to position [609, 0]
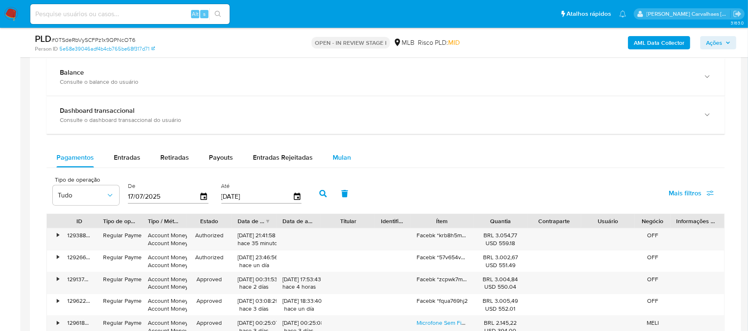
click at [339, 160] on span "Mulan" at bounding box center [342, 158] width 18 height 10
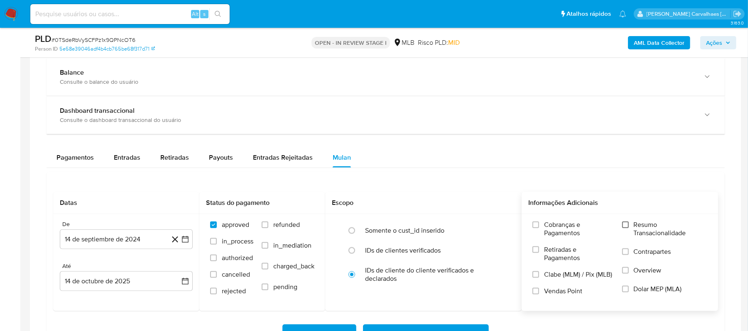
click at [627, 227] on input "Resumo Transacionalidade" at bounding box center [625, 225] width 7 height 7
click at [186, 241] on icon "button" at bounding box center [185, 239] width 8 height 8
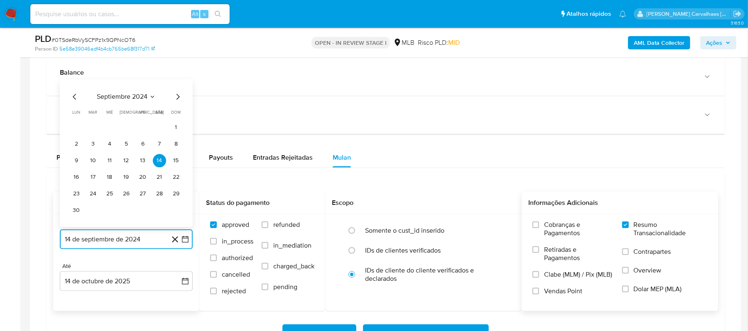
click at [178, 102] on icon "Mes siguiente" at bounding box center [178, 97] width 10 height 10
click at [178, 115] on icon "Mes siguiente" at bounding box center [177, 114] width 3 height 6
click at [176, 115] on icon "Mes siguiente" at bounding box center [178, 114] width 10 height 10
click at [174, 99] on icon "Mes siguiente" at bounding box center [178, 97] width 10 height 10
click at [178, 115] on icon "Mes siguiente" at bounding box center [177, 114] width 3 height 6
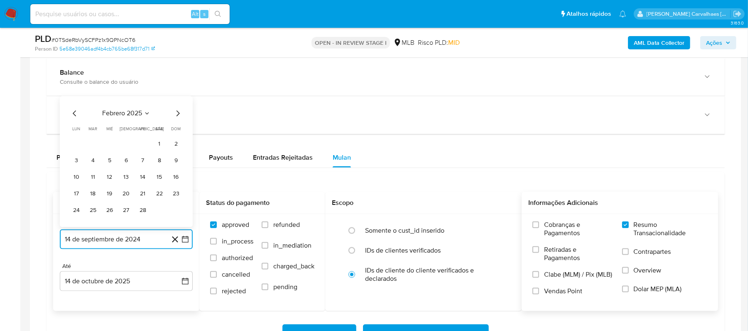
click at [178, 115] on icon "Mes siguiente" at bounding box center [177, 114] width 3 height 6
click at [178, 100] on icon "Mes siguiente" at bounding box center [178, 97] width 10 height 10
click at [178, 115] on icon "Mes siguiente" at bounding box center [178, 114] width 10 height 10
click at [178, 115] on icon "Mes siguiente" at bounding box center [177, 114] width 3 height 6
click at [175, 102] on icon "Mes siguiente" at bounding box center [178, 97] width 10 height 10
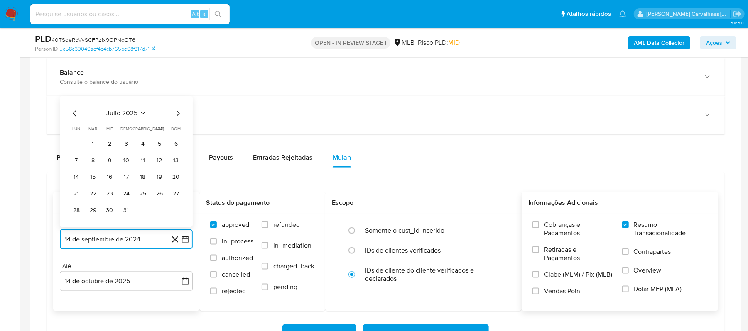
click at [176, 115] on icon "Mes siguiente" at bounding box center [178, 114] width 10 height 10
click at [125, 182] on button "14" at bounding box center [126, 177] width 13 height 13
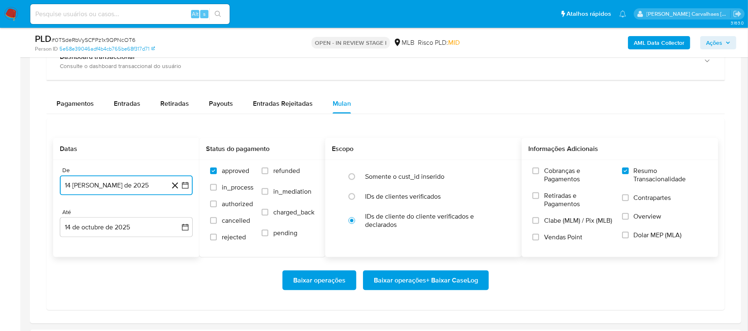
scroll to position [664, 0]
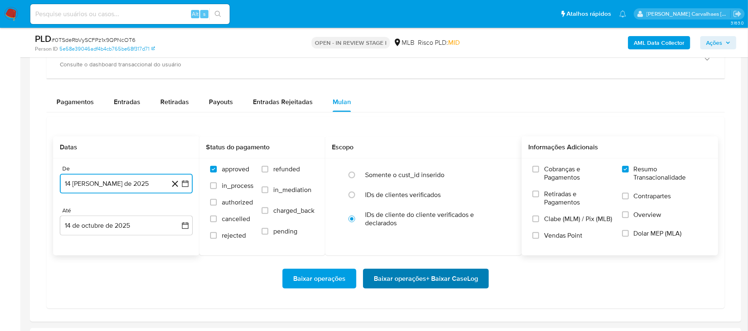
click at [374, 281] on span "Baixar operações + Baixar CaseLog" at bounding box center [426, 279] width 104 height 18
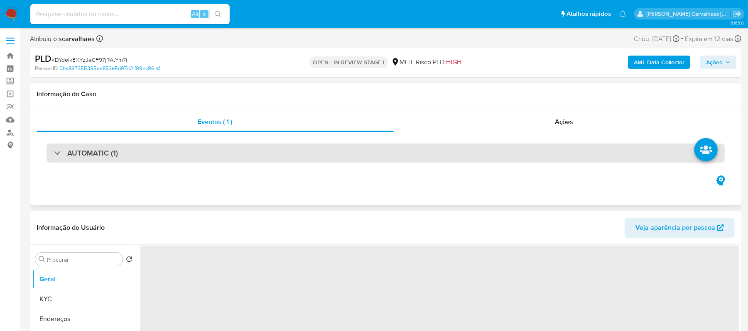
select select "10"
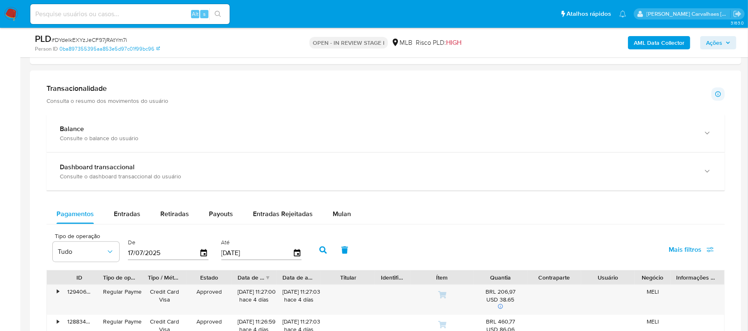
scroll to position [553, 0]
click at [341, 223] on div "Mulan" at bounding box center [342, 213] width 18 height 20
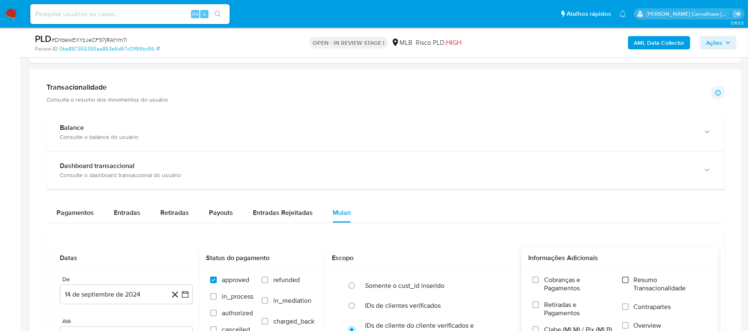
click at [628, 281] on input "Resumo Transacionalidade" at bounding box center [625, 280] width 7 height 7
click at [186, 298] on icon "button" at bounding box center [185, 295] width 8 height 8
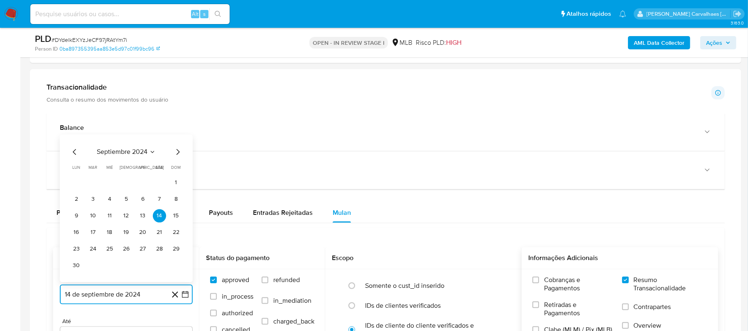
click at [176, 157] on icon "Mes siguiente" at bounding box center [178, 152] width 10 height 10
click at [176, 174] on icon "Mes siguiente" at bounding box center [178, 169] width 10 height 10
click at [175, 171] on icon "Mes siguiente" at bounding box center [178, 169] width 10 height 10
click at [174, 155] on icon "Mes siguiente" at bounding box center [178, 152] width 10 height 10
click at [176, 172] on icon "Mes siguiente" at bounding box center [177, 169] width 3 height 6
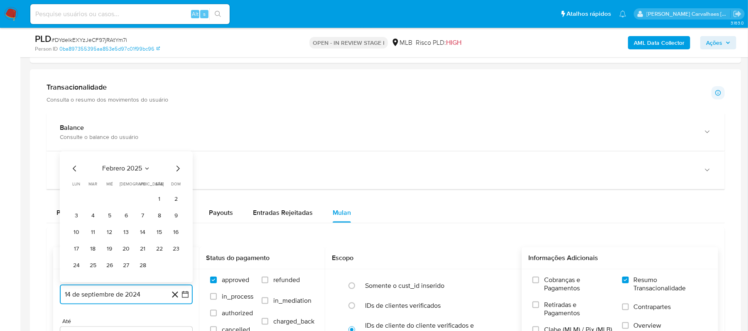
click at [176, 174] on icon "Mes siguiente" at bounding box center [178, 169] width 10 height 10
click at [175, 157] on icon "Mes siguiente" at bounding box center [178, 152] width 10 height 10
click at [173, 172] on icon "Mes siguiente" at bounding box center [178, 169] width 10 height 10
click at [174, 157] on icon "Mes siguiente" at bounding box center [178, 152] width 10 height 10
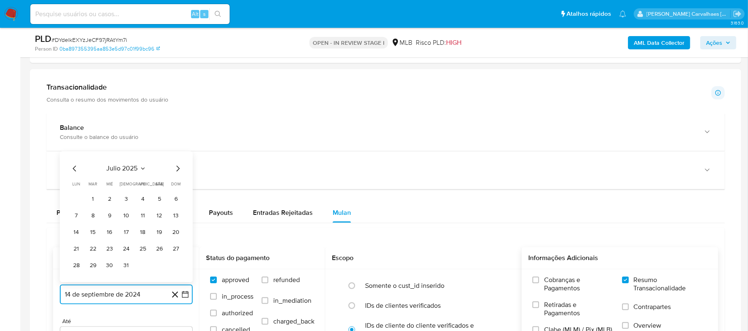
click at [177, 171] on icon "Mes siguiente" at bounding box center [178, 169] width 10 height 10
click at [77, 170] on icon "Mes anterior" at bounding box center [75, 169] width 10 height 10
click at [127, 234] on button "14" at bounding box center [126, 232] width 13 height 13
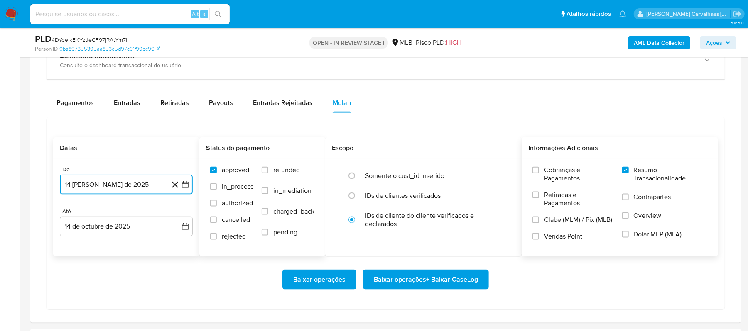
scroll to position [664, 0]
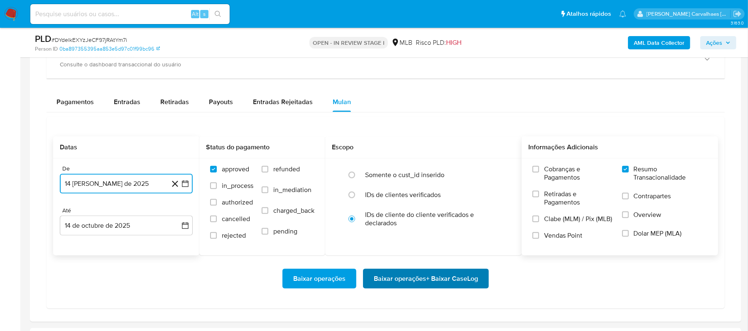
click at [409, 282] on span "Baixar operações + Baixar CaseLog" at bounding box center [426, 279] width 104 height 18
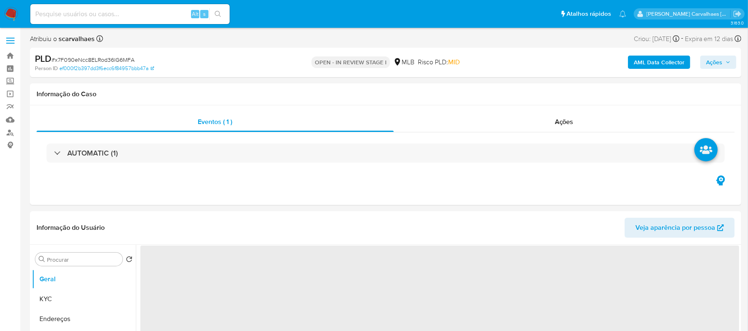
select select "10"
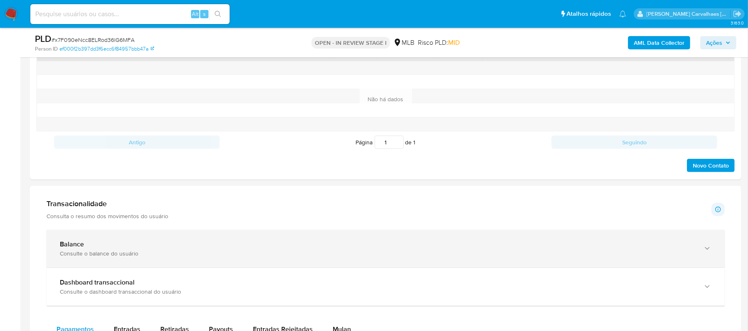
scroll to position [498, 0]
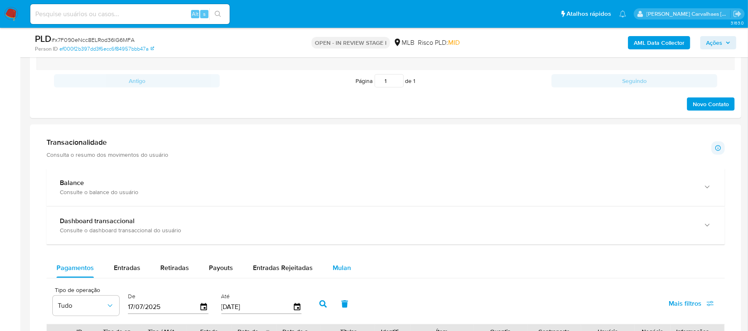
click at [338, 267] on span "Mulan" at bounding box center [342, 268] width 18 height 10
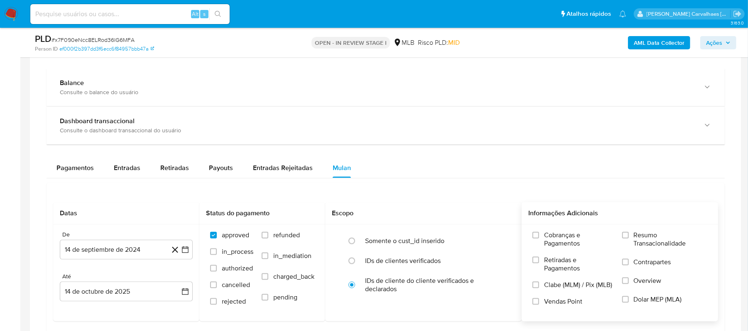
scroll to position [609, 0]
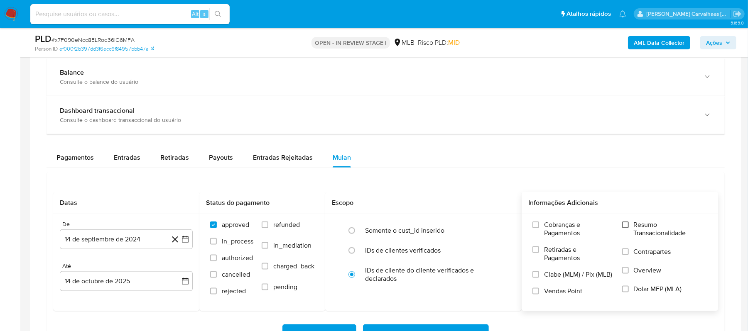
click at [623, 228] on input "Resumo Transacionalidade" at bounding box center [625, 225] width 7 height 7
click at [188, 242] on icon "button" at bounding box center [185, 239] width 8 height 8
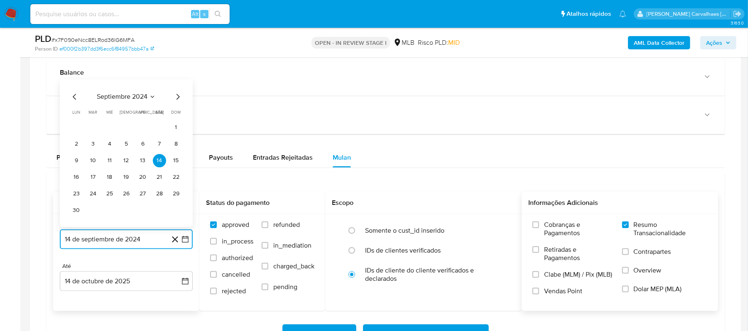
click at [180, 100] on icon "Mes siguiente" at bounding box center [178, 97] width 10 height 10
click at [176, 115] on icon "Mes siguiente" at bounding box center [178, 114] width 10 height 10
click at [176, 100] on icon "Mes siguiente" at bounding box center [178, 97] width 10 height 10
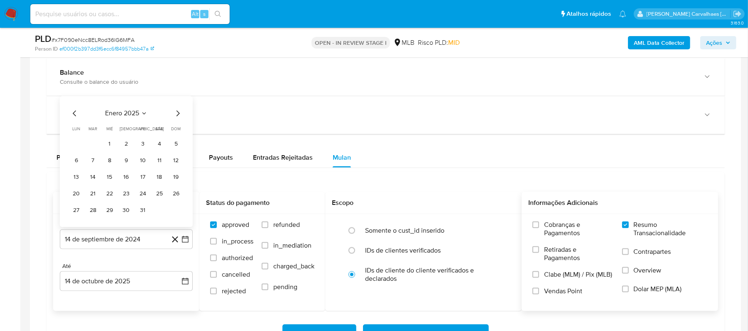
click at [183, 115] on div "enero 2025 enero 2025 lun lunes mar martes mié miércoles jue jueves vie viernes…" at bounding box center [126, 161] width 133 height 131
click at [179, 115] on icon "Mes siguiente" at bounding box center [178, 114] width 10 height 10
click at [179, 115] on span "dom" at bounding box center [176, 113] width 10 height 6
click at [176, 102] on icon "Mes siguiente" at bounding box center [178, 97] width 10 height 10
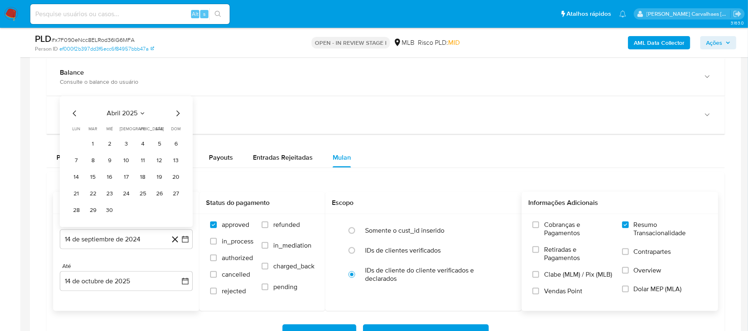
click at [178, 117] on icon "Mes siguiente" at bounding box center [177, 114] width 3 height 6
click at [176, 116] on icon "Mes siguiente" at bounding box center [178, 114] width 10 height 10
click at [177, 101] on icon "Mes siguiente" at bounding box center [178, 97] width 10 height 10
click at [180, 118] on icon "Mes siguiente" at bounding box center [178, 114] width 10 height 10
click at [177, 115] on icon "Mes siguiente" at bounding box center [178, 114] width 10 height 10
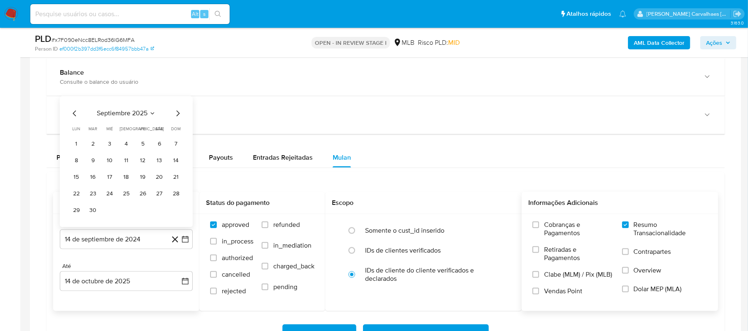
click at [74, 115] on icon "Mes anterior" at bounding box center [75, 114] width 10 height 10
click at [125, 178] on button "14" at bounding box center [126, 177] width 13 height 13
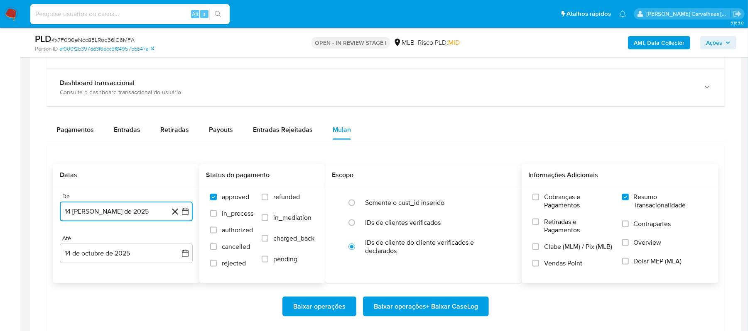
scroll to position [664, 0]
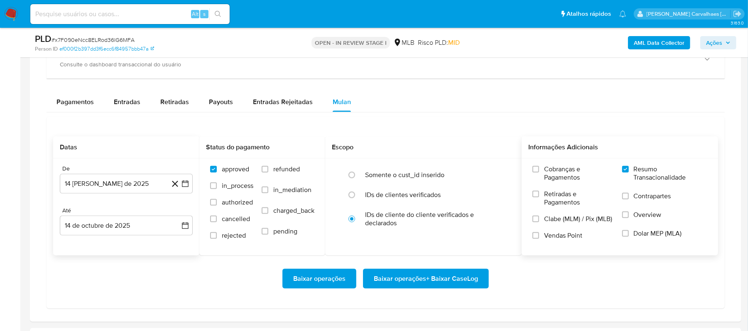
drag, startPoint x: 419, startPoint y: 293, endPoint x: 414, endPoint y: 293, distance: 4.6
click at [414, 293] on div "Baixar operações Baixar operações + Baixar CaseLog" at bounding box center [385, 279] width 665 height 47
click at [412, 288] on span "Baixar operações + Baixar CaseLog" at bounding box center [426, 279] width 104 height 18
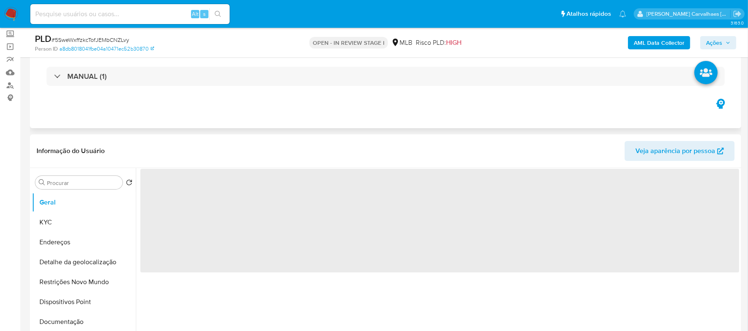
scroll to position [110, 0]
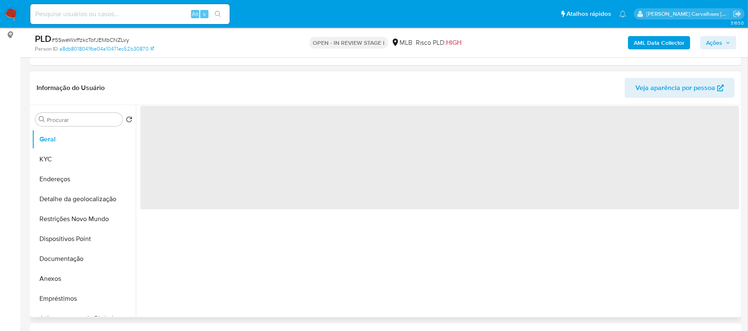
select select "10"
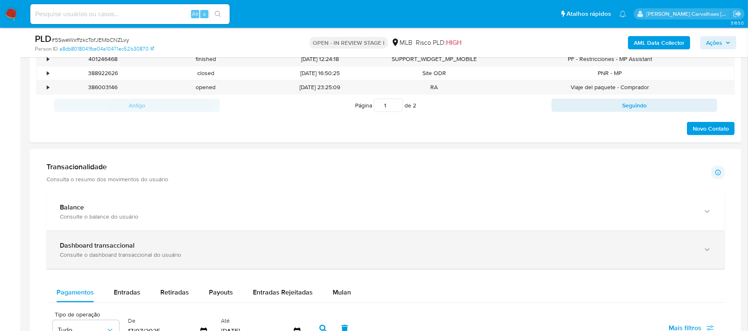
scroll to position [498, 0]
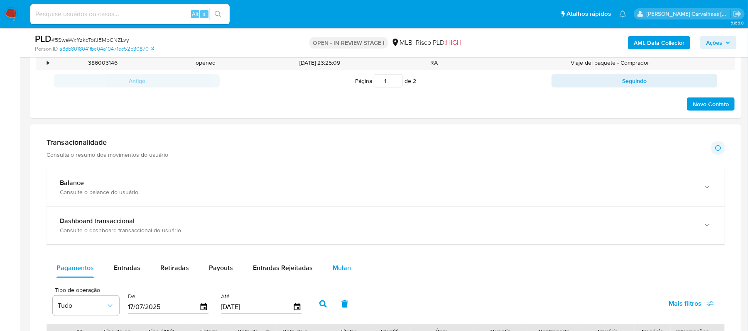
drag, startPoint x: 330, startPoint y: 271, endPoint x: 337, endPoint y: 268, distance: 7.9
click at [333, 271] on span "Mulan" at bounding box center [342, 268] width 18 height 10
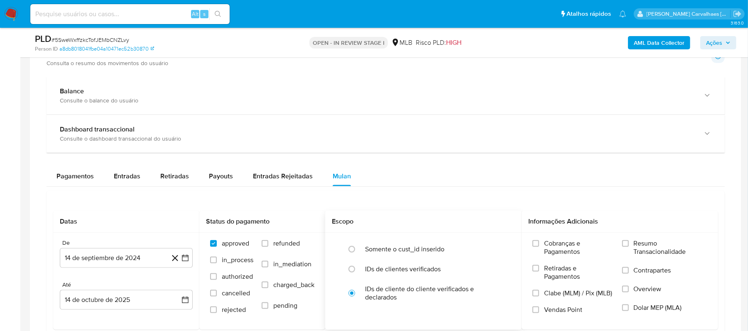
scroll to position [609, 0]
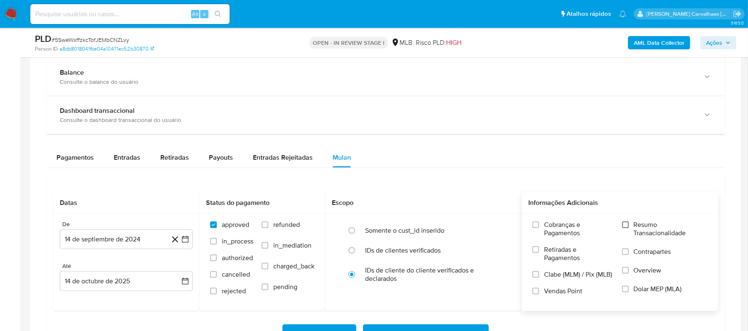
click at [625, 228] on input "Resumo Transacionalidade" at bounding box center [625, 225] width 7 height 7
click at [186, 242] on icon "button" at bounding box center [185, 239] width 8 height 8
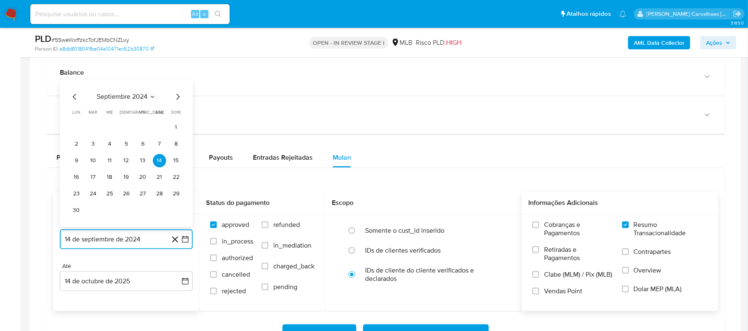
click at [178, 102] on icon "Mes siguiente" at bounding box center [178, 97] width 10 height 10
click at [175, 117] on icon "Mes siguiente" at bounding box center [178, 114] width 10 height 10
click at [175, 100] on icon "Mes siguiente" at bounding box center [178, 97] width 10 height 10
click at [177, 115] on icon "Mes siguiente" at bounding box center [178, 114] width 10 height 10
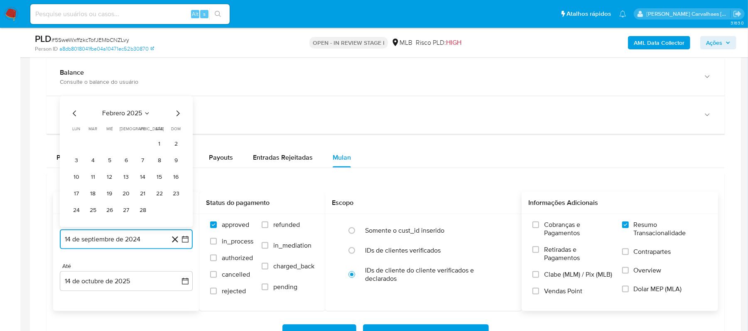
click at [177, 115] on icon "Mes siguiente" at bounding box center [177, 114] width 3 height 6
click at [177, 100] on icon "Mes siguiente" at bounding box center [177, 97] width 3 height 6
click at [174, 117] on icon "Mes siguiente" at bounding box center [178, 114] width 10 height 10
click at [175, 100] on icon "Mes siguiente" at bounding box center [178, 97] width 10 height 10
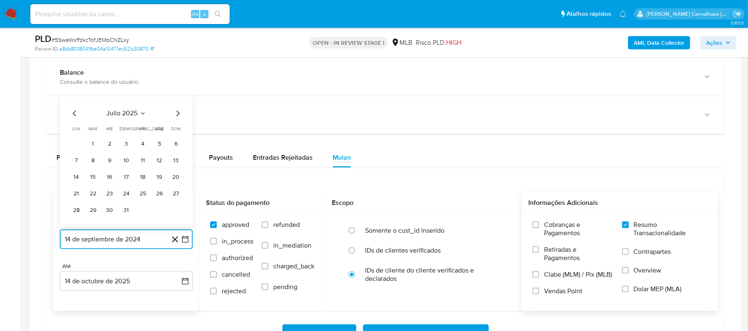
click at [175, 117] on icon "Mes siguiente" at bounding box center [178, 114] width 10 height 10
click at [73, 117] on icon "Mes anterior" at bounding box center [74, 114] width 3 height 6
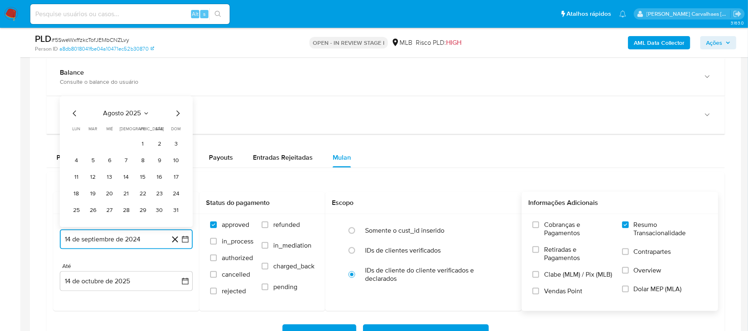
click at [125, 178] on button "14" at bounding box center [126, 177] width 13 height 13
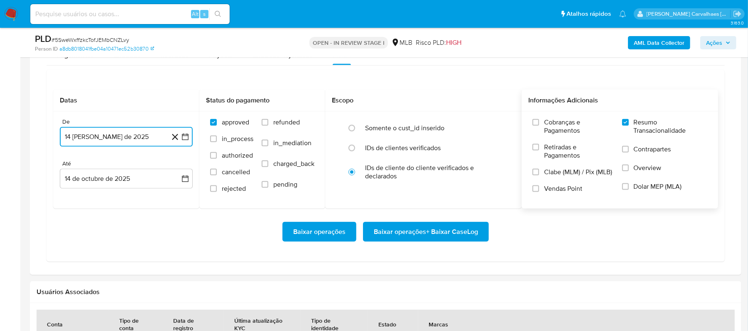
scroll to position [720, 0]
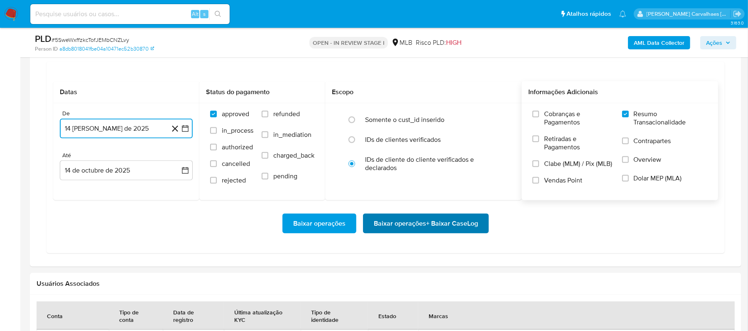
click at [403, 232] on span "Baixar operações + Baixar CaseLog" at bounding box center [426, 224] width 104 height 18
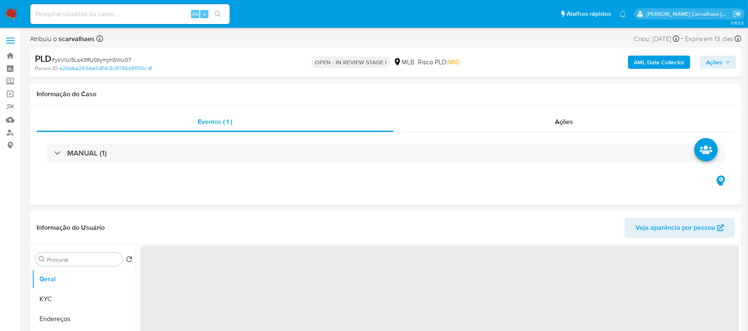
select select "10"
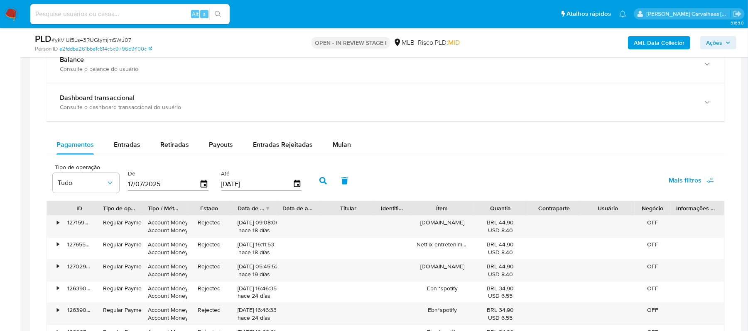
scroll to position [609, 0]
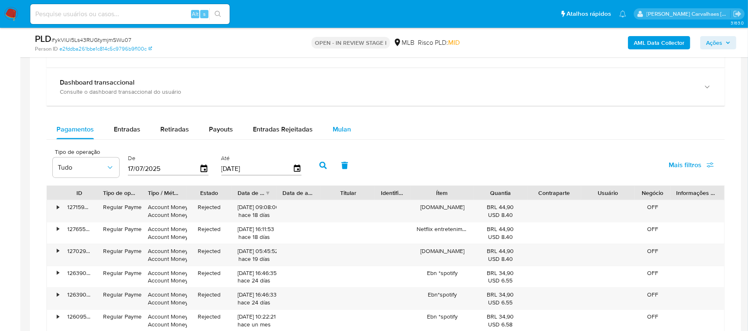
click at [333, 130] on span "Mulan" at bounding box center [342, 130] width 18 height 10
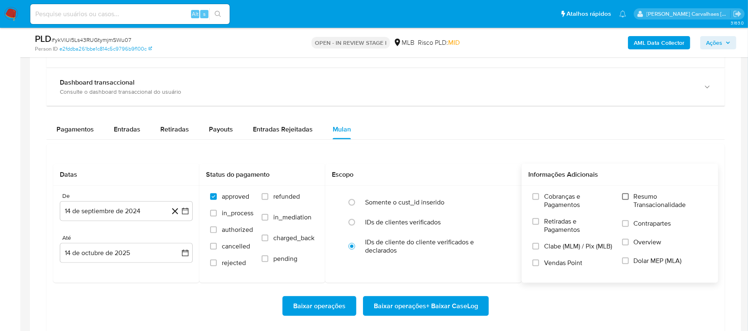
click at [629, 197] on input "Resumo Transacionalidade" at bounding box center [625, 196] width 7 height 7
click at [186, 209] on button "14 de septiembre de 2024" at bounding box center [126, 211] width 133 height 20
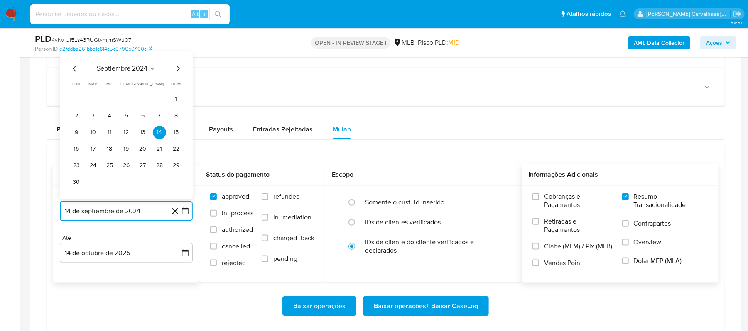
click at [176, 71] on icon "Mes siguiente" at bounding box center [178, 69] width 10 height 10
click at [174, 86] on icon "Mes siguiente" at bounding box center [178, 86] width 10 height 10
click at [174, 86] on span "dom" at bounding box center [176, 84] width 10 height 6
click at [175, 72] on icon "Mes siguiente" at bounding box center [178, 69] width 10 height 10
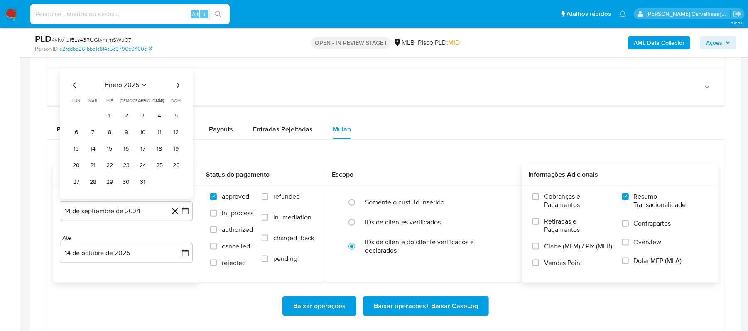
click at [175, 72] on div "enero 2025 enero 2025 lun lunes mar martes mié miércoles jue jueves vie viernes…" at bounding box center [126, 133] width 133 height 131
click at [177, 82] on div "enero 2025 enero 2025 lun lunes mar martes mié miércoles jue jueves vie viernes…" at bounding box center [126, 133] width 133 height 131
click at [177, 84] on icon "Mes siguiente" at bounding box center [178, 86] width 10 height 10
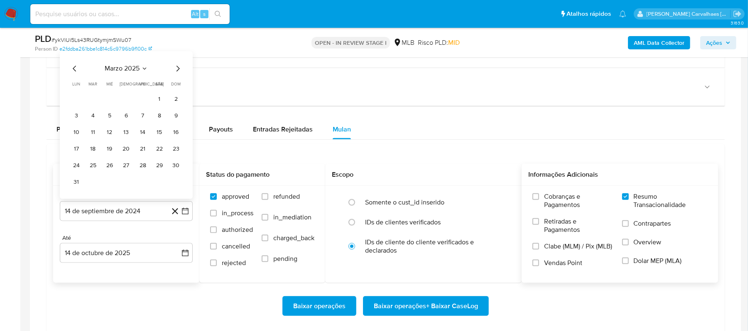
click at [176, 73] on icon "Mes siguiente" at bounding box center [178, 69] width 10 height 10
click at [177, 87] on icon "Mes siguiente" at bounding box center [178, 86] width 10 height 10
click at [177, 71] on icon "Mes siguiente" at bounding box center [178, 69] width 10 height 10
click at [176, 88] on icon "Mes siguiente" at bounding box center [178, 86] width 10 height 10
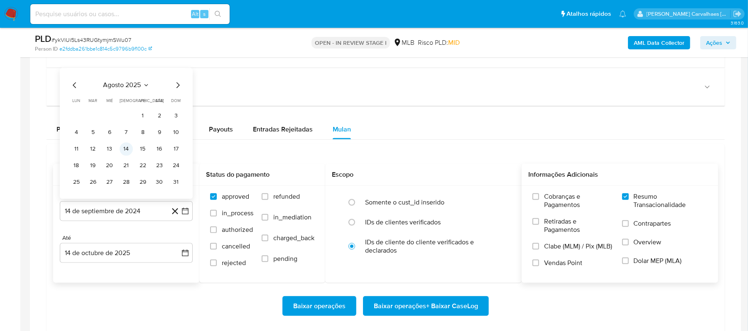
click at [122, 150] on button "14" at bounding box center [126, 149] width 13 height 13
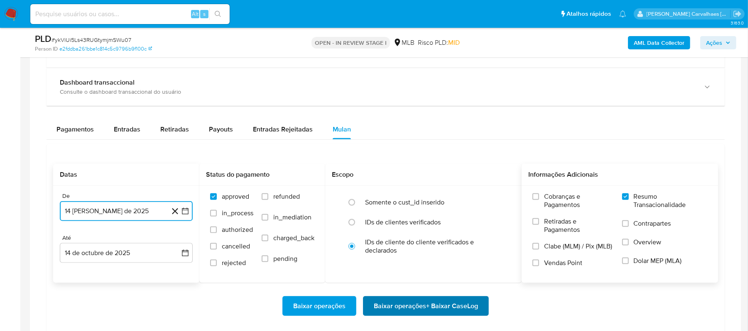
click at [389, 309] on span "Baixar operações + Baixar CaseLog" at bounding box center [426, 306] width 104 height 18
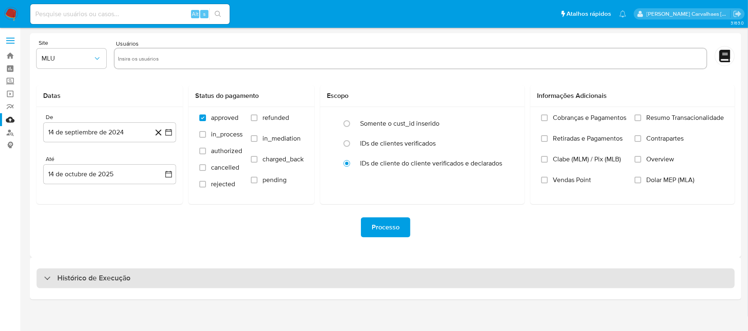
click at [83, 283] on h3 "Histórico de Execução" at bounding box center [93, 279] width 73 height 10
select select "10"
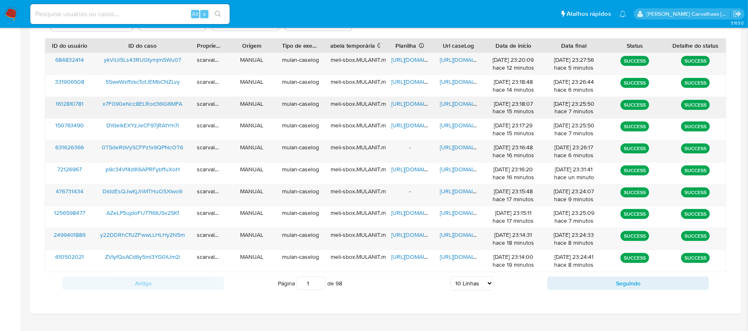
scroll to position [318, 0]
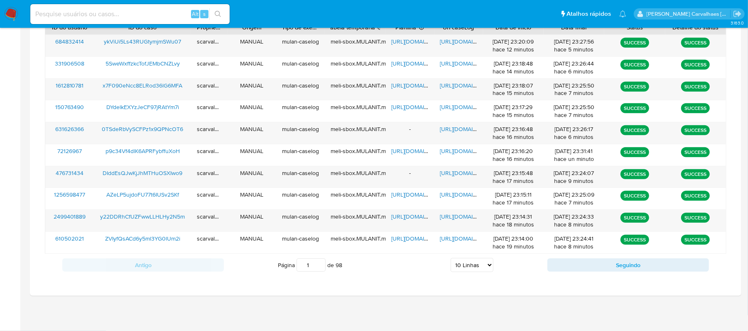
click at [320, 261] on input "1" at bounding box center [310, 265] width 29 height 13
click at [319, 262] on input "2" at bounding box center [310, 265] width 29 height 13
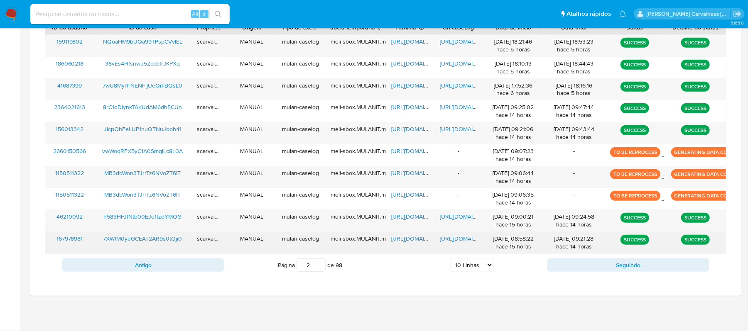
click at [453, 241] on span "https://docs.google.com/document/d/1Nbav1ptJzjmRqC99N4SqeWNVZOMWHe9sBG1TbWMX-Bc…" at bounding box center [468, 239] width 57 height 8
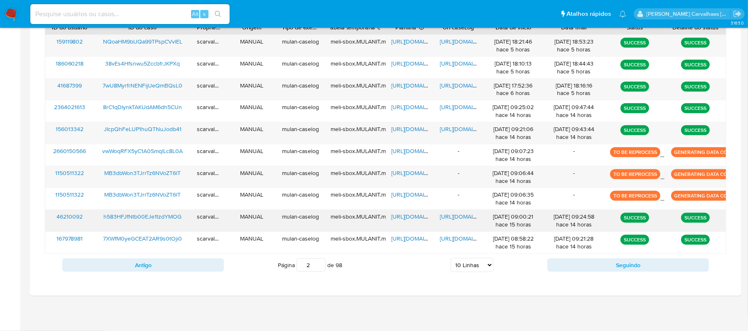
click at [459, 216] on span "https://docs.google.com/document/d/1oeJb4U-rUEEN4BNfbBnFYqJwkmC2C0FmoauQNk853Do…" at bounding box center [468, 217] width 57 height 8
click at [451, 127] on span "https://docs.google.com/document/d/19eT7D-xdgYVU68YrX3QmOrTHLnHemi0eZLJY-2GwJVI…" at bounding box center [468, 129] width 57 height 8
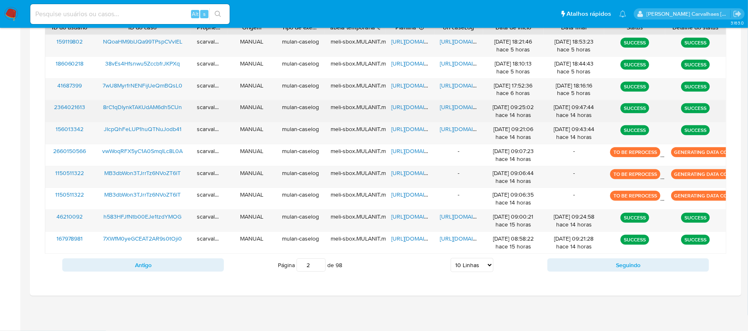
click at [460, 104] on span "https://docs.google.com/document/d/1-DZrgEzbAs42-CnG50Ejxd5Q968osQ2kLkkPi4jE1KM…" at bounding box center [468, 107] width 57 height 8
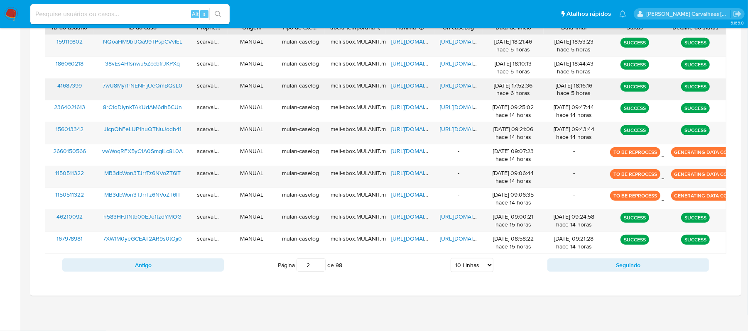
click at [448, 87] on span "https://docs.google.com/document/d/1_DE24q67UHjSFkFOSCiYMTq5lQCWsx2wlpcoythH7i4…" at bounding box center [468, 85] width 57 height 8
click at [457, 82] on span "https://docs.google.com/document/d/1_DE24q67UHjSFkFOSCiYMTq5lQCWsx2wlpcoythH7i4…" at bounding box center [468, 85] width 57 height 8
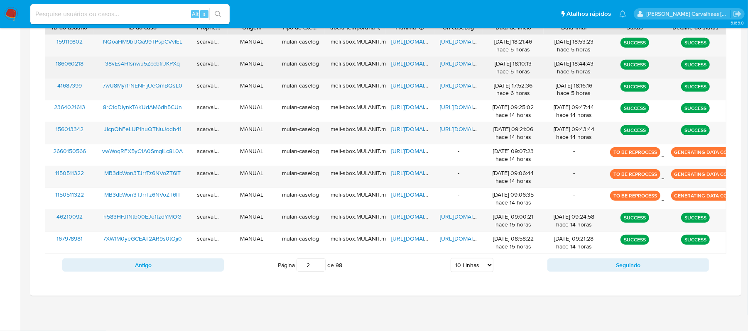
click at [449, 62] on span "https://docs.google.com/document/d/1uT78yEGxIS2Jg3j17M1A6qyJZJgBBBlkaKPj1BoUqJk…" at bounding box center [468, 63] width 57 height 8
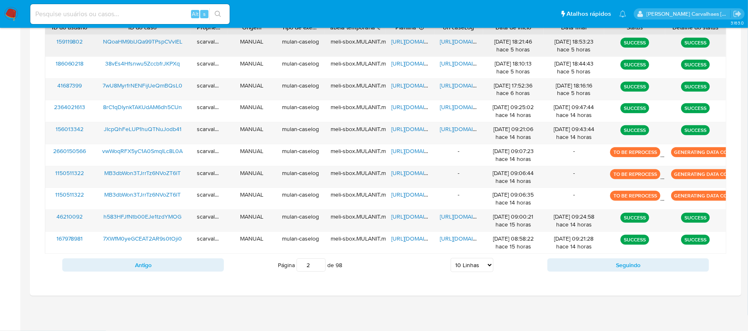
click at [453, 42] on span "https://docs.google.com/document/d/16ODcfyx_hNNNKCDC8pDsKPV_pM-8IYsKpU3V0e3YmZA…" at bounding box center [468, 41] width 57 height 8
click at [319, 263] on input "3" at bounding box center [310, 265] width 29 height 13
click at [318, 267] on input "2" at bounding box center [310, 265] width 29 height 13
click at [318, 267] on input "1" at bounding box center [310, 265] width 29 height 13
type input "1"
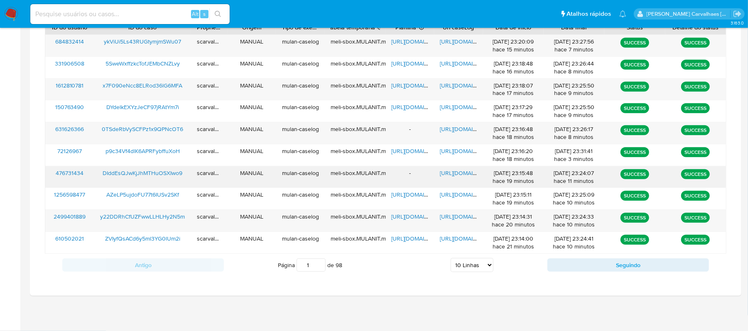
click at [449, 174] on span "https://docs.google.com/document/d/1C8g03krpbezmBwYlGsuiAPIVNYgP9QSxhqdgErun2uE…" at bounding box center [468, 173] width 57 height 8
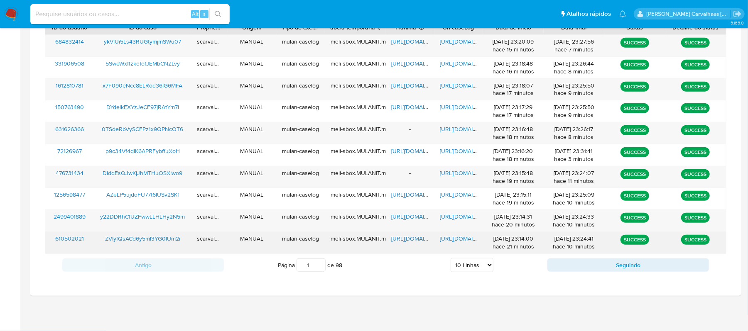
click at [465, 237] on span "https://docs.google.com/document/d/1zUVEq9t-Wt_cL18XHwqs_D1VDkZxNymG62nVuN9QqEQ…" at bounding box center [468, 239] width 57 height 8
click at [409, 241] on span "https://docs.google.com/spreadsheets/d/14OEe3kYnB7sigG8ljrMqv7UBJmfDPgz9vu93qhO…" at bounding box center [420, 239] width 57 height 8
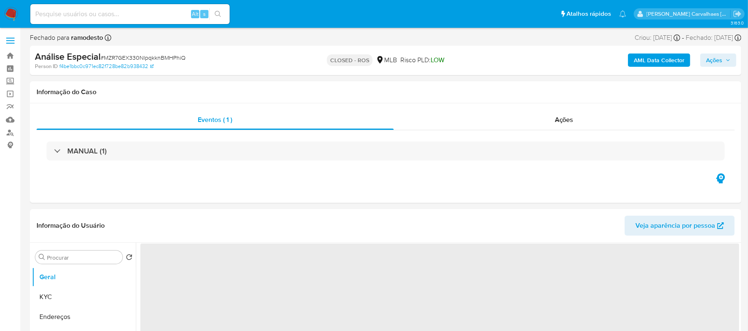
select select "10"
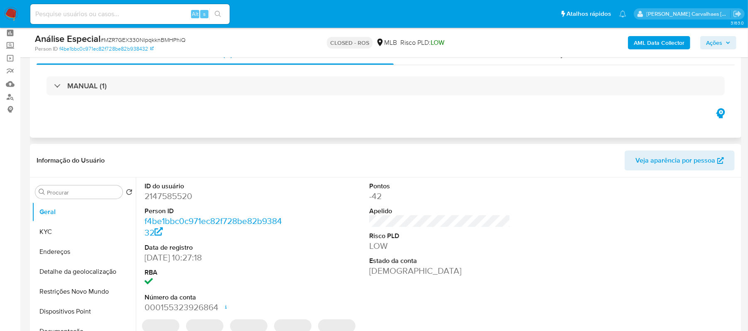
scroll to position [55, 0]
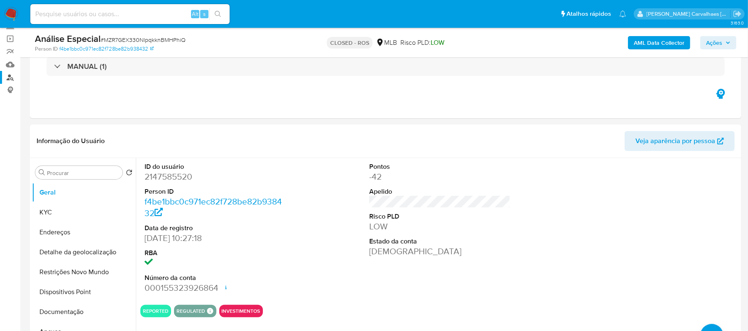
click at [10, 79] on link "Localizador de pessoas" at bounding box center [49, 77] width 99 height 13
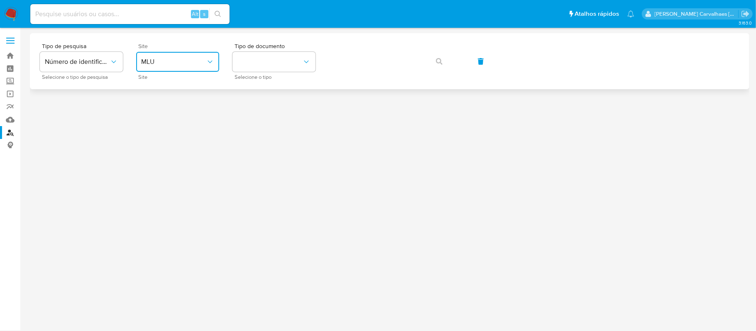
click at [203, 58] on span "MLU" at bounding box center [173, 62] width 65 height 8
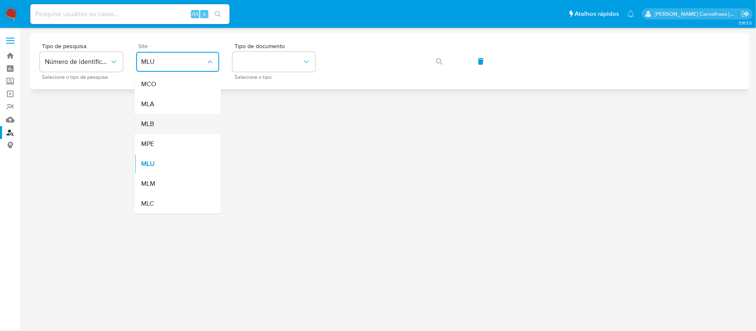
click at [166, 120] on div "MLB" at bounding box center [175, 124] width 68 height 20
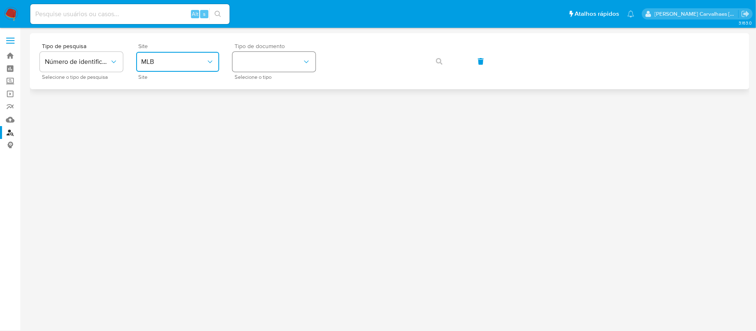
click at [260, 57] on button "identificationType" at bounding box center [274, 62] width 83 height 20
click at [260, 117] on div "CPF CPF" at bounding box center [272, 117] width 68 height 28
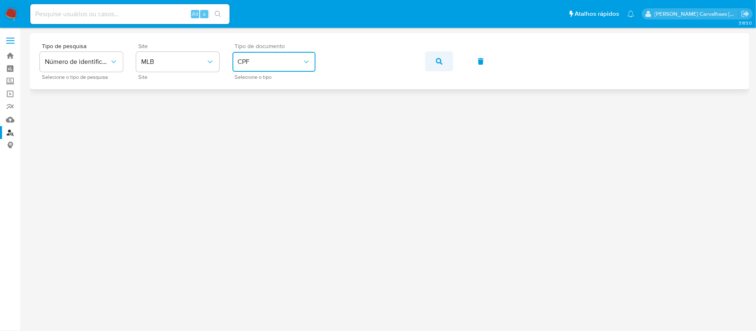
click at [436, 60] on icon "button" at bounding box center [439, 61] width 7 height 7
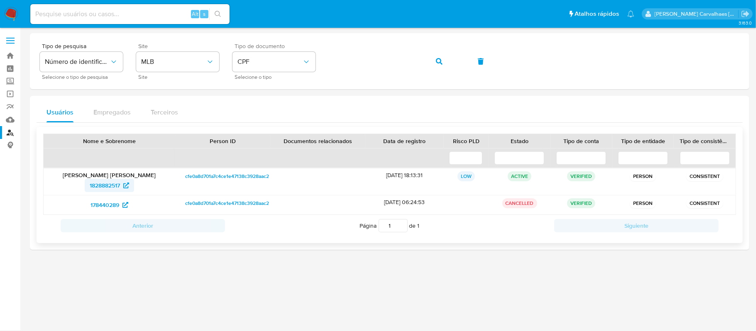
click at [109, 187] on span "1828882517" at bounding box center [105, 185] width 30 height 13
click at [439, 65] on span "button" at bounding box center [439, 61] width 7 height 18
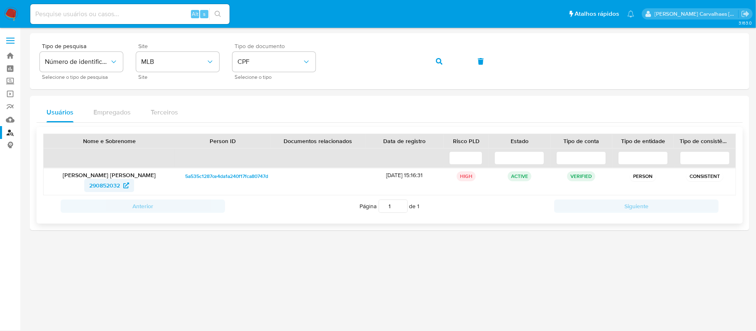
click at [120, 183] on span "290852032" at bounding box center [104, 185] width 31 height 13
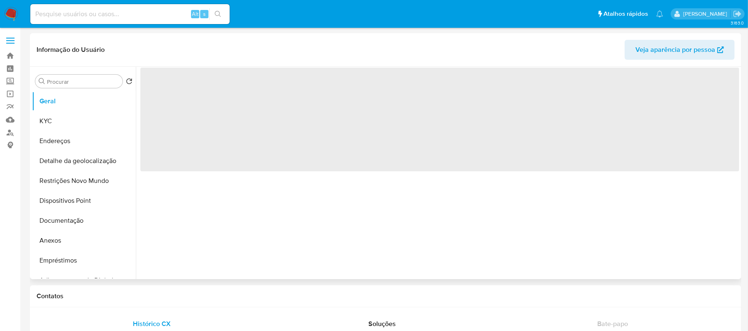
select select "10"
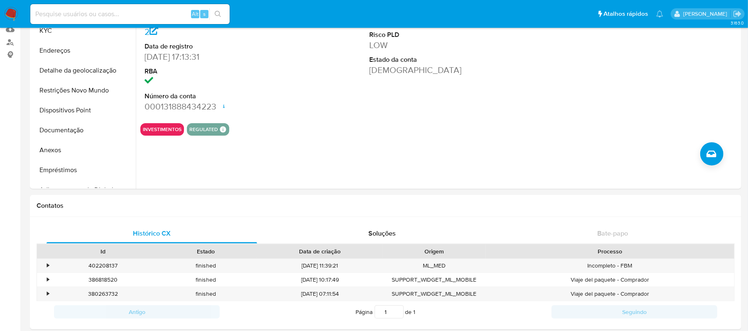
scroll to position [35, 0]
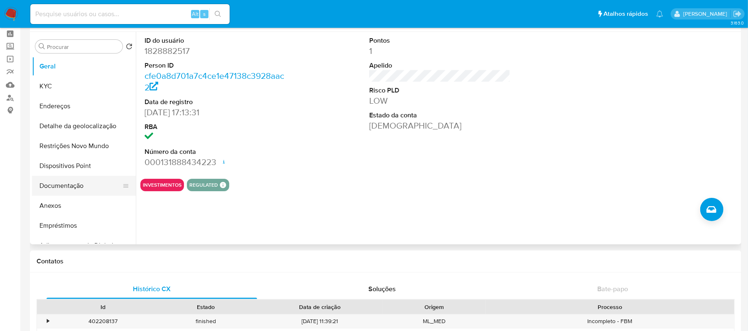
click at [86, 187] on button "Documentação" at bounding box center [80, 186] width 97 height 20
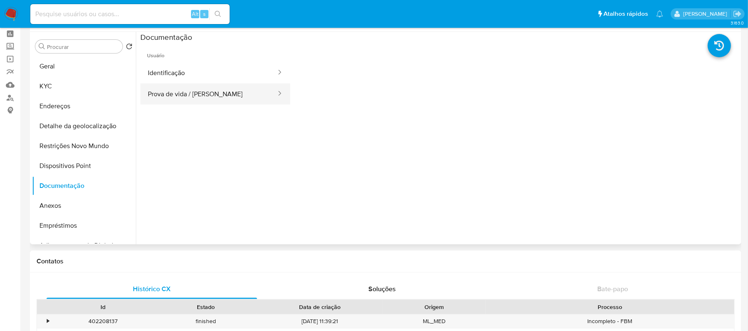
click at [201, 88] on button "Prova de vida / [PERSON_NAME]" at bounding box center [208, 93] width 137 height 21
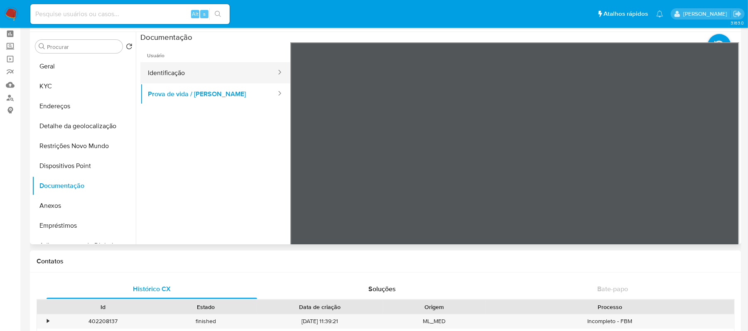
click at [179, 73] on button "Identificação" at bounding box center [208, 72] width 137 height 21
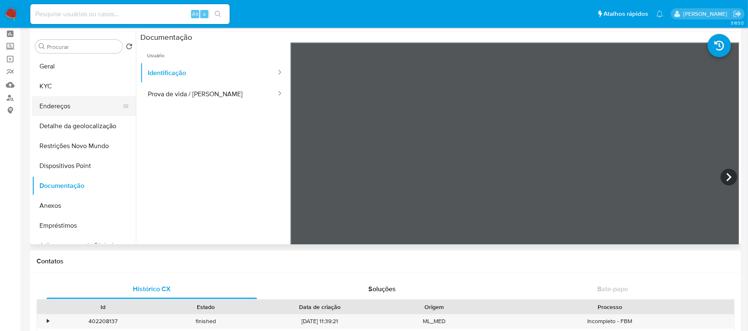
click at [95, 105] on button "Endereços" at bounding box center [80, 106] width 97 height 20
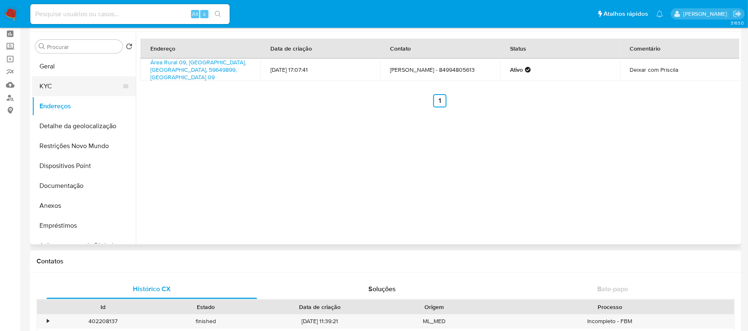
click at [43, 88] on button "KYC" at bounding box center [80, 86] width 97 height 20
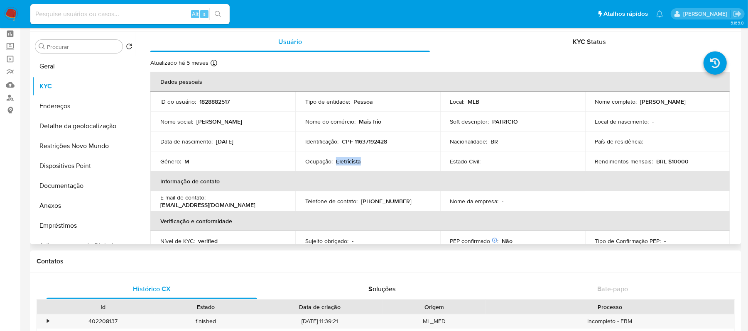
drag, startPoint x: 334, startPoint y: 160, endPoint x: 359, endPoint y: 159, distance: 24.9
click at [359, 159] on div "Ocupação : Eletricista" at bounding box center [367, 161] width 125 height 7
copy p "Eletricista"
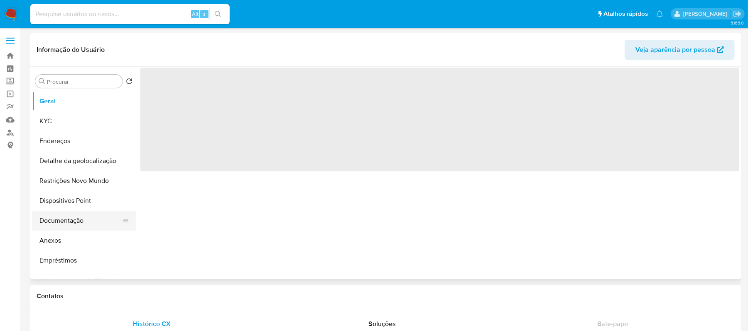
click at [78, 224] on button "Documentação" at bounding box center [80, 221] width 97 height 20
select select "10"
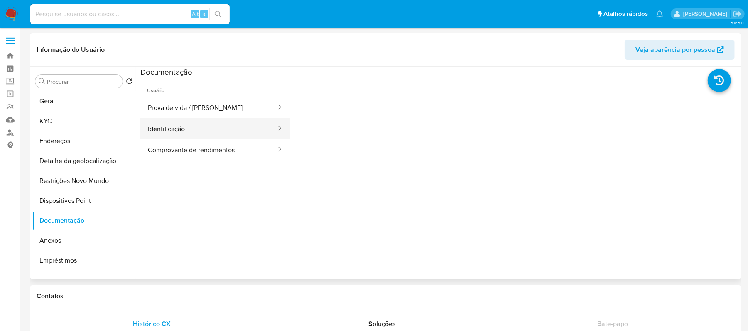
click at [208, 137] on button "Identificação" at bounding box center [208, 128] width 137 height 21
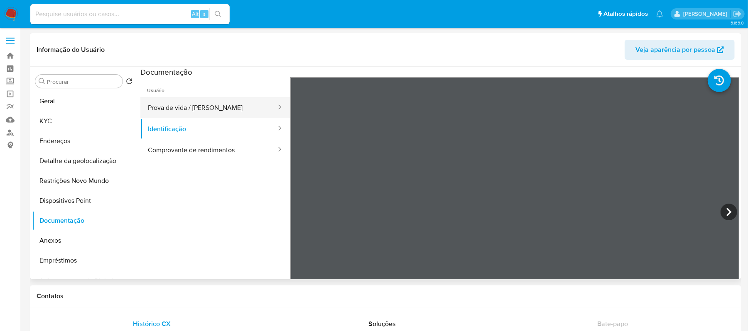
click at [206, 111] on button "Prova de vida / [PERSON_NAME]" at bounding box center [208, 107] width 137 height 21
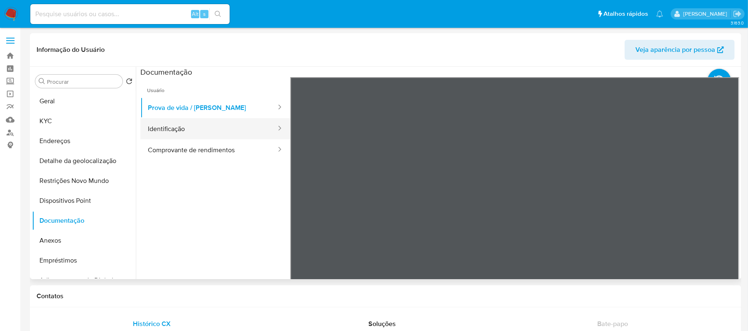
click at [200, 127] on button "Identificação" at bounding box center [208, 128] width 137 height 21
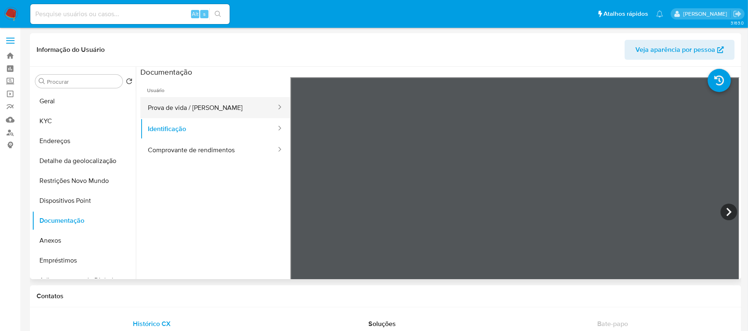
click at [189, 110] on button "Prova de vida / [PERSON_NAME]" at bounding box center [208, 107] width 137 height 21
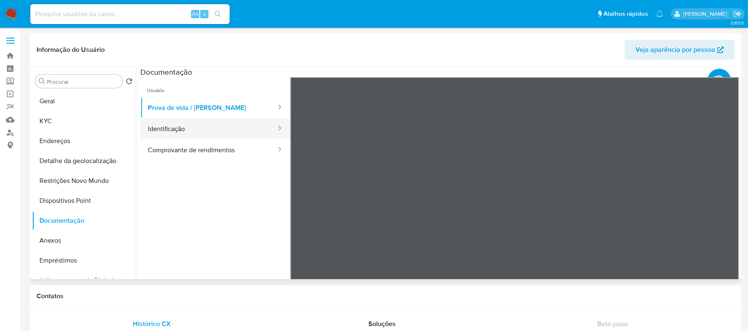
click at [184, 132] on button "Identificação" at bounding box center [208, 128] width 137 height 21
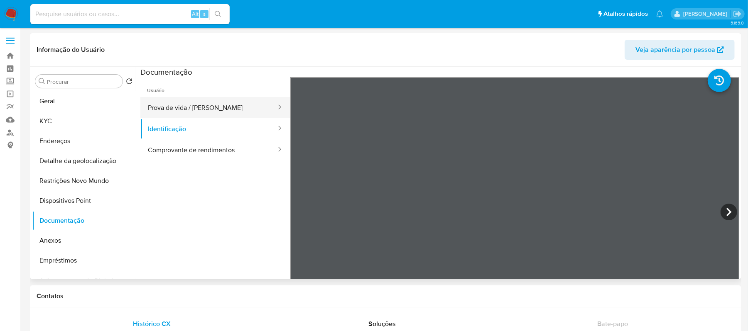
click at [183, 110] on button "Prova de vida / [PERSON_NAME]" at bounding box center [208, 107] width 137 height 21
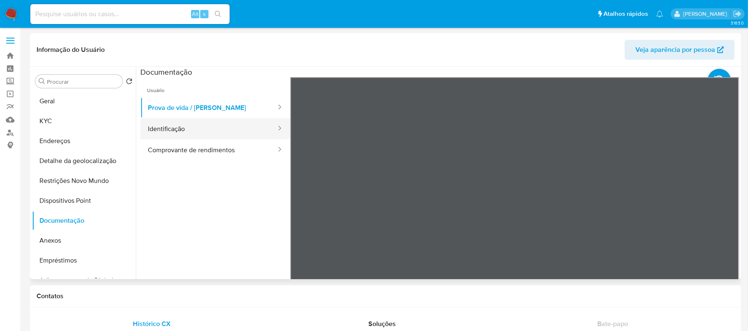
click at [185, 125] on button "Identificação" at bounding box center [208, 128] width 137 height 21
click at [193, 123] on button "Identificação" at bounding box center [208, 128] width 137 height 21
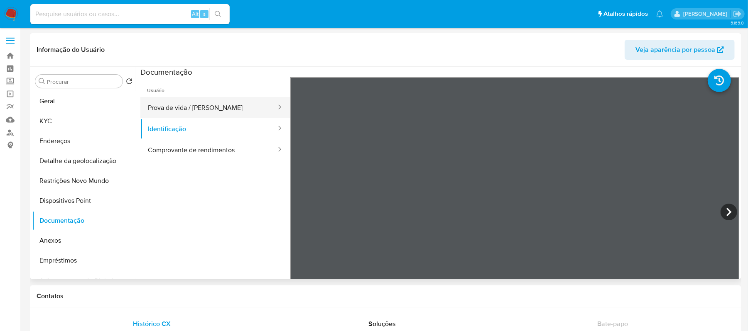
click at [198, 110] on button "Prova de vida / [PERSON_NAME]" at bounding box center [208, 107] width 137 height 21
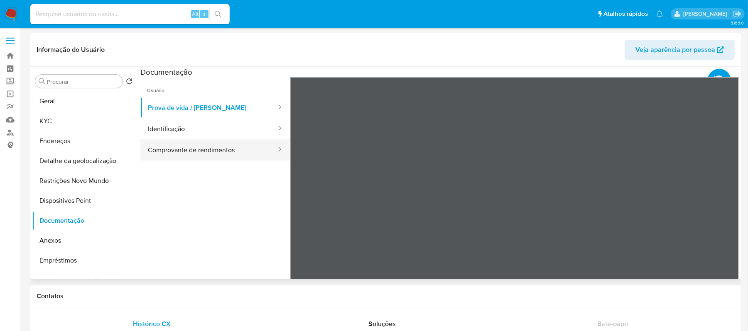
click at [223, 150] on button "Comprovante de rendimentos" at bounding box center [208, 150] width 137 height 21
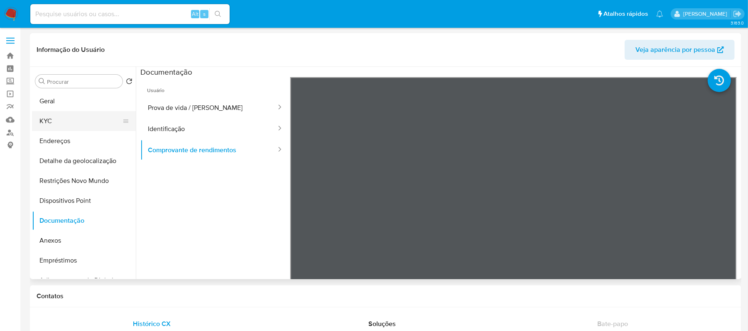
click at [68, 128] on button "KYC" at bounding box center [80, 121] width 97 height 20
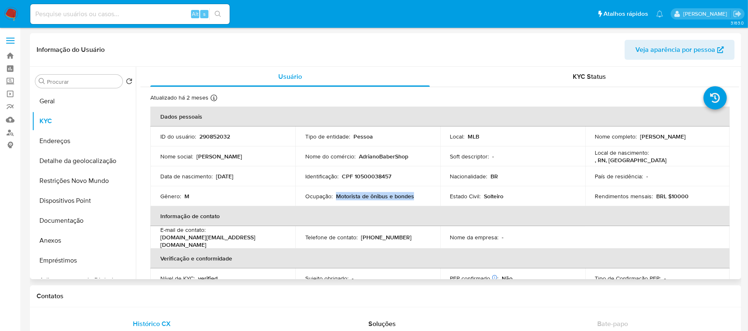
drag, startPoint x: 335, startPoint y: 196, endPoint x: 412, endPoint y: 196, distance: 77.6
click at [412, 196] on div "Ocupação : Motorista de ônibus e bondes" at bounding box center [367, 196] width 125 height 7
copy p "Motorista de ônibus e bondes"
